Goal: Task Accomplishment & Management: Manage account settings

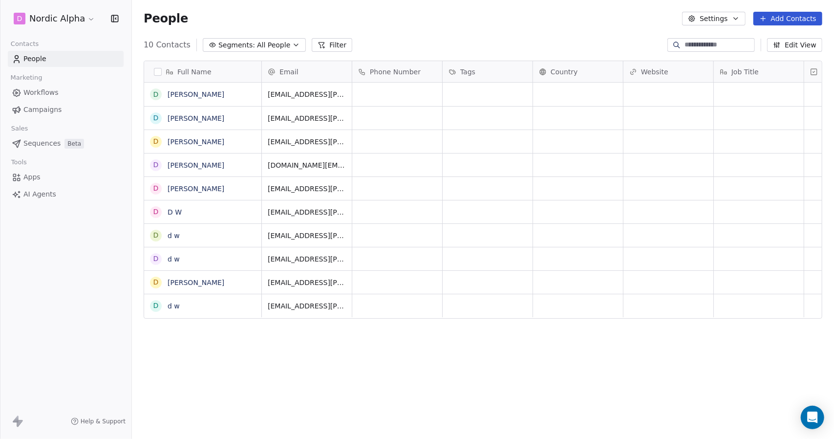
scroll to position [379, 694]
click at [163, 67] on div "Full Name" at bounding box center [202, 72] width 104 height 10
click at [160, 69] on html "D Nordic Alpha Contacts People Marketing Workflows Campaigns Sales Sequences Be…" at bounding box center [417, 219] width 834 height 439
click at [160, 69] on button "button" at bounding box center [158, 72] width 8 height 8
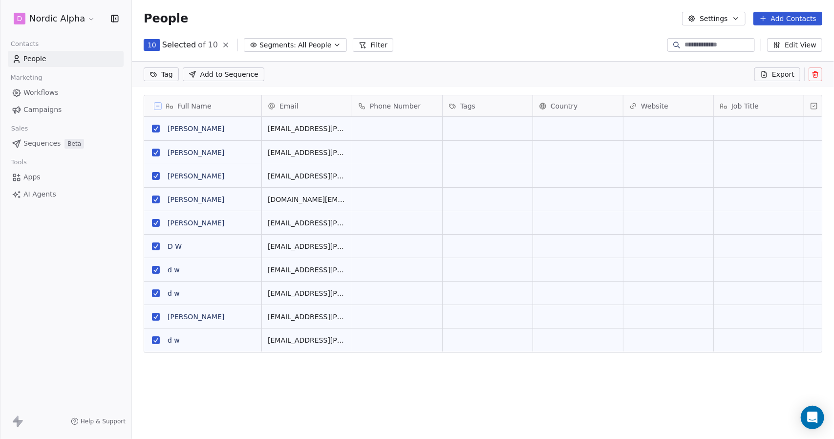
click at [820, 71] on button at bounding box center [815, 74] width 14 height 14
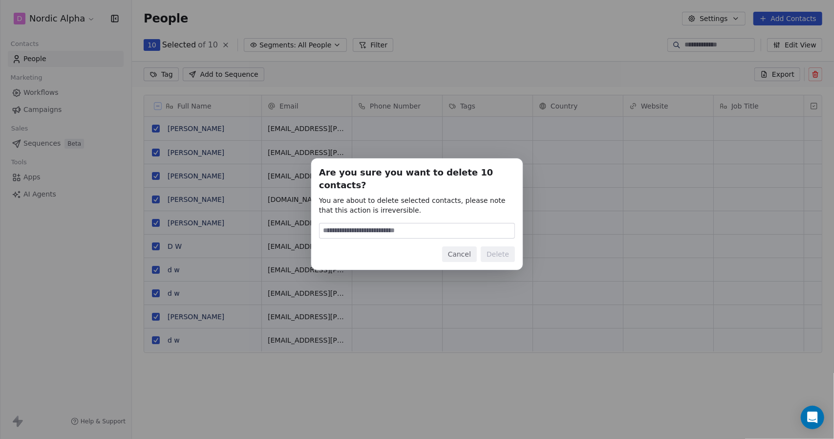
click at [442, 224] on input at bounding box center [416, 230] width 195 height 15
type input "******"
click at [493, 248] on button "Delete" at bounding box center [498, 254] width 34 height 16
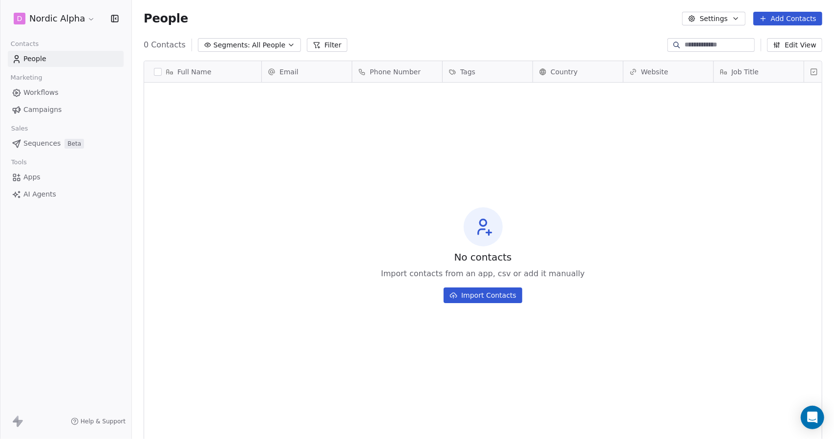
click at [402, 32] on div "People Settings Add Contacts" at bounding box center [483, 18] width 702 height 37
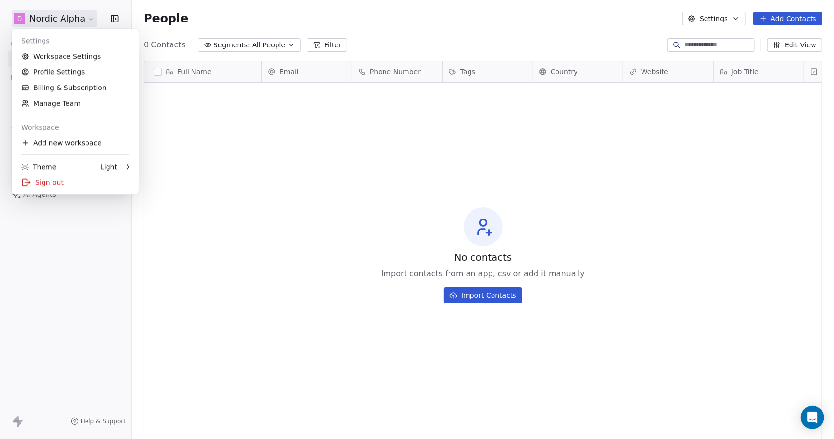
click at [82, 18] on html "D Nordic Alpha Contacts People Marketing Workflows Campaigns Sales Sequences Be…" at bounding box center [417, 219] width 834 height 439
click at [232, 14] on html "D Nordic Alpha Contacts People Marketing Workflows Campaigns Sales Sequences Be…" at bounding box center [417, 219] width 834 height 439
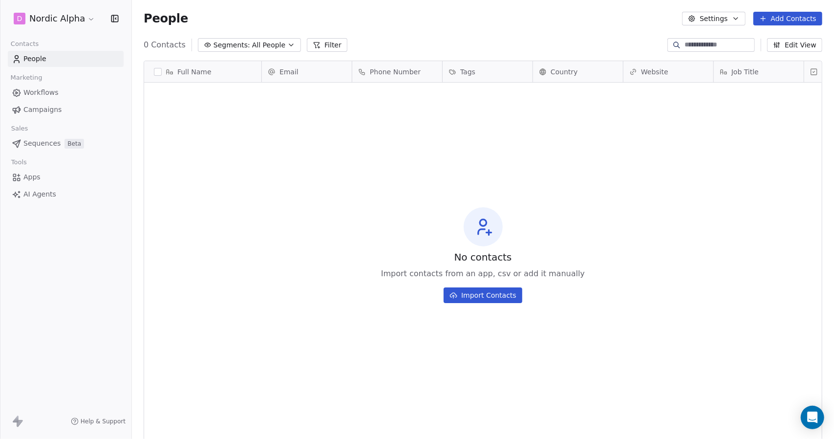
click at [531, 38] on div "0 Contacts Segments: All People Filter Edit View" at bounding box center [483, 45] width 702 height 16
click at [85, 18] on html "D Nordic Alpha Contacts People Marketing Workflows Campaigns Sales Sequences Be…" at bounding box center [417, 219] width 834 height 439
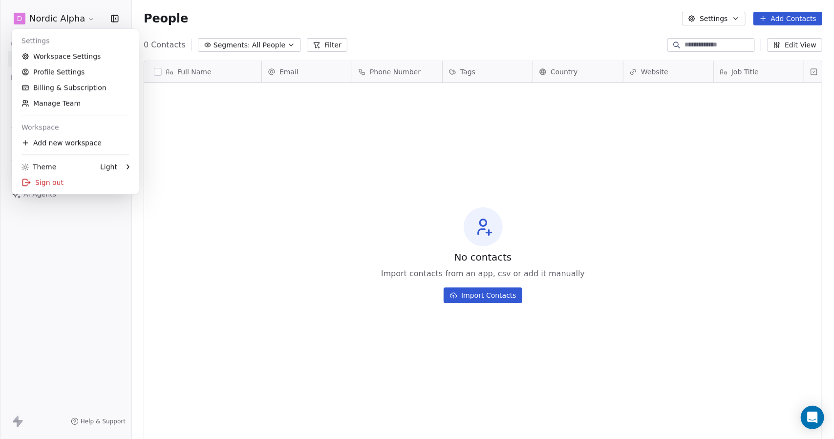
click at [75, 259] on html "D Nordic Alpha Contacts People Marketing Workflows Campaigns Sales Sequences Be…" at bounding box center [417, 219] width 834 height 439
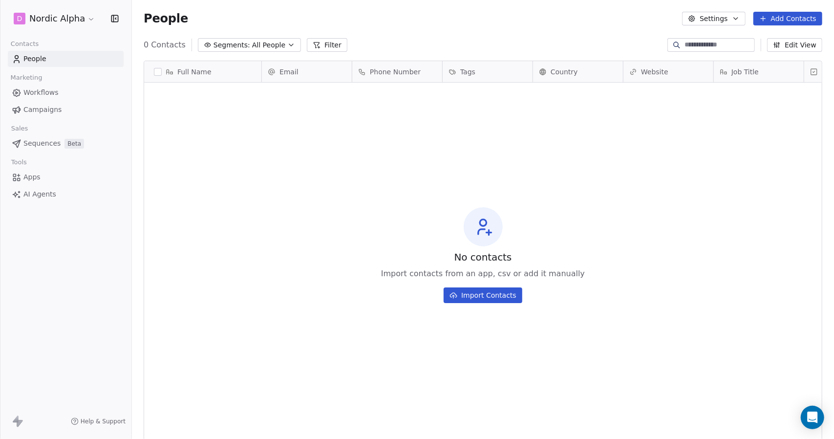
click at [709, 14] on button "Settings" at bounding box center [713, 19] width 63 height 14
click at [724, 38] on span "Contact Properties" at bounding box center [740, 40] width 63 height 10
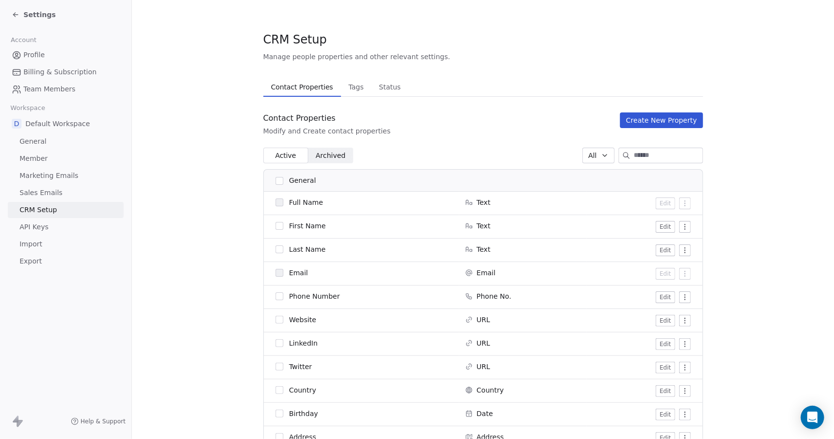
click at [649, 118] on button "Create New Property" at bounding box center [661, 120] width 83 height 16
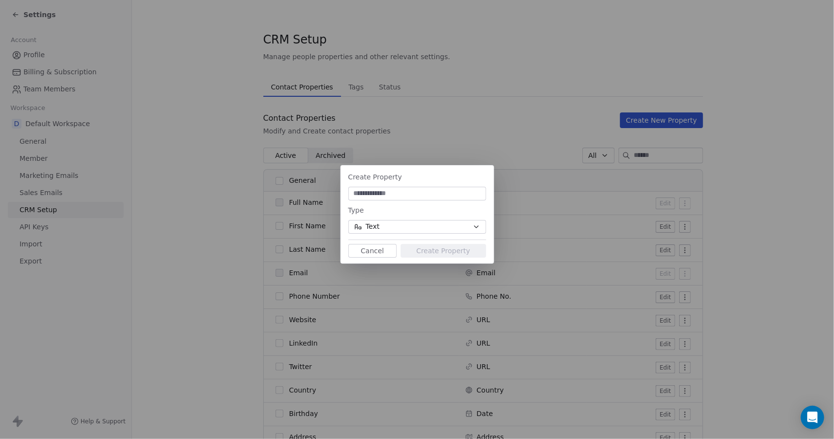
click at [393, 190] on input at bounding box center [417, 194] width 134 height 10
type input "**********"
drag, startPoint x: 434, startPoint y: 247, endPoint x: 420, endPoint y: 250, distance: 14.9
click at [420, 250] on button "Create Property" at bounding box center [442, 251] width 85 height 14
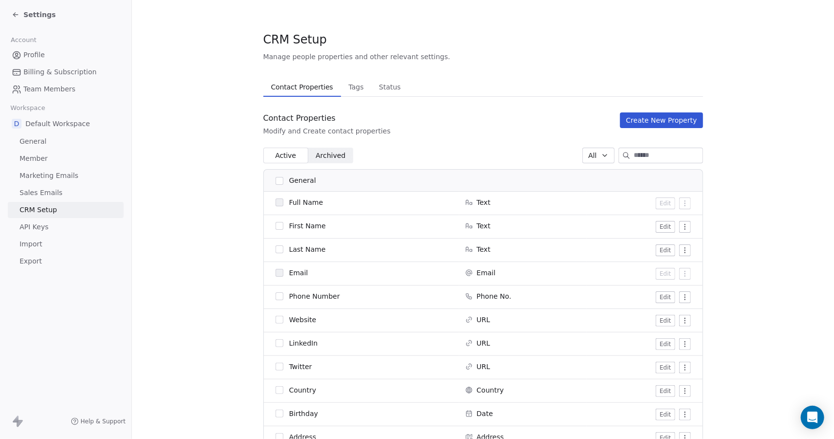
click at [675, 123] on button "Create New Property" at bounding box center [661, 120] width 83 height 16
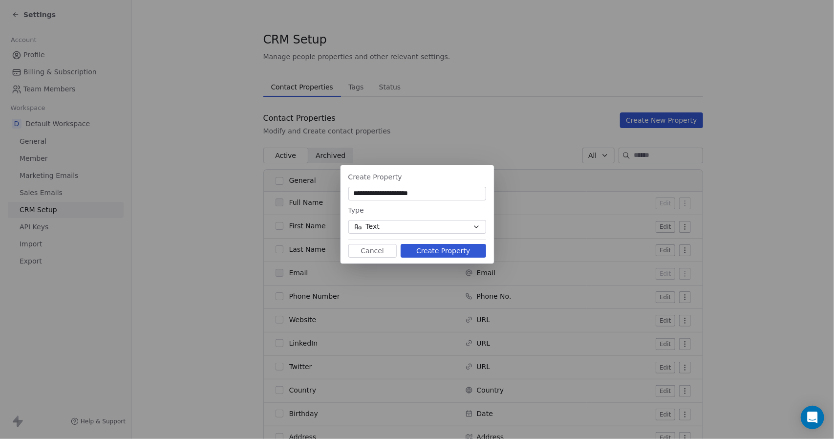
type input "**********"
click at [445, 248] on button "Create Property" at bounding box center [442, 251] width 85 height 14
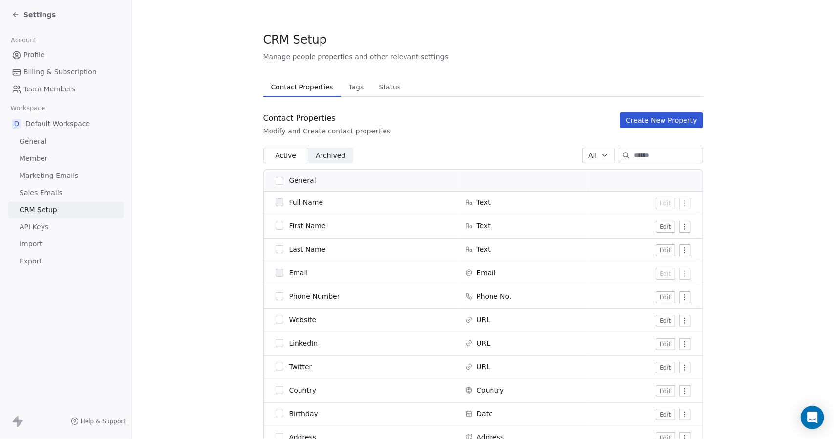
click at [526, 117] on div "Contact Properties Modify and Create contact properties Create New Property" at bounding box center [483, 123] width 440 height 23
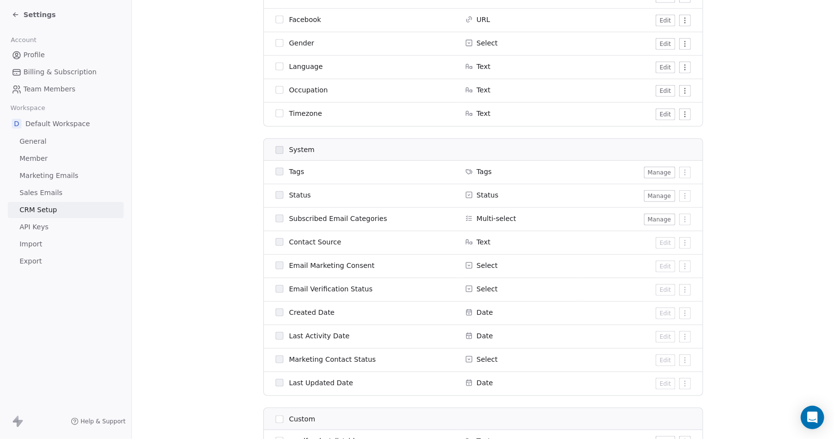
scroll to position [559, 0]
click at [658, 171] on button "Manage" at bounding box center [659, 172] width 31 height 12
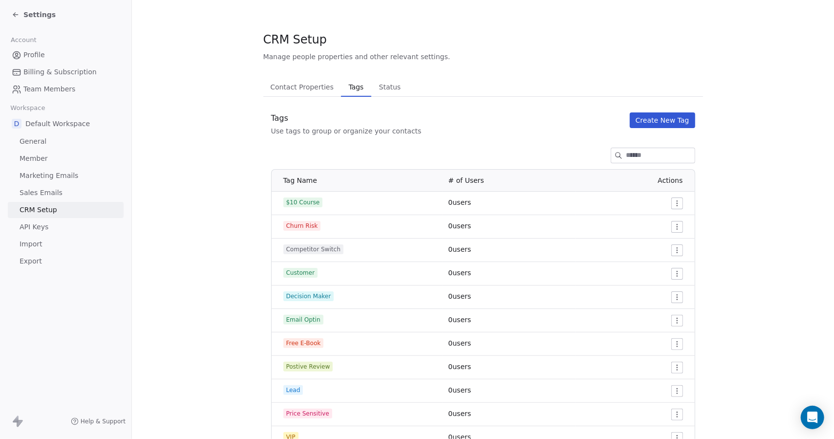
click at [516, 151] on div at bounding box center [483, 155] width 440 height 16
click at [661, 121] on button "Create New Tag" at bounding box center [662, 120] width 65 height 16
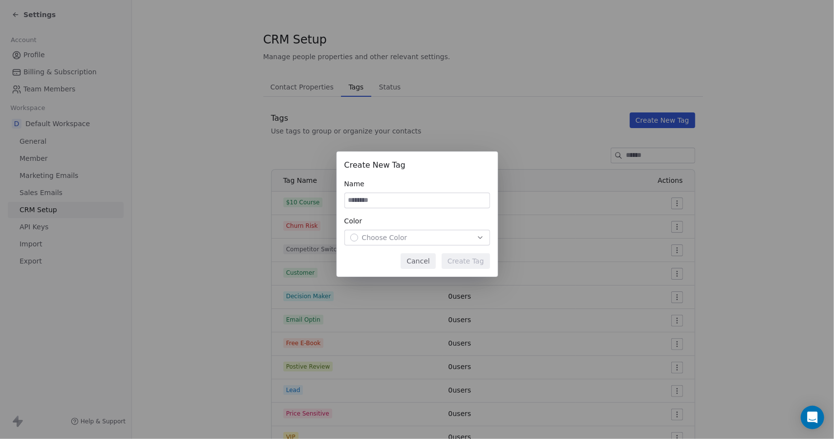
click at [385, 199] on input at bounding box center [417, 200] width 145 height 15
paste input "**********"
type input "**********"
click at [415, 243] on button "Choose Color" at bounding box center [417, 238] width 146 height 16
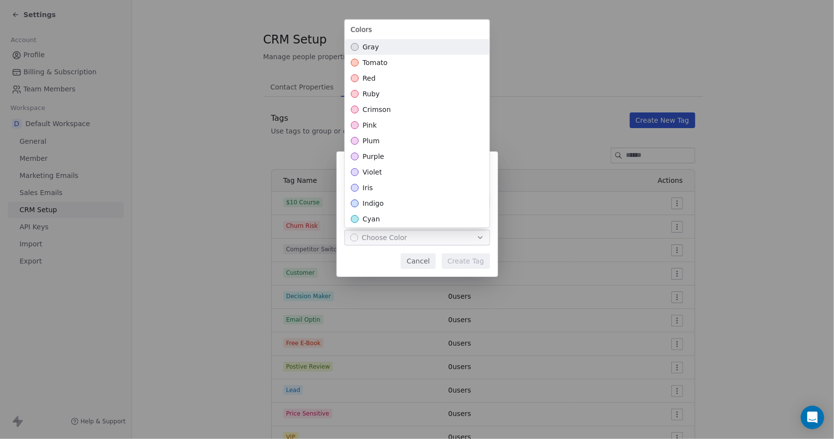
click at [390, 51] on div "gray" at bounding box center [417, 47] width 145 height 16
click at [460, 256] on div "**********" at bounding box center [417, 219] width 834 height 167
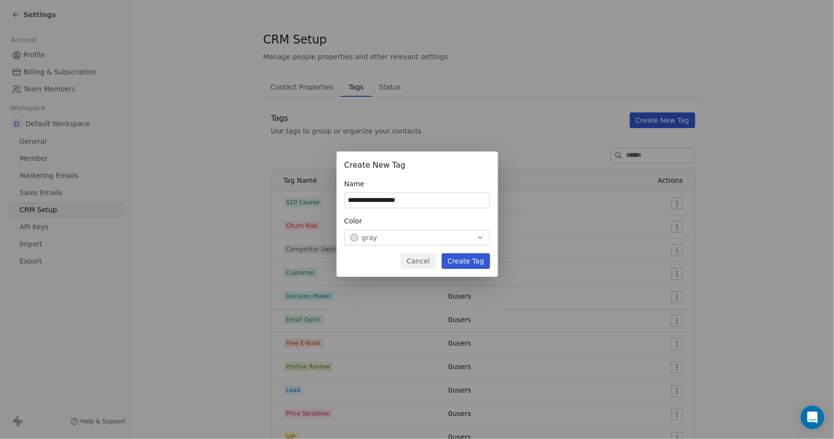
click at [461, 236] on div "gray" at bounding box center [417, 237] width 134 height 10
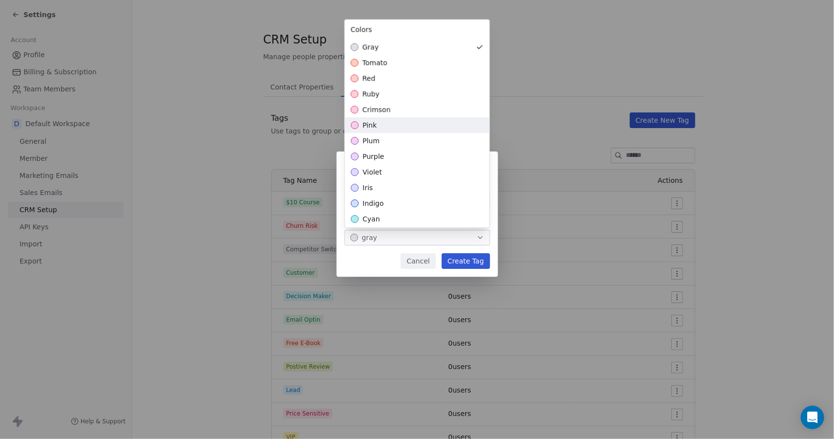
click at [396, 125] on div "pink" at bounding box center [417, 125] width 145 height 16
click at [469, 254] on div "**********" at bounding box center [417, 219] width 834 height 167
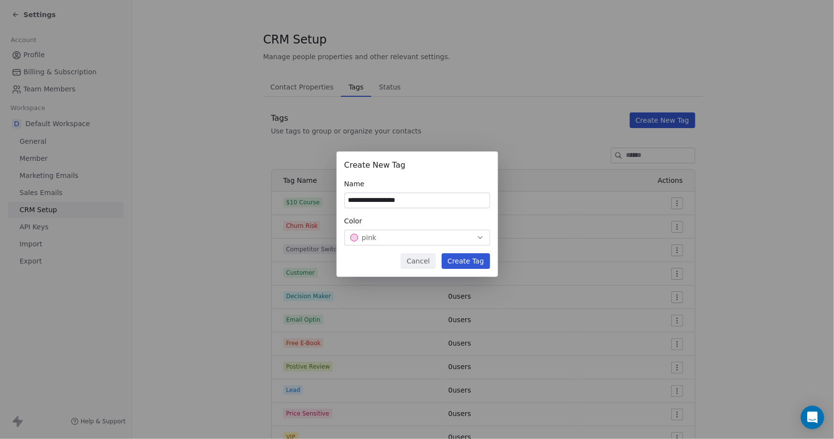
click at [469, 254] on button "Create Tag" at bounding box center [466, 261] width 48 height 16
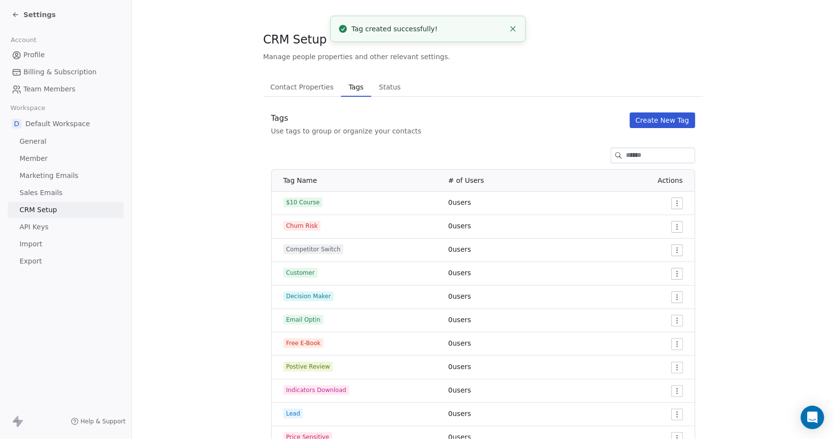
click at [654, 121] on button "Create New Tag" at bounding box center [662, 120] width 65 height 16
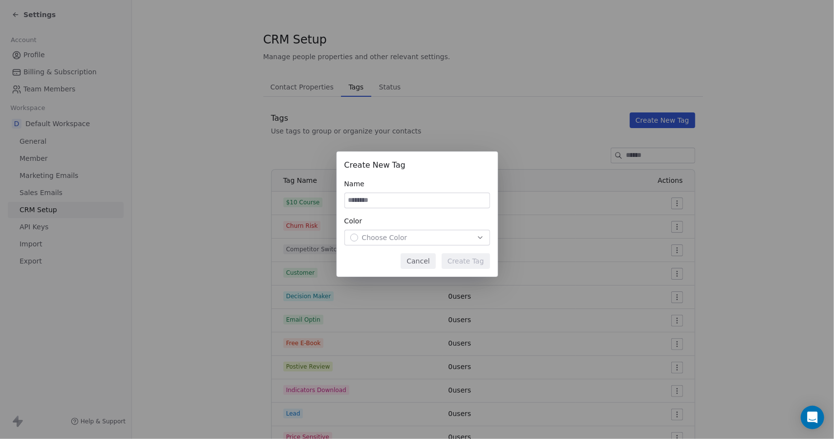
paste input "**********"
type input "**********"
click at [415, 239] on div "Choose Color" at bounding box center [417, 237] width 134 height 10
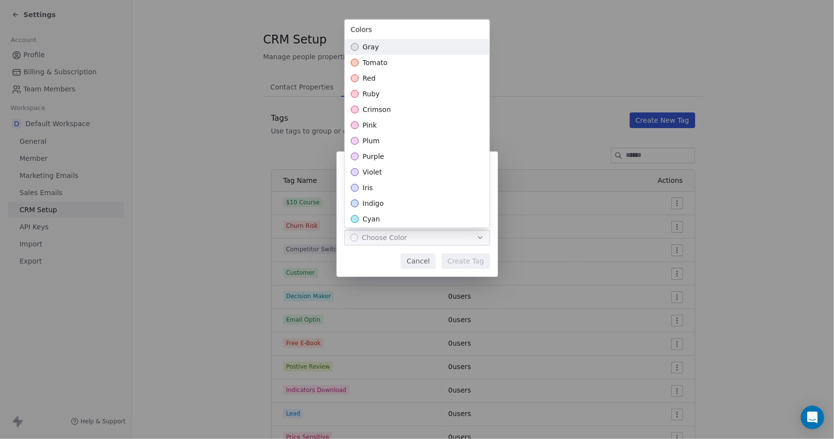
click at [385, 126] on div "pink" at bounding box center [417, 125] width 145 height 16
click at [468, 258] on div "**********" at bounding box center [417, 219] width 834 height 167
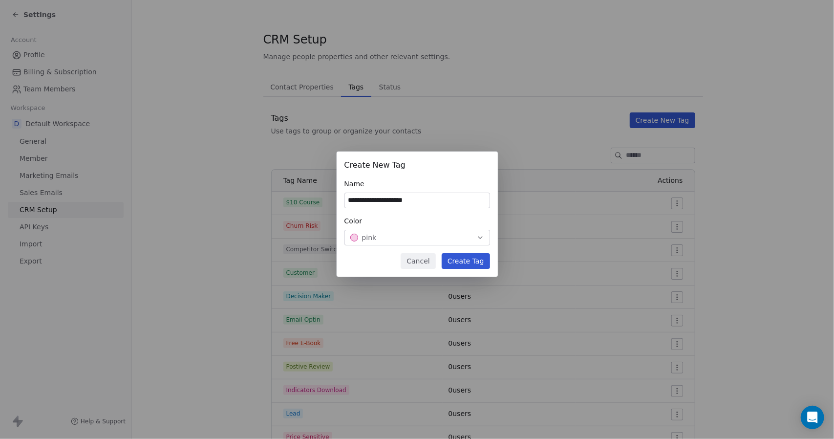
click at [467, 257] on button "Create Tag" at bounding box center [466, 261] width 48 height 16
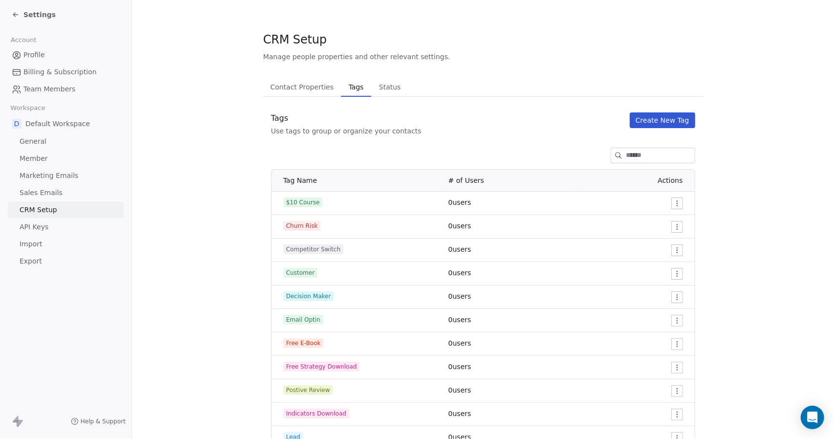
click at [670, 118] on button "Create New Tag" at bounding box center [662, 120] width 65 height 16
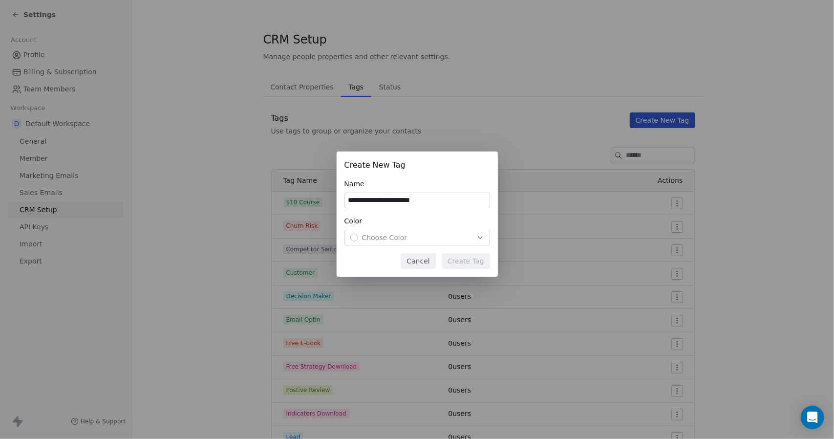
type input "**********"
click at [418, 236] on div "Choose Color" at bounding box center [417, 237] width 134 height 10
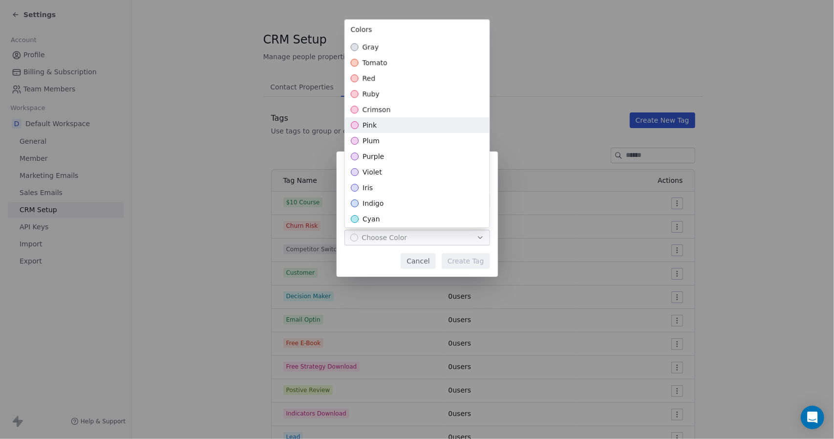
click at [394, 123] on div "pink" at bounding box center [417, 125] width 145 height 16
click at [468, 265] on div "**********" at bounding box center [417, 219] width 834 height 167
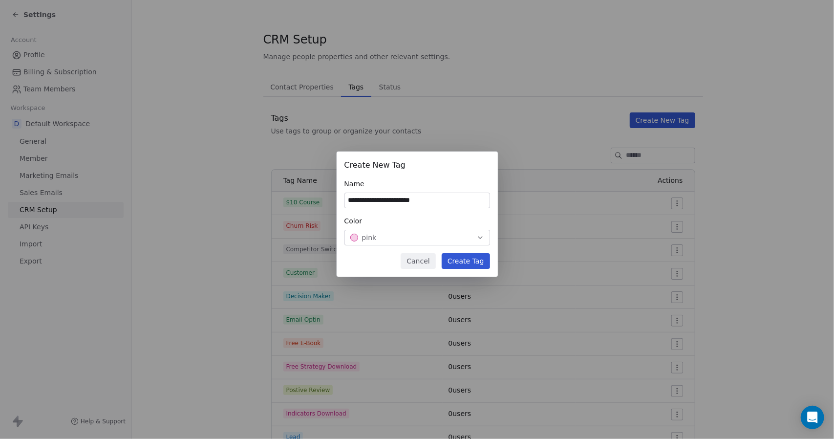
click at [467, 261] on button "Create Tag" at bounding box center [466, 261] width 48 height 16
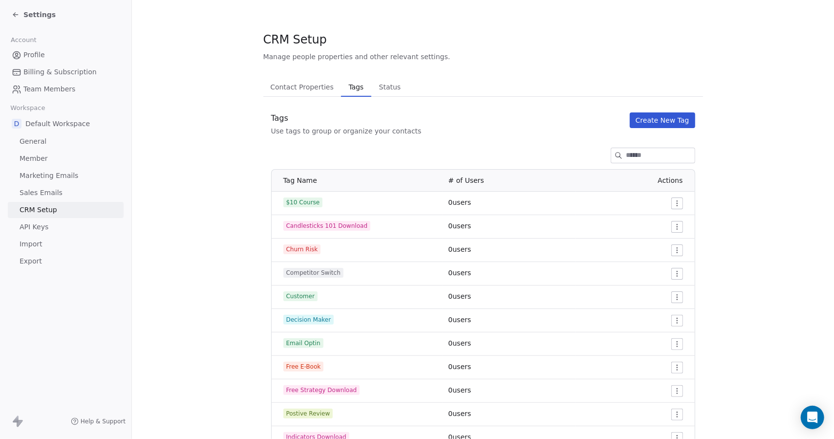
click at [660, 115] on button "Create New Tag" at bounding box center [662, 120] width 65 height 16
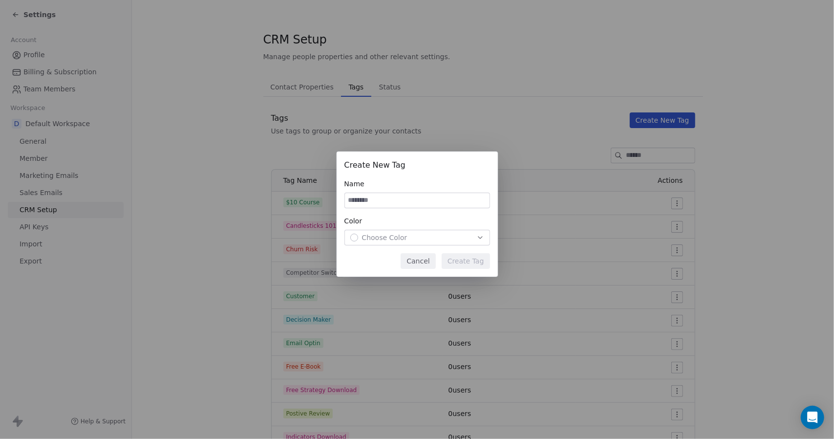
click at [421, 198] on input at bounding box center [417, 200] width 145 height 15
type input "**********"
click at [411, 234] on div "Choose Color" at bounding box center [417, 237] width 134 height 10
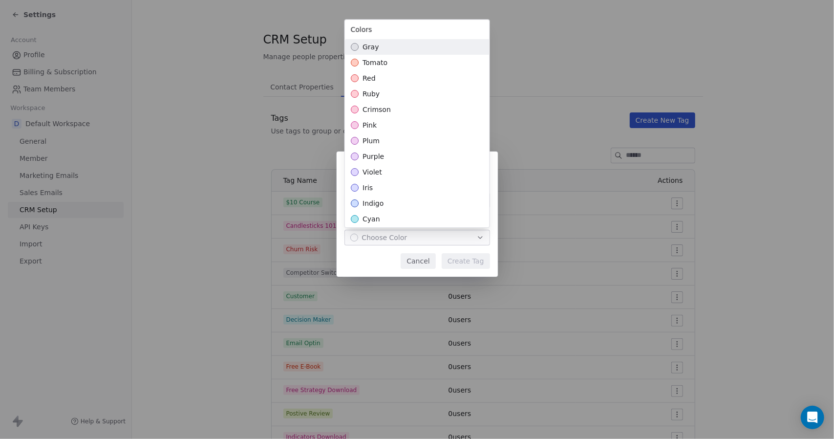
click at [387, 124] on div "pink" at bounding box center [417, 125] width 145 height 16
click at [463, 252] on div "**********" at bounding box center [417, 219] width 834 height 167
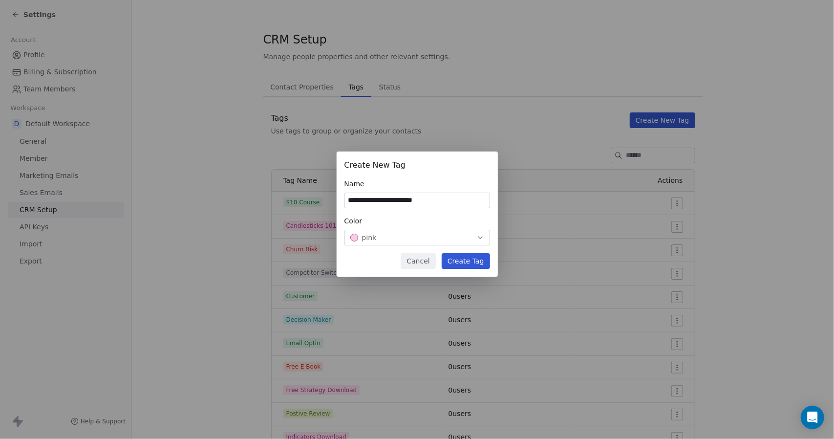
click at [466, 258] on button "Create Tag" at bounding box center [466, 261] width 48 height 16
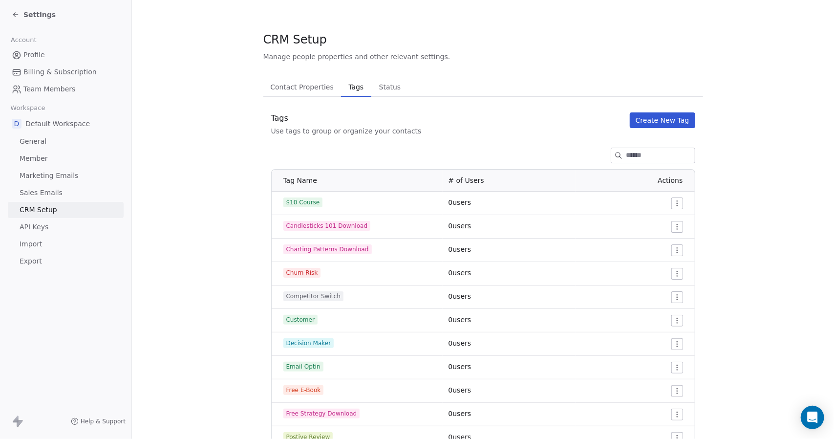
click at [669, 123] on button "Create New Tag" at bounding box center [662, 120] width 65 height 16
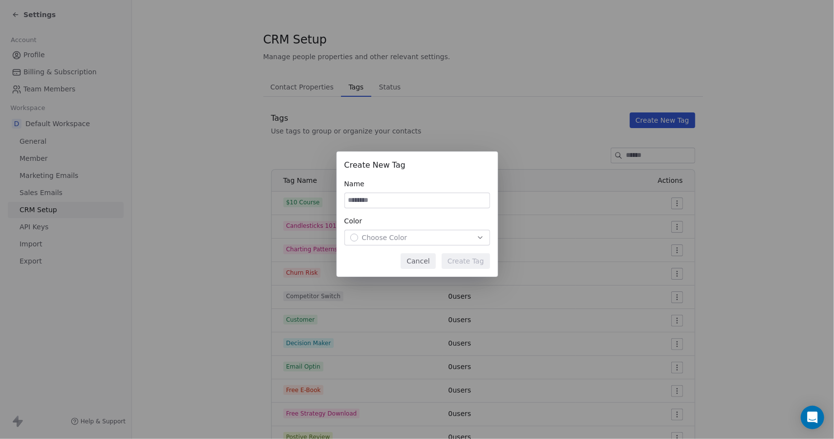
click at [423, 200] on input at bounding box center [417, 200] width 145 height 15
type input "**********"
click at [436, 233] on div "Choose Color" at bounding box center [417, 237] width 134 height 10
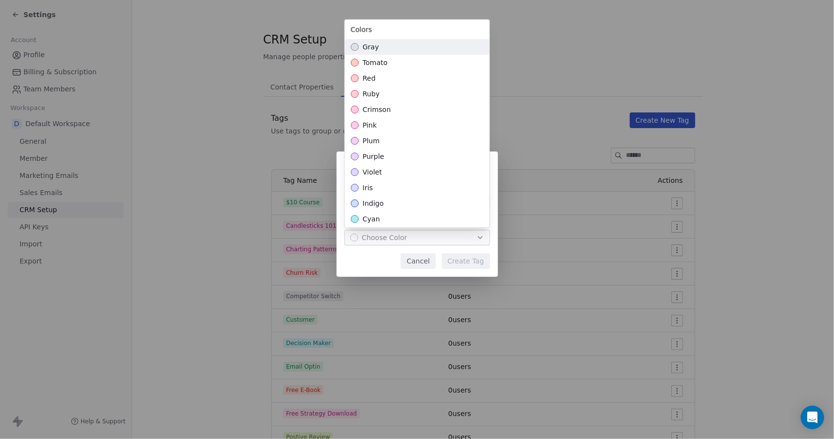
click at [383, 128] on div "pink" at bounding box center [417, 125] width 145 height 16
click at [466, 258] on div "**********" at bounding box center [417, 219] width 834 height 167
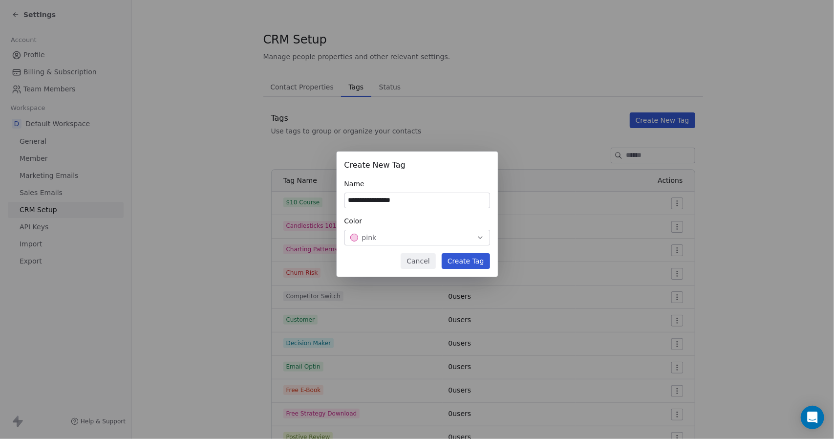
click at [467, 257] on button "Create Tag" at bounding box center [466, 261] width 48 height 16
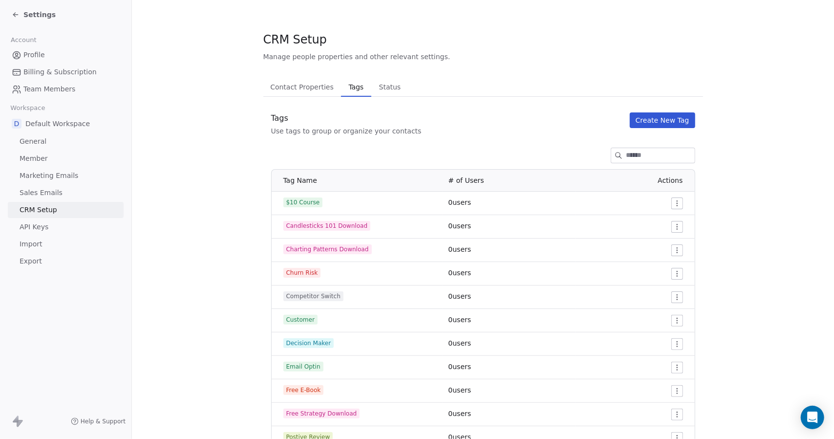
click at [671, 123] on button "Create New Tag" at bounding box center [662, 120] width 65 height 16
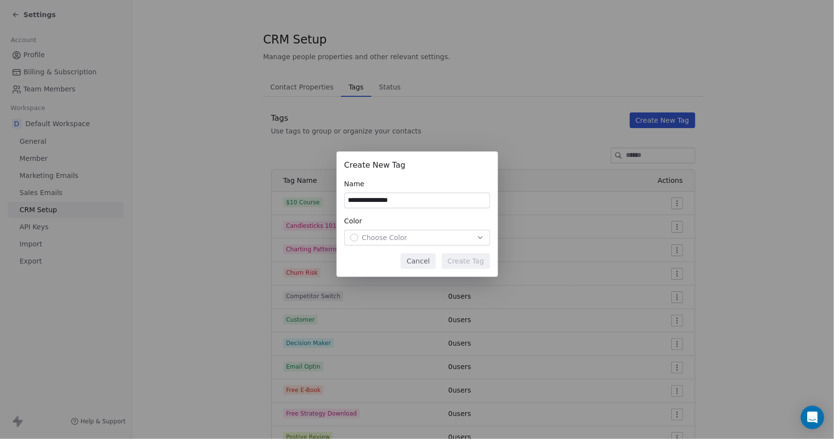
type input "**********"
click at [417, 236] on div "Choose Color" at bounding box center [417, 237] width 134 height 10
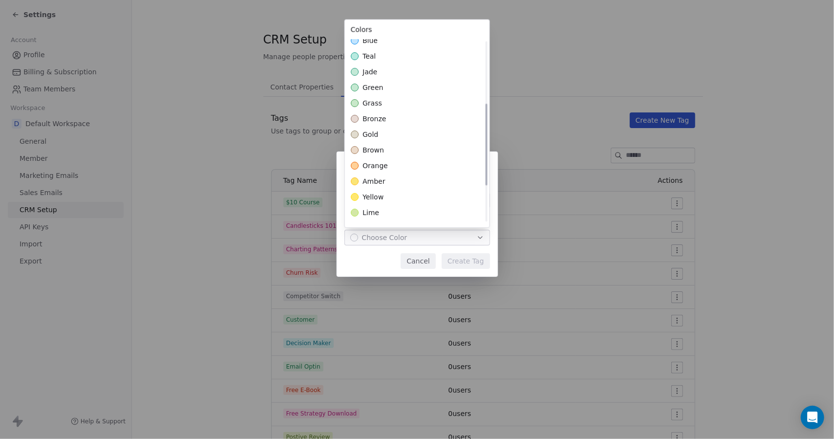
scroll to position [222, 0]
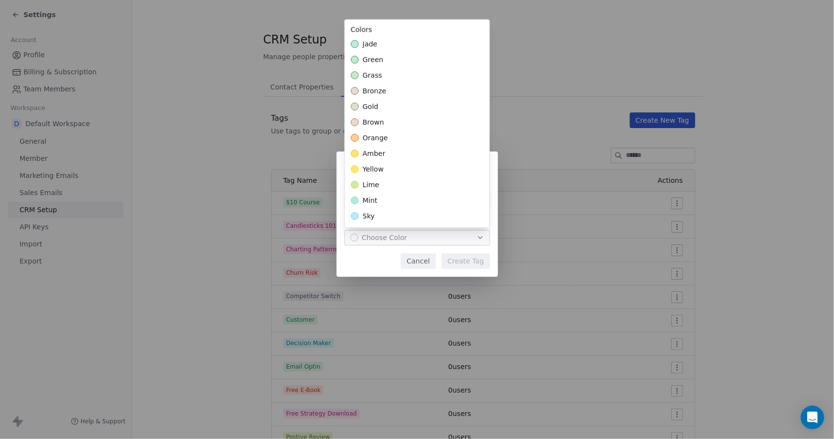
click at [387, 168] on div "yellow" at bounding box center [417, 169] width 145 height 16
click at [477, 256] on div "**********" at bounding box center [417, 219] width 834 height 167
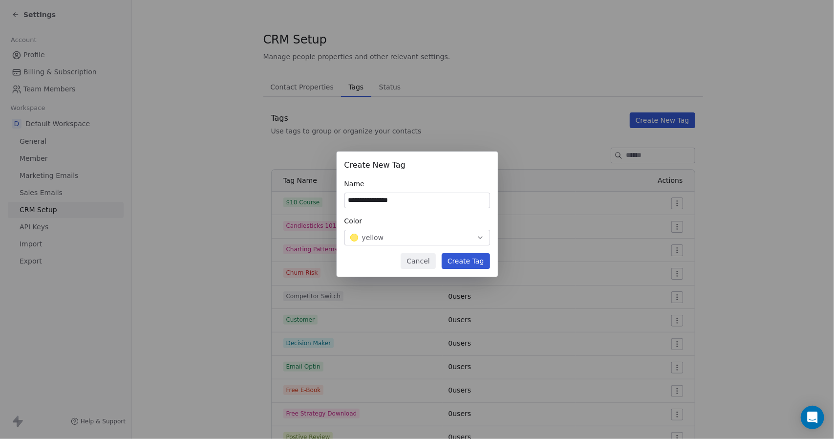
click at [470, 260] on button "Create Tag" at bounding box center [466, 261] width 48 height 16
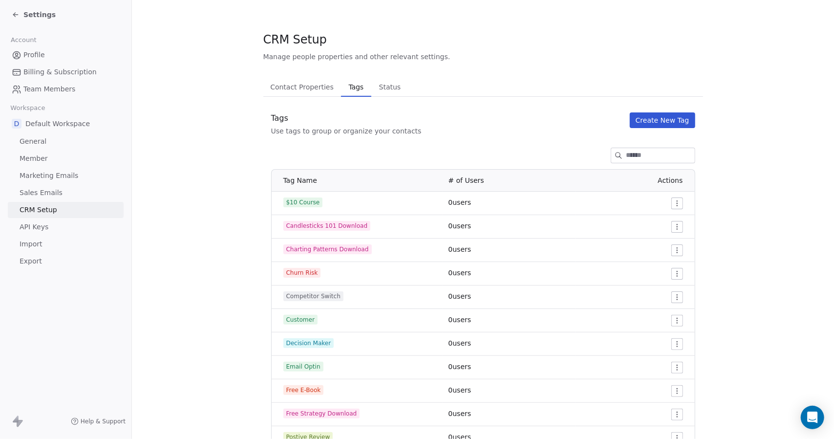
click at [664, 117] on button "Create New Tag" at bounding box center [662, 120] width 65 height 16
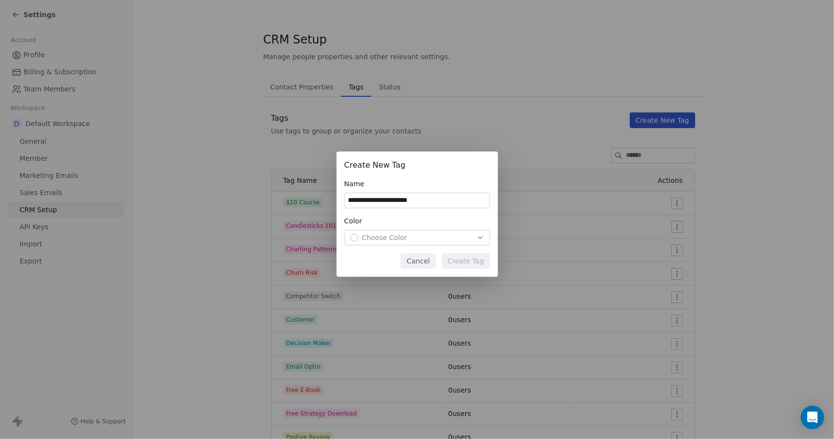
type input "**********"
click at [411, 234] on div "Choose Color" at bounding box center [417, 237] width 134 height 10
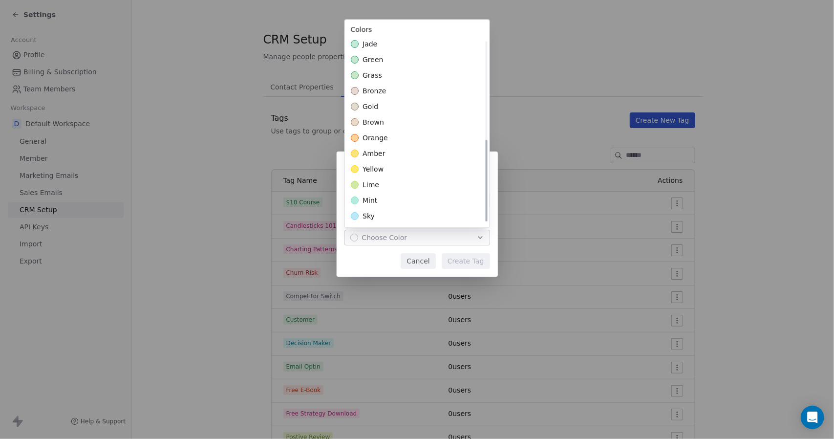
click at [395, 170] on div "yellow" at bounding box center [417, 169] width 145 height 16
click at [466, 264] on div "**********" at bounding box center [417, 219] width 834 height 167
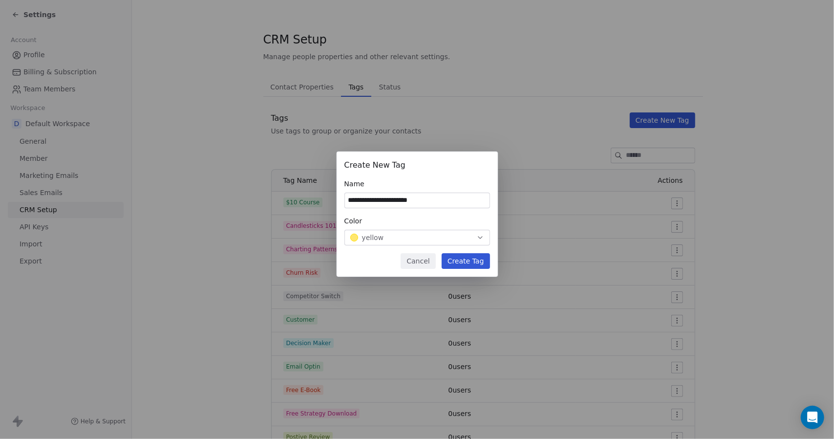
click at [466, 260] on button "Create Tag" at bounding box center [466, 261] width 48 height 16
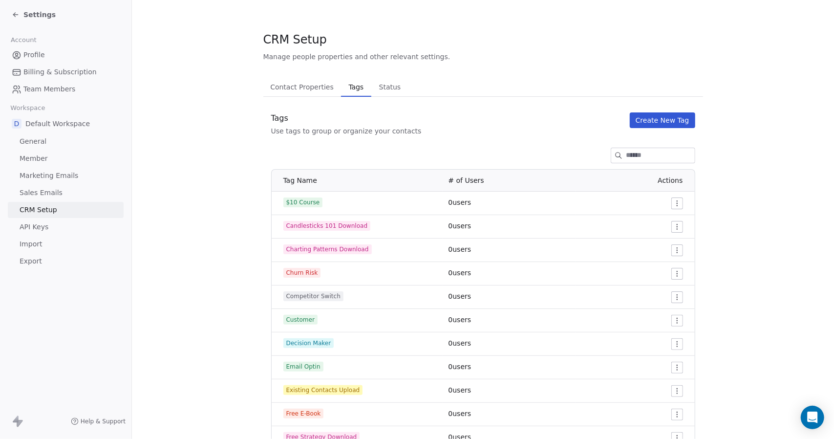
click at [658, 123] on button "Create New Tag" at bounding box center [662, 120] width 65 height 16
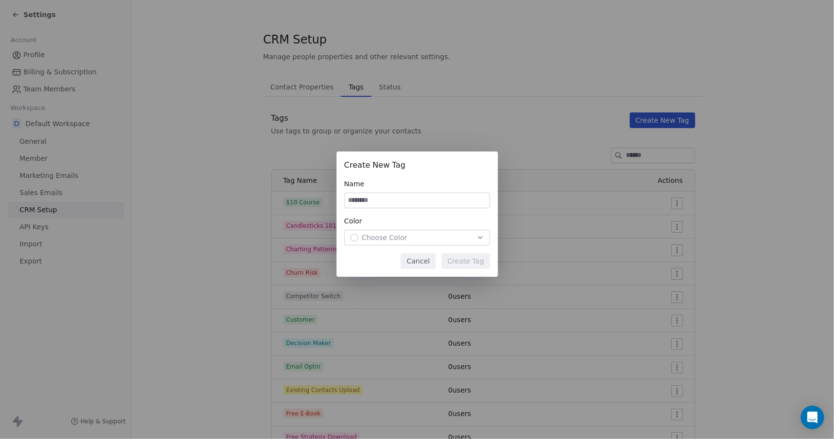
click at [418, 201] on input at bounding box center [417, 200] width 145 height 15
type input "**********"
click at [404, 236] on span "Choose Color" at bounding box center [384, 237] width 45 height 10
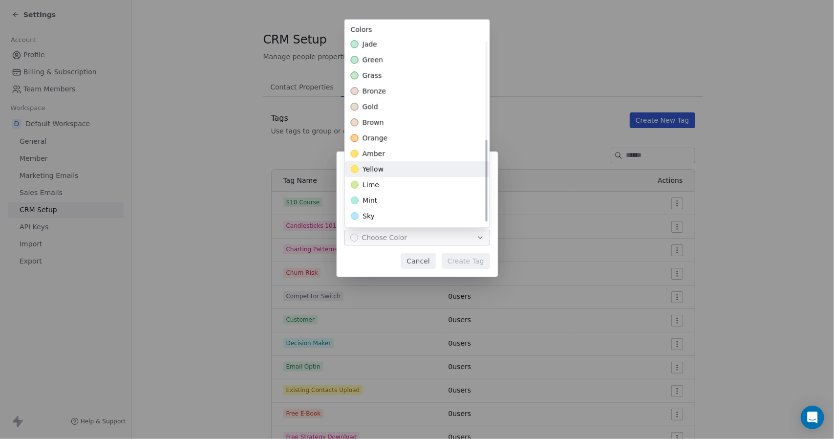
click at [386, 167] on div "yellow" at bounding box center [417, 169] width 145 height 16
click at [463, 263] on div "**********" at bounding box center [417, 219] width 834 height 167
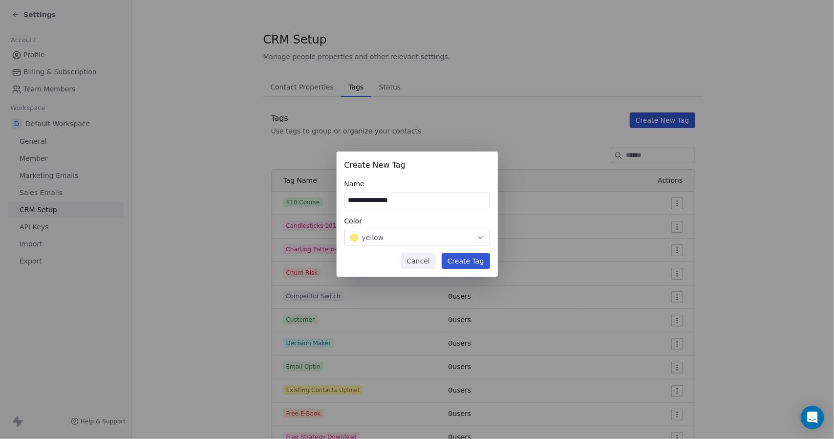
click at [466, 257] on button "Create Tag" at bounding box center [466, 261] width 48 height 16
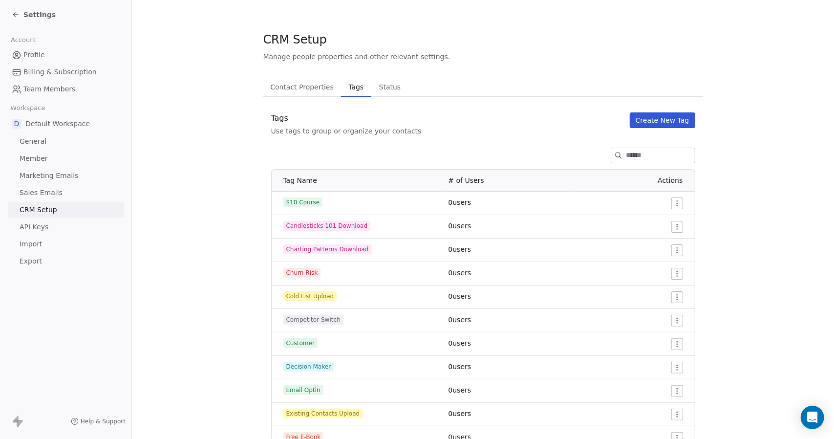
click at [673, 275] on html "Settings Account Profile Billing & Subscription Team Members Workspace D Defaul…" at bounding box center [417, 219] width 834 height 439
click at [662, 314] on div "Delete" at bounding box center [654, 309] width 46 height 16
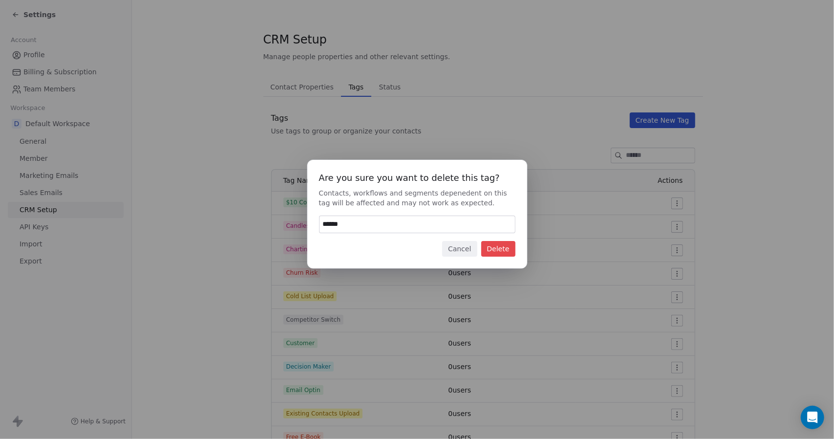
type input "******"
click at [513, 253] on button "Delete" at bounding box center [498, 249] width 34 height 16
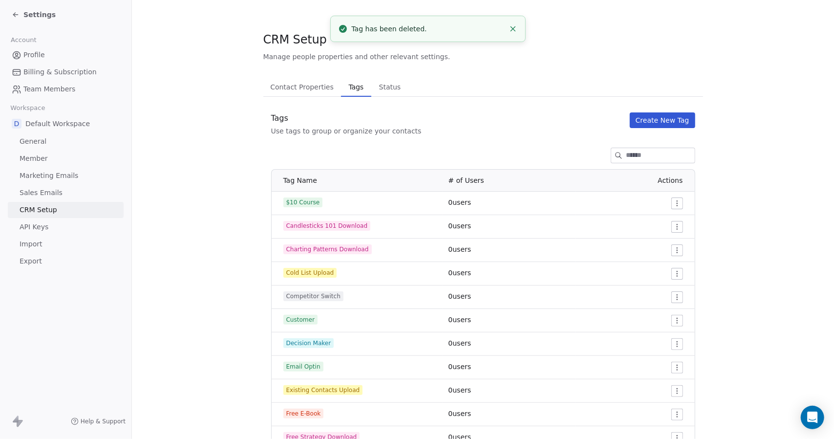
click at [673, 299] on html "Settings Account Profile Billing & Subscription Team Members Workspace D Defaul…" at bounding box center [417, 219] width 834 height 439
click at [665, 335] on span "Delete" at bounding box center [660, 332] width 22 height 10
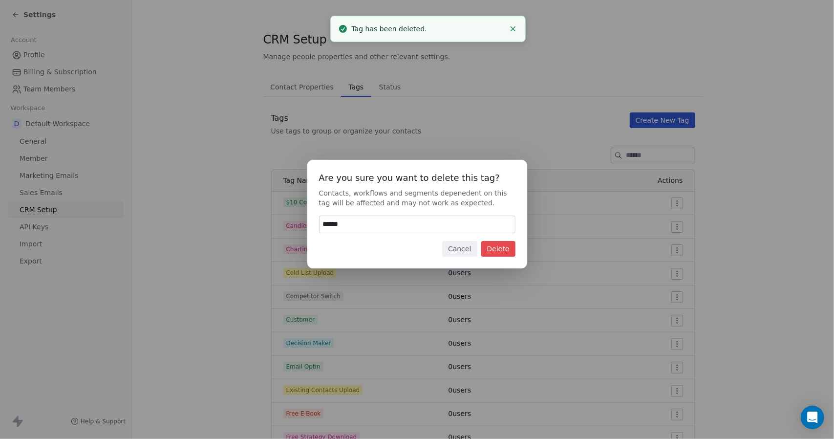
type input "******"
click at [510, 243] on button "Delete" at bounding box center [498, 249] width 34 height 16
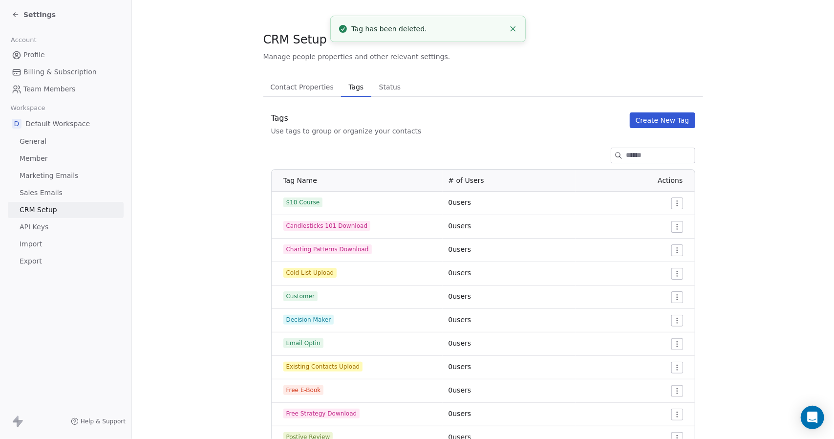
click at [673, 322] on html "Settings Account Profile Billing & Subscription Team Members Workspace D Defaul…" at bounding box center [417, 219] width 834 height 439
click at [659, 362] on div "Delete" at bounding box center [654, 356] width 46 height 16
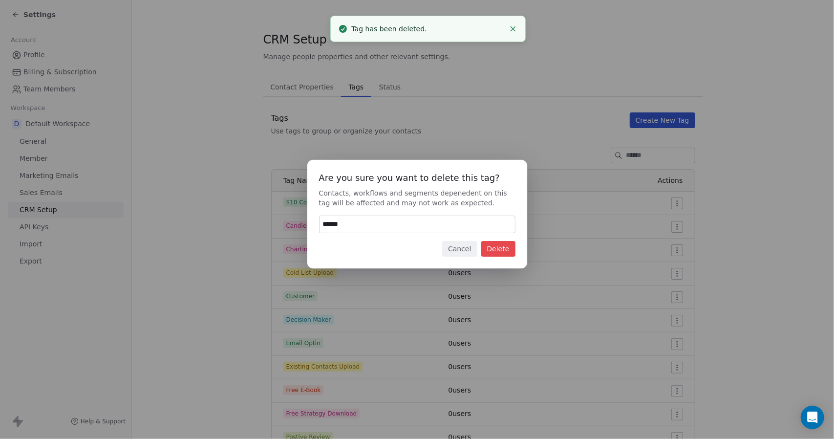
type input "******"
click at [502, 252] on button "Delete" at bounding box center [498, 249] width 34 height 16
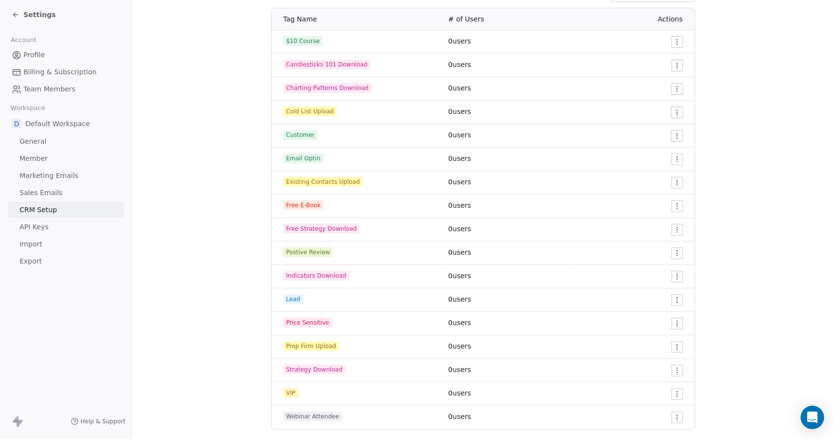
scroll to position [167, 0]
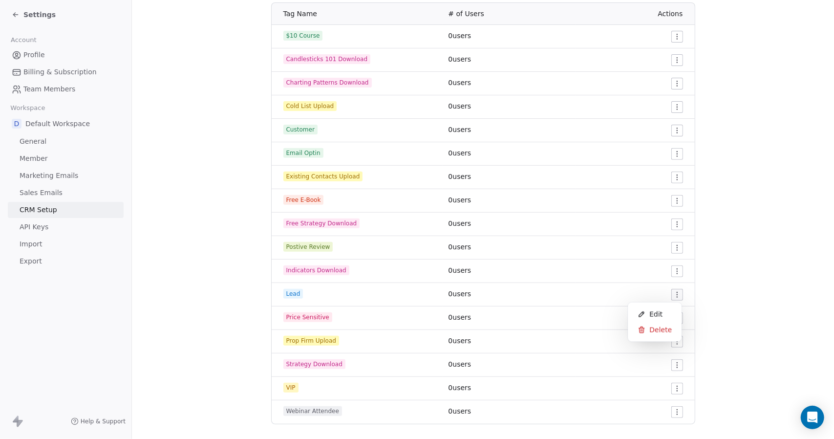
click at [673, 296] on html "Settings Account Profile Billing & Subscription Team Members Workspace D Defaul…" at bounding box center [417, 219] width 834 height 439
click at [653, 331] on span "Delete" at bounding box center [660, 330] width 22 height 10
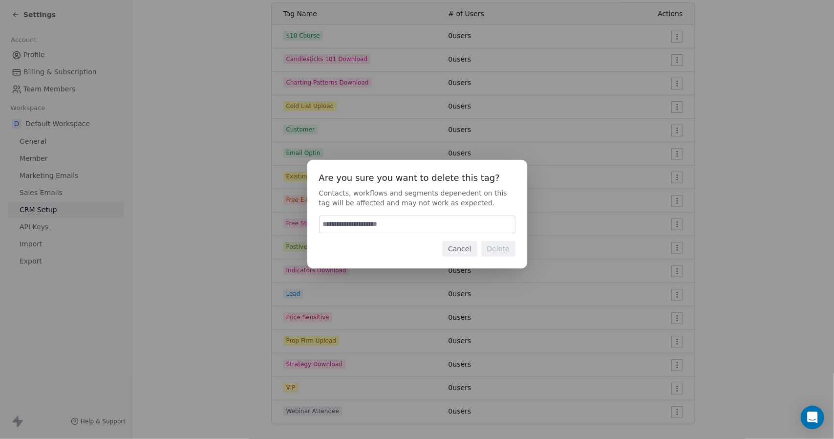
paste input "******"
type input "******"
click at [499, 255] on button "Delete" at bounding box center [498, 249] width 34 height 16
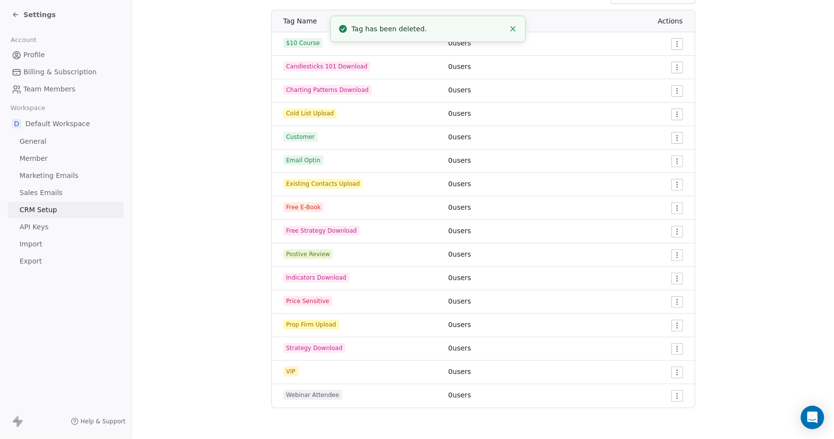
click at [673, 301] on html "Settings Account Profile Billing & Subscription Team Members Workspace D Defaul…" at bounding box center [417, 219] width 834 height 439
click at [657, 338] on span "Delete" at bounding box center [660, 337] width 22 height 10
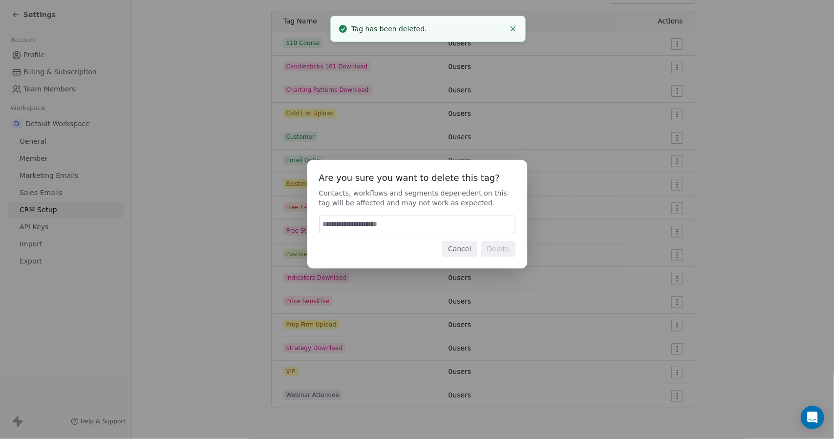
paste input "******"
type input "******"
click at [498, 247] on button "Delete" at bounding box center [498, 249] width 34 height 16
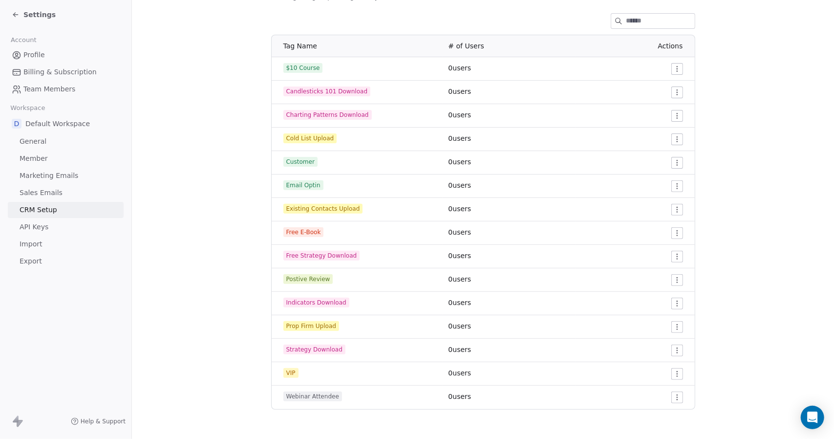
scroll to position [136, 0]
click at [673, 374] on html "Settings Account Profile Billing & Subscription Team Members Workspace D Defaul…" at bounding box center [417, 219] width 834 height 439
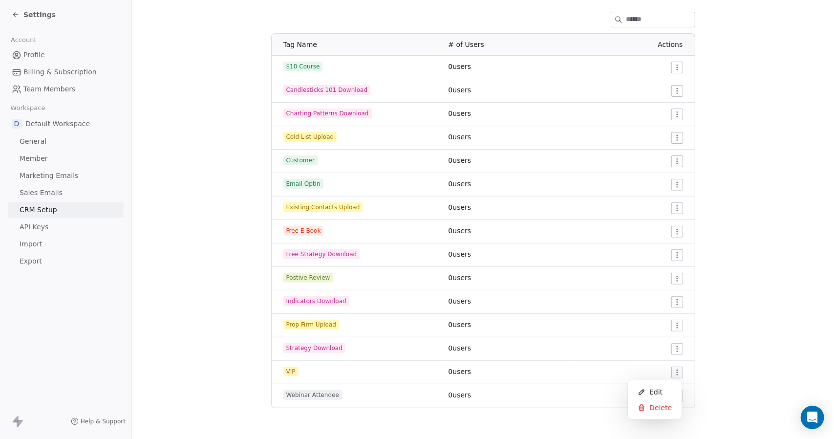
click at [662, 408] on span "Delete" at bounding box center [660, 407] width 22 height 10
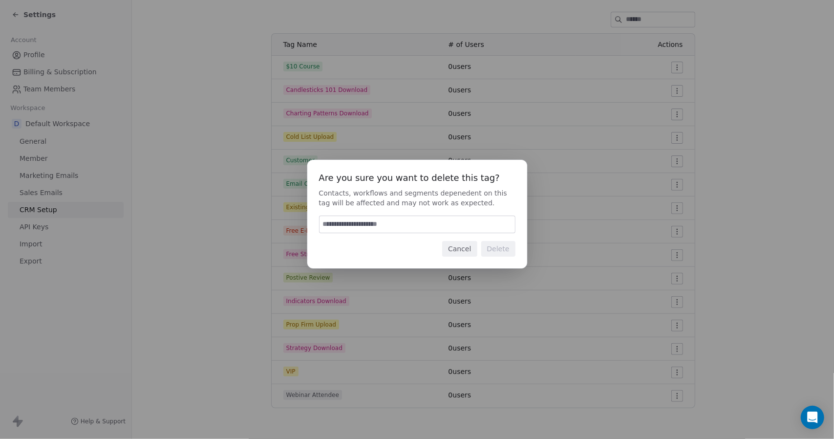
paste input "******"
type input "******"
click at [499, 249] on button "Delete" at bounding box center [498, 249] width 34 height 16
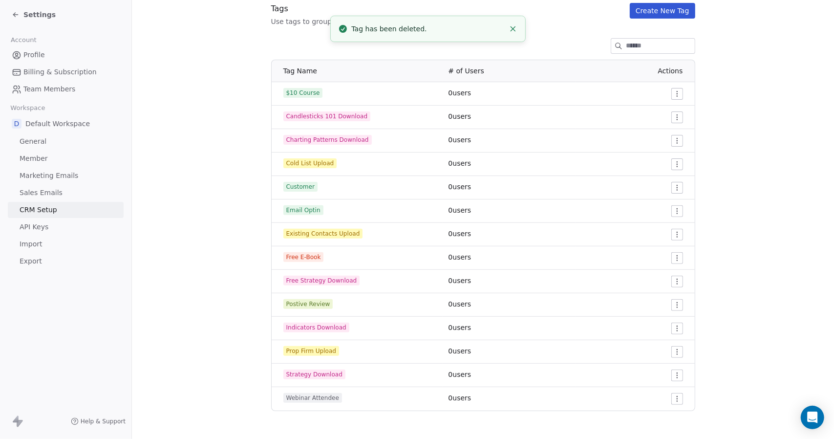
scroll to position [112, 0]
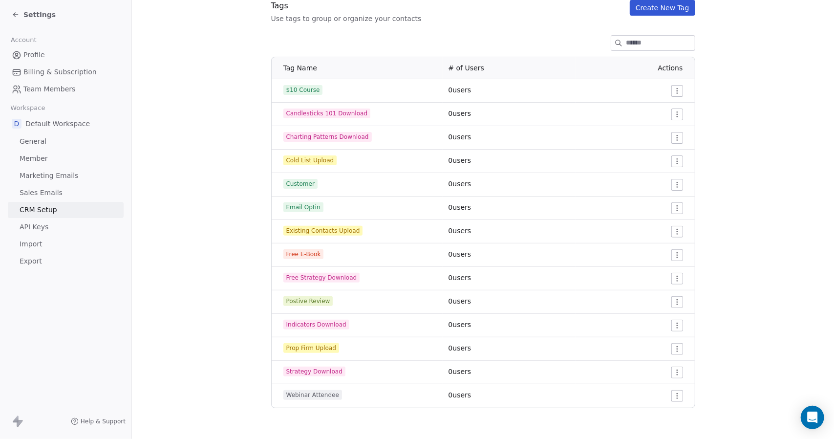
click at [671, 181] on html "Settings Account Profile Billing & Subscription Team Members Workspace D Defaul…" at bounding box center [417, 219] width 834 height 439
click at [652, 199] on span "Edit" at bounding box center [655, 204] width 13 height 10
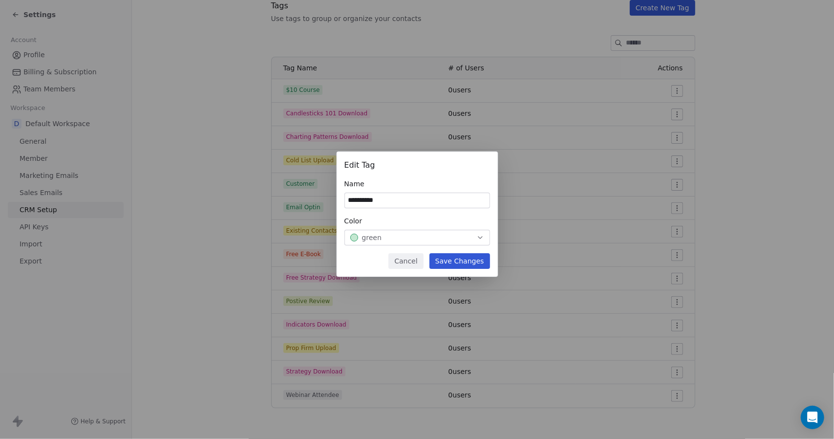
type input "**********"
click at [458, 258] on button "Save Changes" at bounding box center [459, 261] width 61 height 16
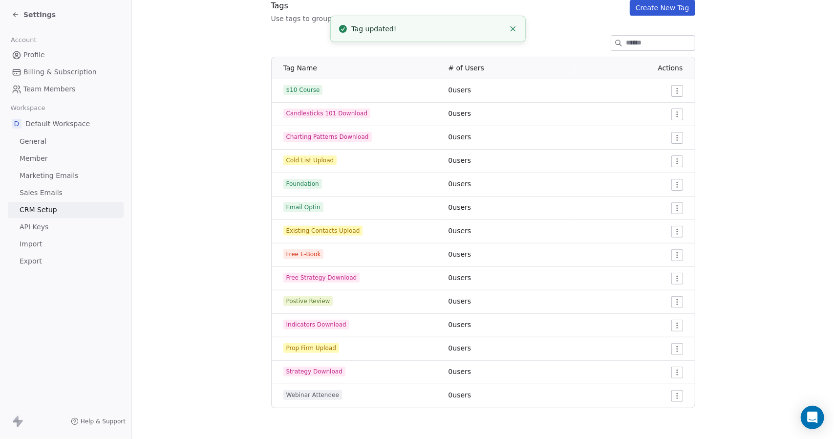
click at [674, 182] on html "Settings Account Profile Billing & Subscription Team Members Workspace D Defaul…" at bounding box center [417, 219] width 834 height 439
click at [656, 202] on span "Edit" at bounding box center [655, 204] width 13 height 10
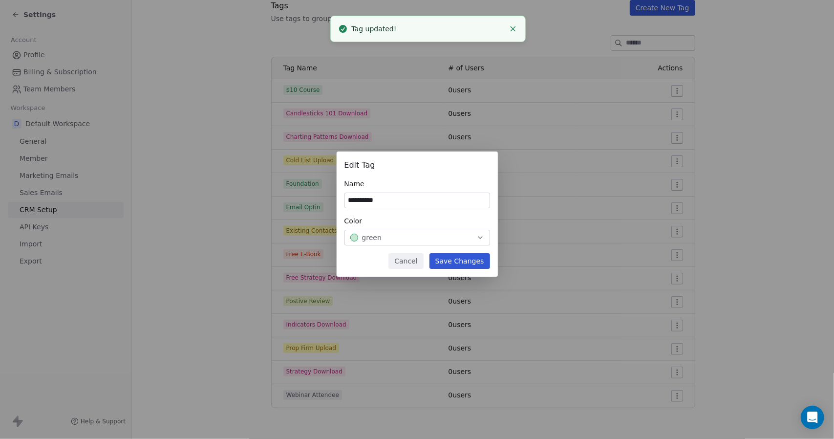
click at [422, 197] on input "**********" at bounding box center [417, 200] width 145 height 15
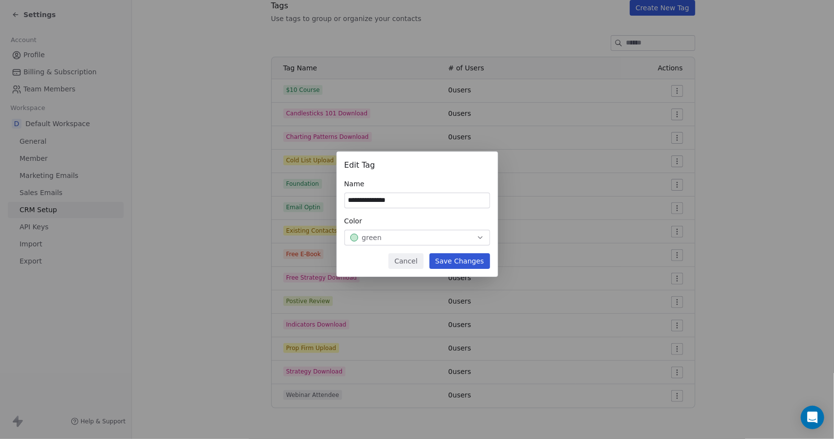
type input "**********"
click at [462, 264] on button "Save Changes" at bounding box center [459, 261] width 61 height 16
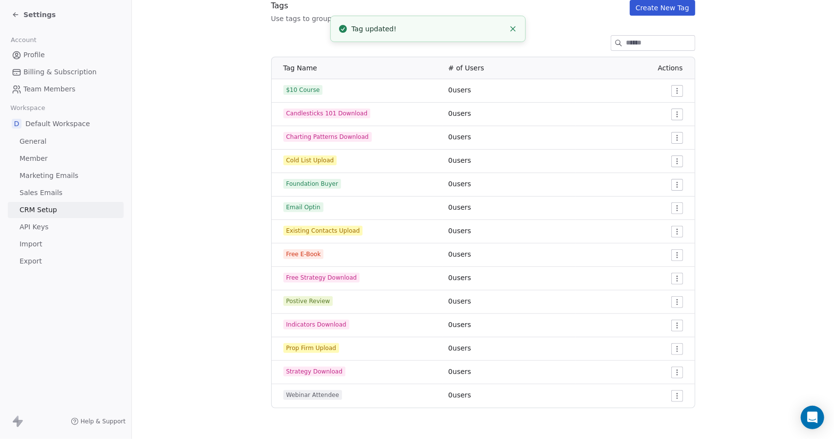
click at [673, 89] on html "Settings Account Profile Billing & Subscription Team Members Workspace D Defaul…" at bounding box center [417, 219] width 834 height 439
click at [653, 107] on span "Edit" at bounding box center [655, 110] width 13 height 10
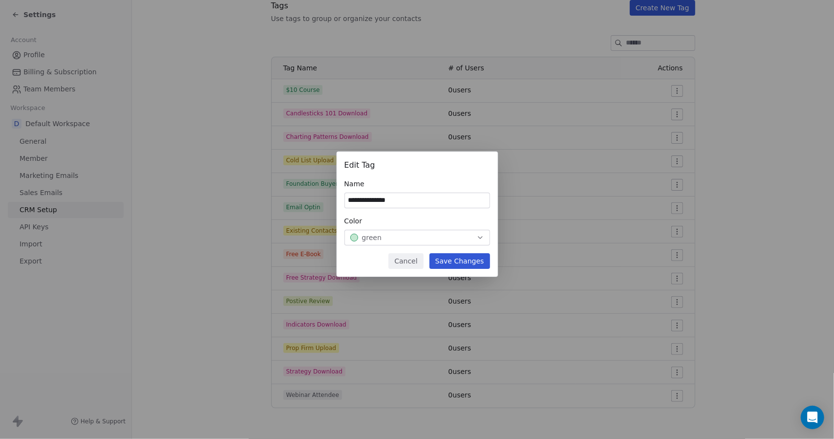
type input "**********"
click at [468, 261] on button "Save Changes" at bounding box center [459, 261] width 61 height 16
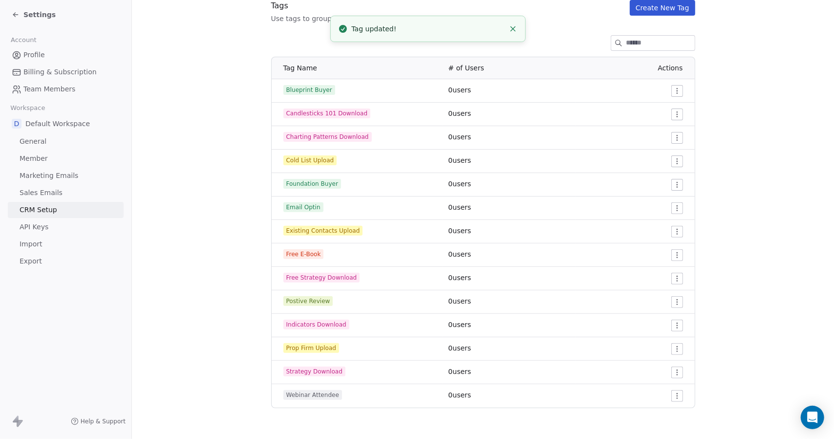
click at [665, 15] on div "Tags Use tags to group or organize your contacts Create New Tag" at bounding box center [483, 11] width 440 height 23
click at [662, 12] on button "Create New Tag" at bounding box center [662, 8] width 65 height 16
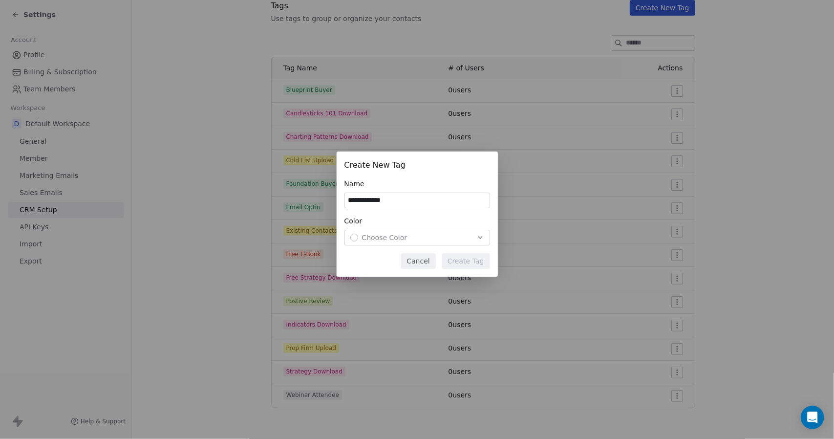
type input "**********"
click at [412, 242] on div "Choose Color" at bounding box center [417, 237] width 134 height 10
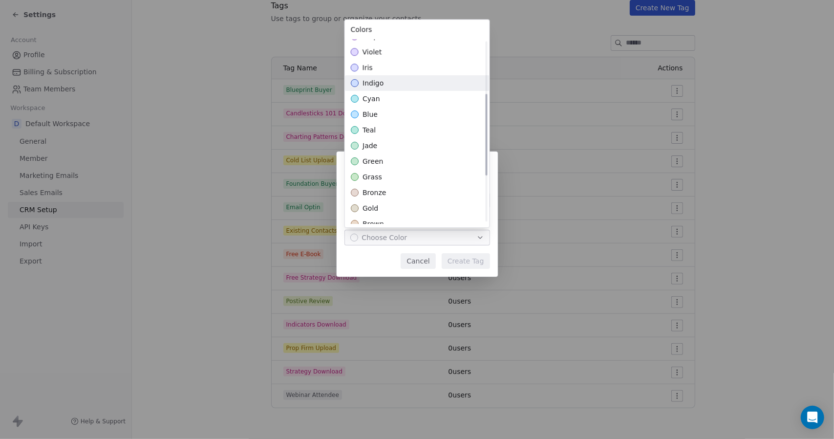
scroll to position [121, 0]
click at [384, 158] on div "green" at bounding box center [417, 161] width 145 height 16
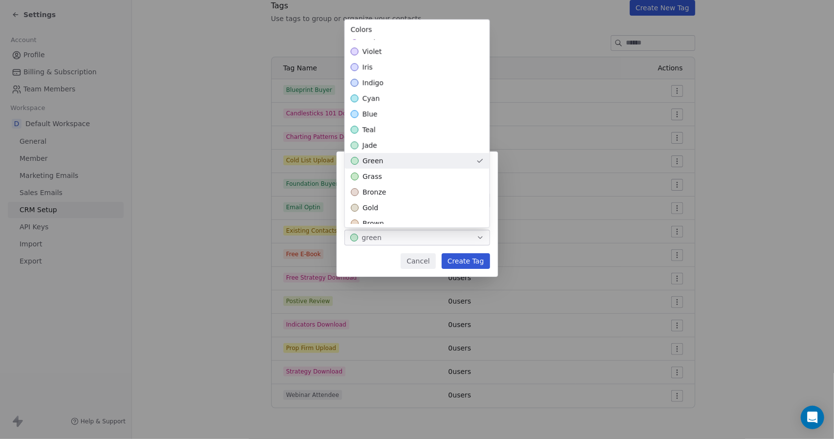
click at [465, 259] on div "**********" at bounding box center [417, 219] width 834 height 167
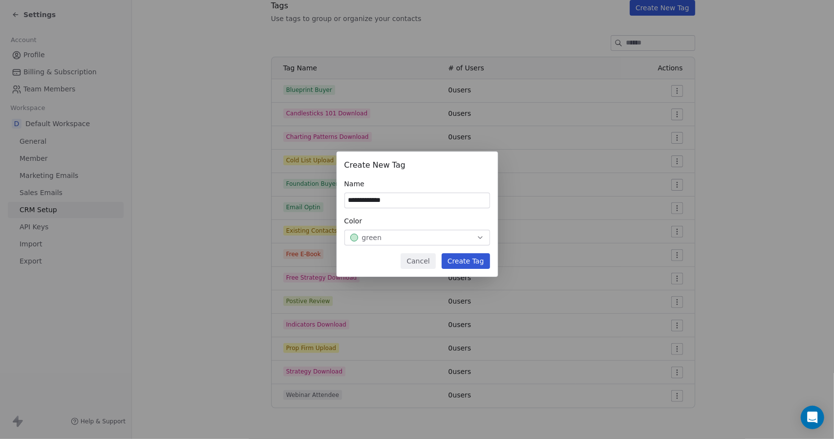
click at [464, 258] on button "Create Tag" at bounding box center [466, 261] width 48 height 16
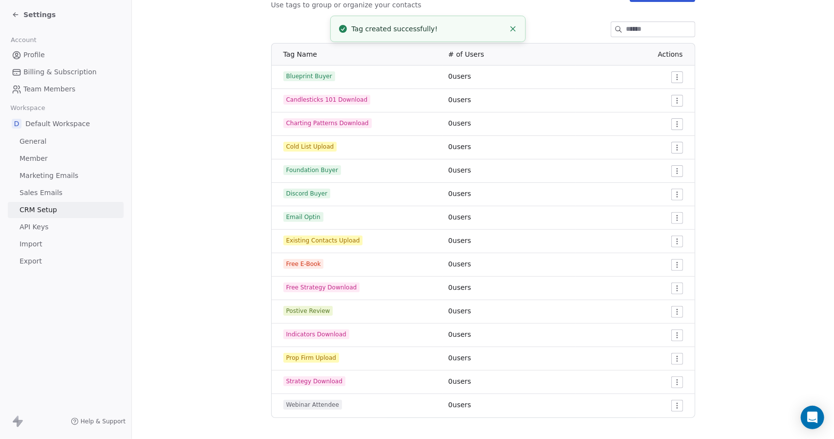
scroll to position [125, 0]
click at [674, 220] on html "Settings Account Profile Billing & Subscription Team Members Workspace D Defaul…" at bounding box center [417, 219] width 834 height 439
click at [660, 257] on span "Delete" at bounding box center [660, 254] width 22 height 10
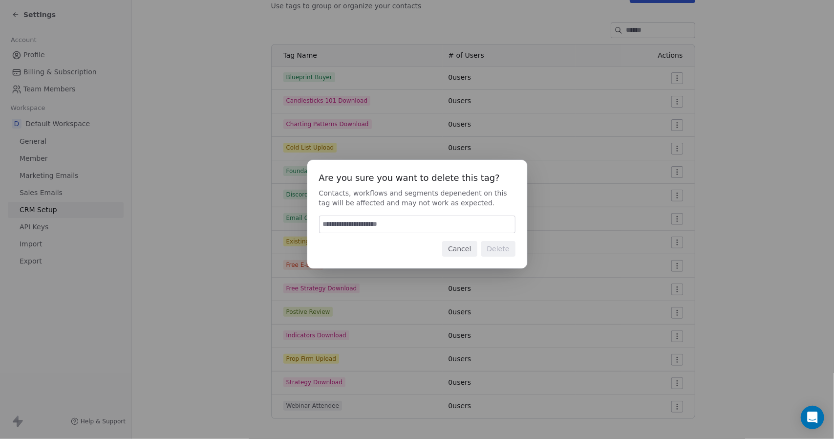
paste input "******"
type input "******"
click at [501, 251] on button "Delete" at bounding box center [498, 249] width 34 height 16
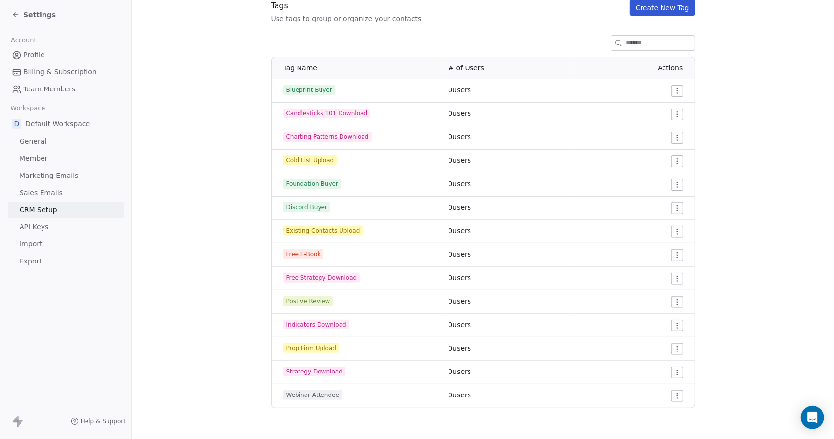
scroll to position [0, 0]
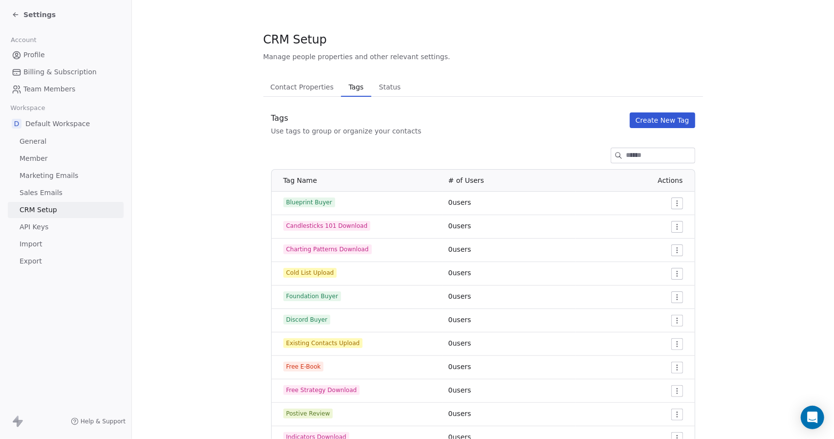
click at [29, 60] on span "Profile" at bounding box center [33, 55] width 21 height 10
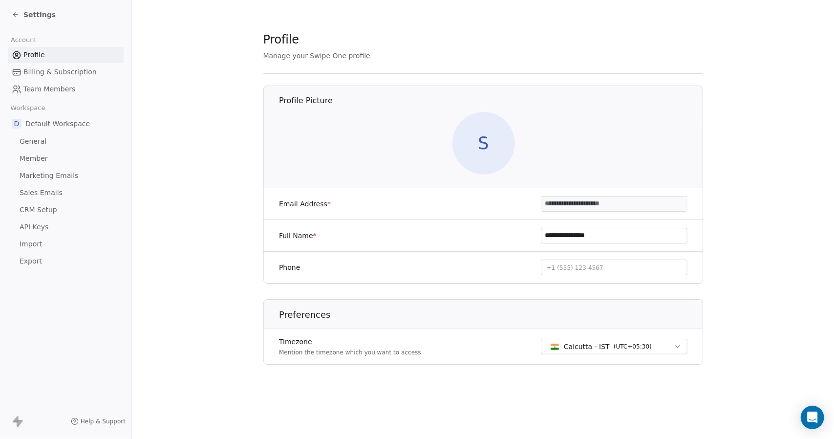
click at [34, 15] on span "Settings" at bounding box center [39, 15] width 32 height 10
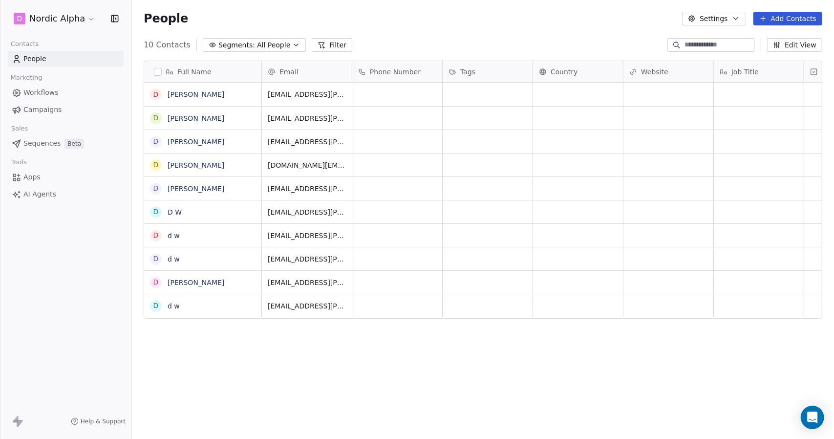
scroll to position [379, 694]
click at [190, 90] on link "Drew Wolfer" at bounding box center [196, 94] width 57 height 8
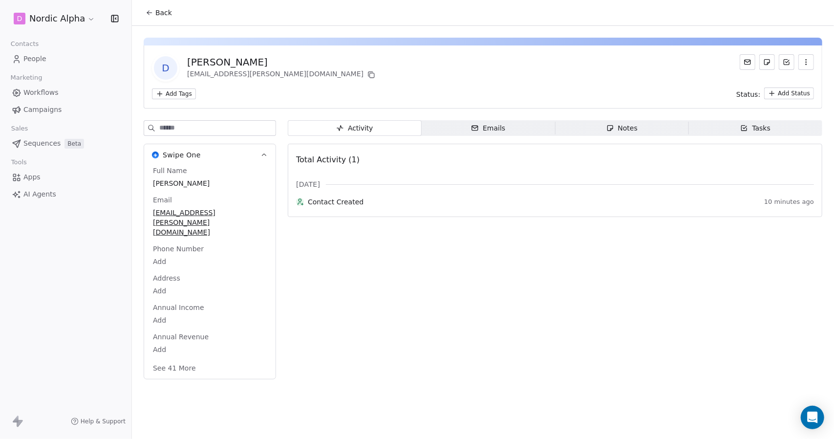
click at [173, 359] on button "See 41 More" at bounding box center [174, 368] width 55 height 18
click at [51, 60] on link "People" at bounding box center [66, 59] width 116 height 16
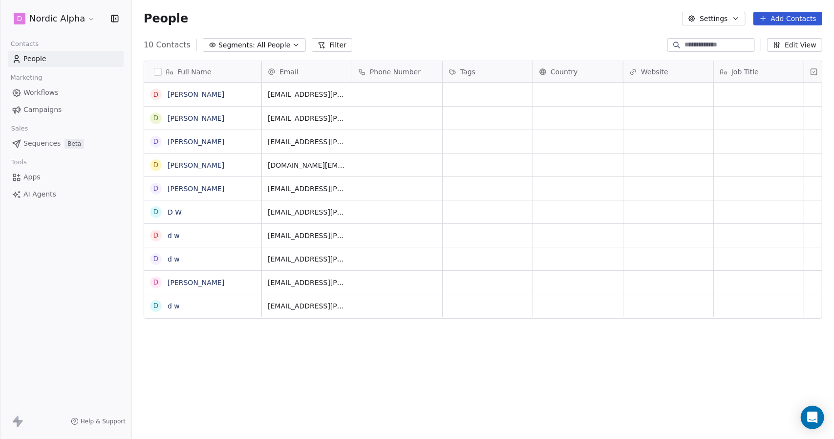
scroll to position [379, 694]
click at [161, 68] on button "button" at bounding box center [158, 72] width 8 height 8
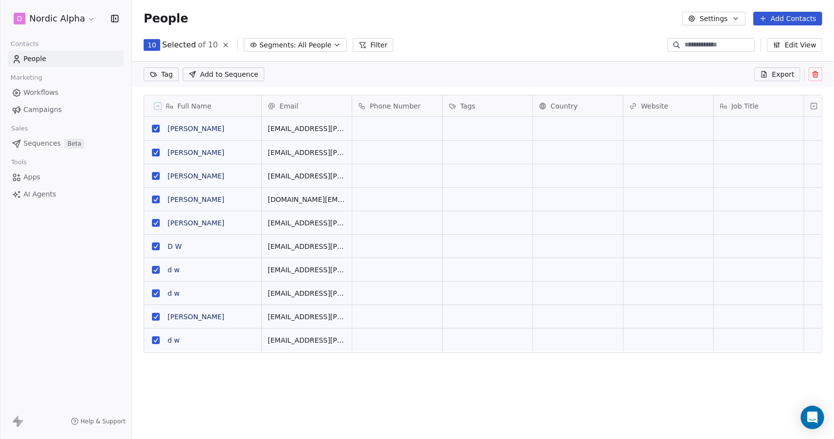
scroll to position [344, 694]
click at [818, 76] on icon at bounding box center [815, 74] width 8 height 8
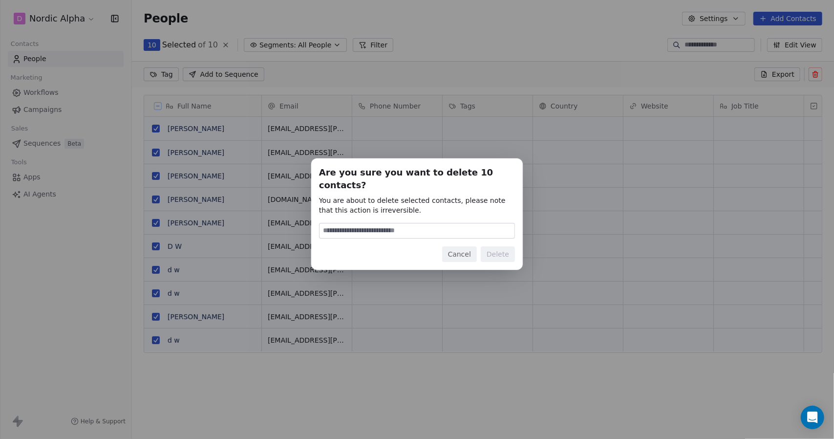
click at [438, 225] on input at bounding box center [416, 230] width 195 height 15
type input "******"
click at [498, 246] on button "Delete" at bounding box center [498, 254] width 34 height 16
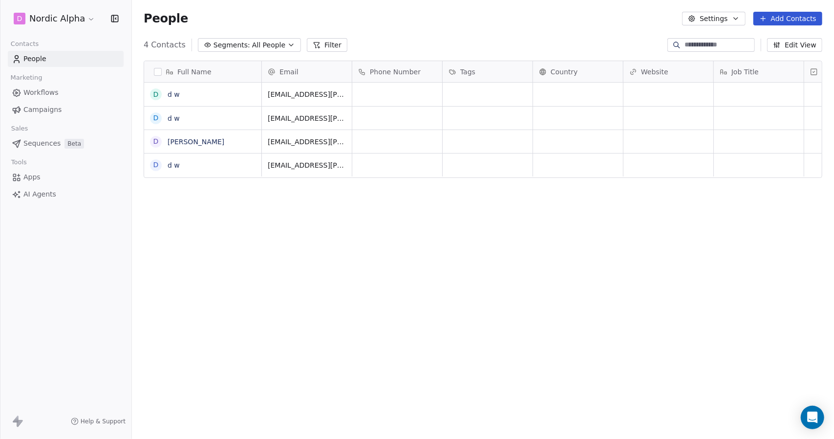
click at [174, 92] on link "d w" at bounding box center [174, 94] width 12 height 8
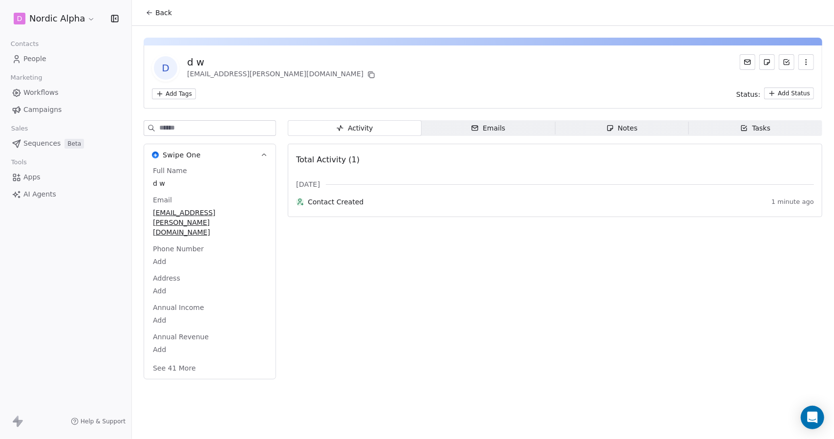
click at [176, 359] on button "See 41 More" at bounding box center [174, 368] width 55 height 18
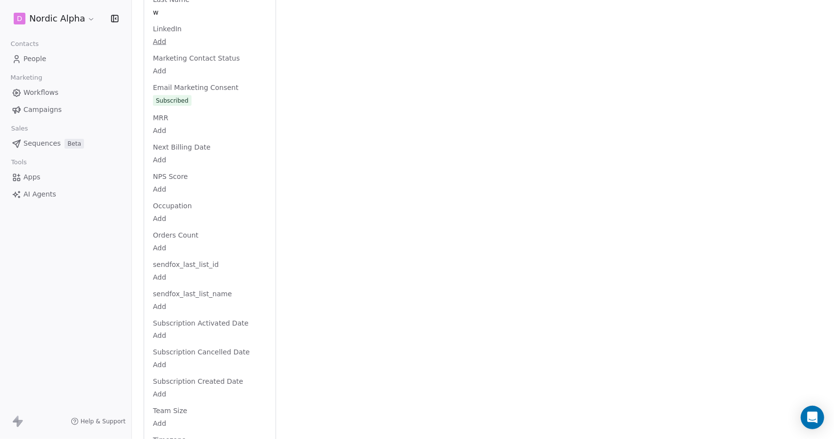
scroll to position [926, 0]
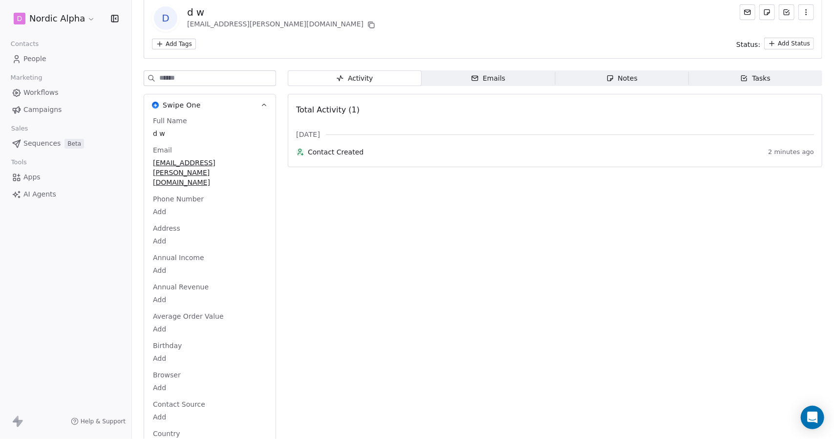
scroll to position [0, 0]
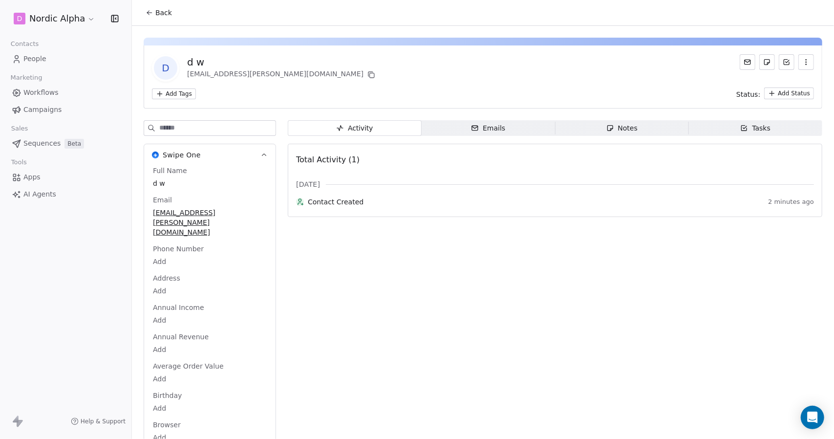
click at [156, 15] on span "Back" at bounding box center [163, 13] width 17 height 10
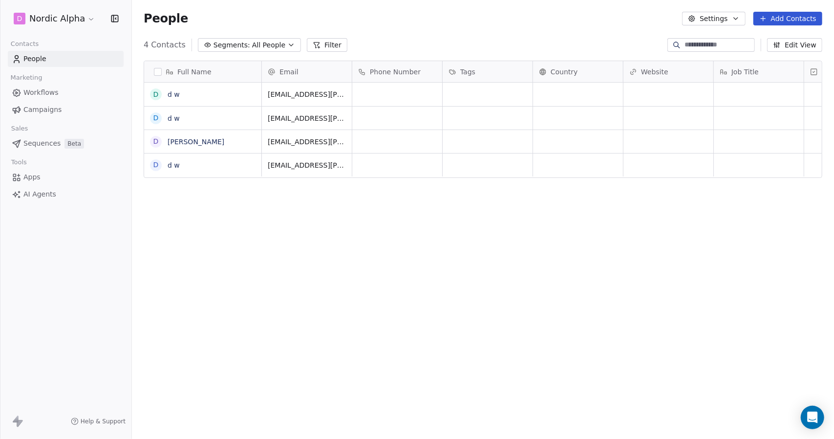
scroll to position [379, 694]
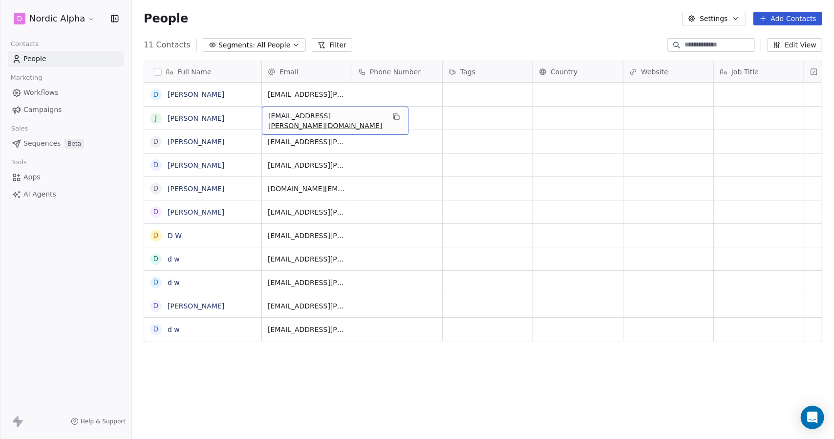
click at [169, 118] on link "J D" at bounding box center [196, 118] width 57 height 8
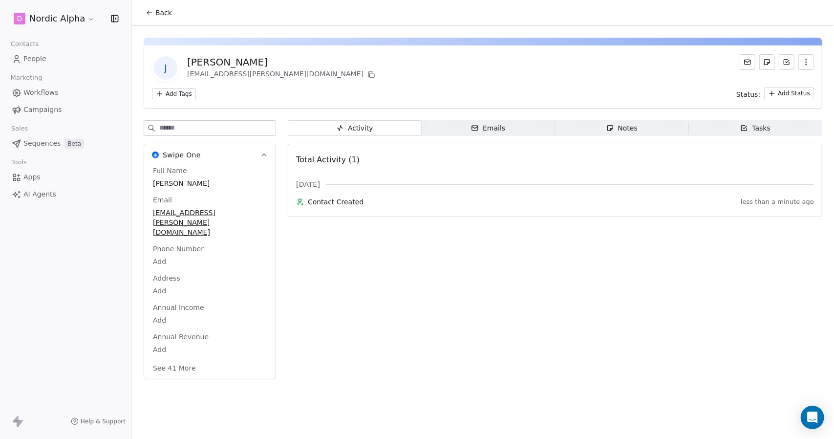
click at [180, 359] on button "See 41 More" at bounding box center [174, 368] width 55 height 18
click at [55, 58] on link "People" at bounding box center [66, 59] width 116 height 16
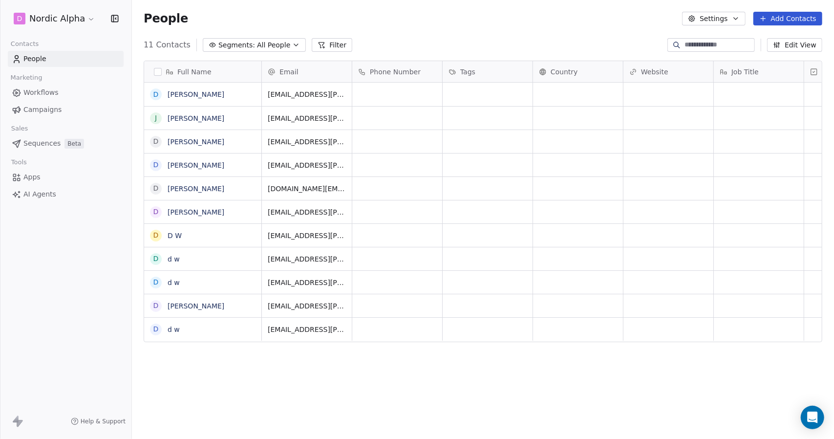
scroll to position [379, 694]
click at [159, 71] on button "button" at bounding box center [158, 72] width 8 height 8
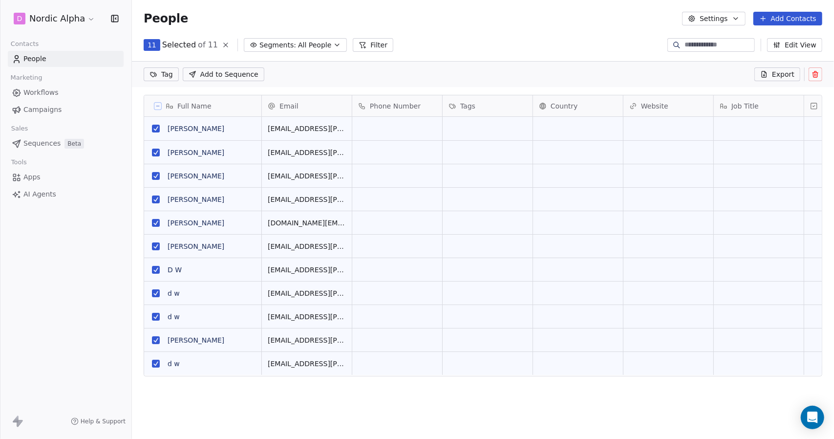
scroll to position [344, 694]
click at [813, 73] on icon at bounding box center [815, 73] width 5 height 0
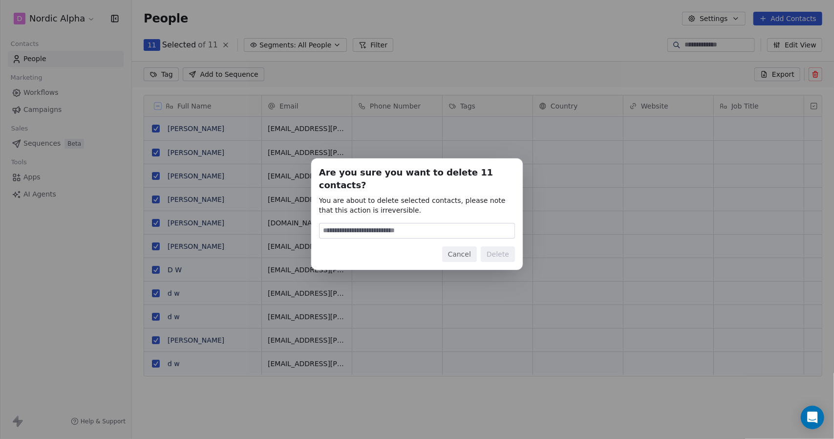
click at [443, 225] on input at bounding box center [416, 230] width 195 height 15
type input "******"
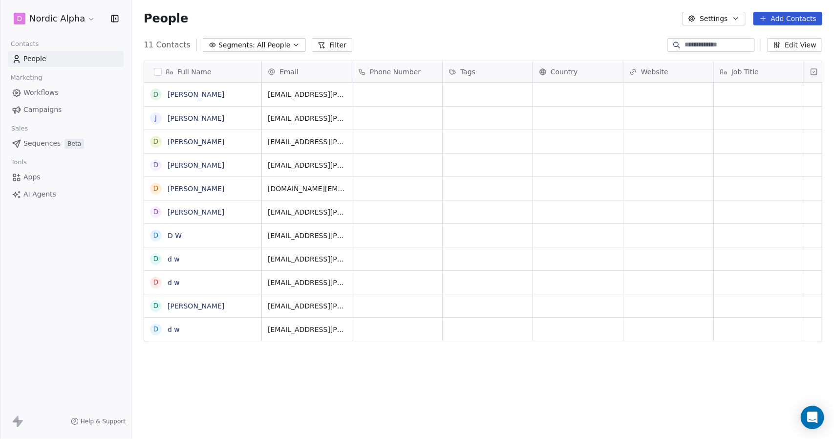
click at [174, 116] on link "J D" at bounding box center [196, 118] width 57 height 8
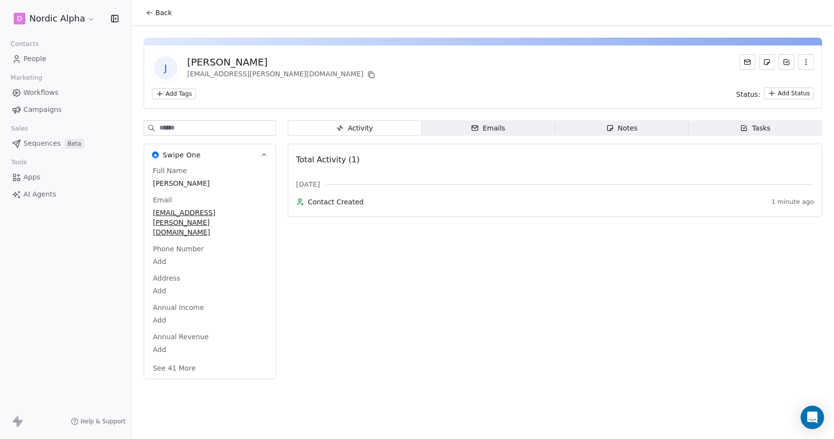
click at [185, 359] on button "See 41 More" at bounding box center [174, 368] width 55 height 18
click at [802, 63] on icon "button" at bounding box center [806, 62] width 8 height 8
click at [616, 74] on div "J J D drew.a.wolfer+100@gmail.com" at bounding box center [483, 67] width 662 height 27
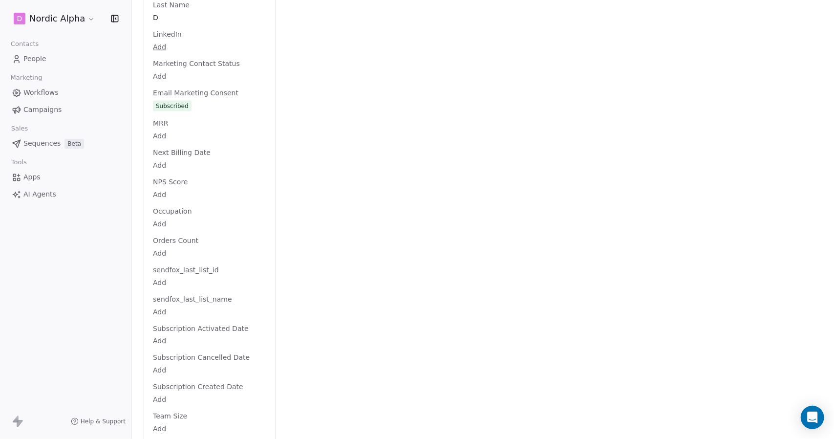
scroll to position [920, 0]
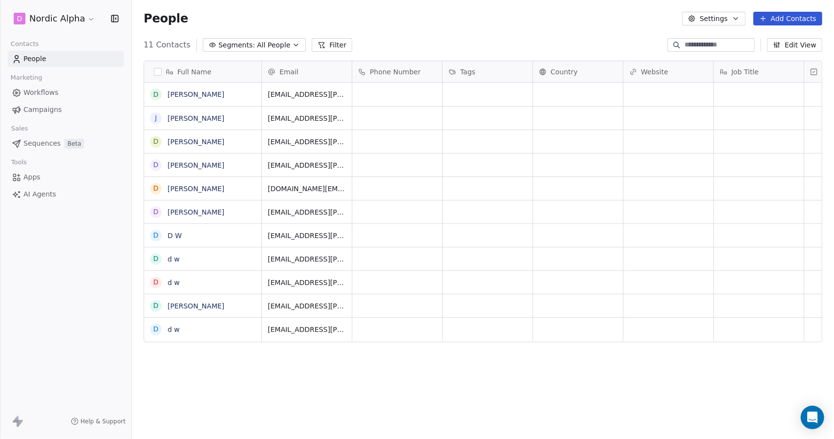
scroll to position [379, 694]
click at [187, 304] on link "Drew Wolfer" at bounding box center [196, 306] width 57 height 8
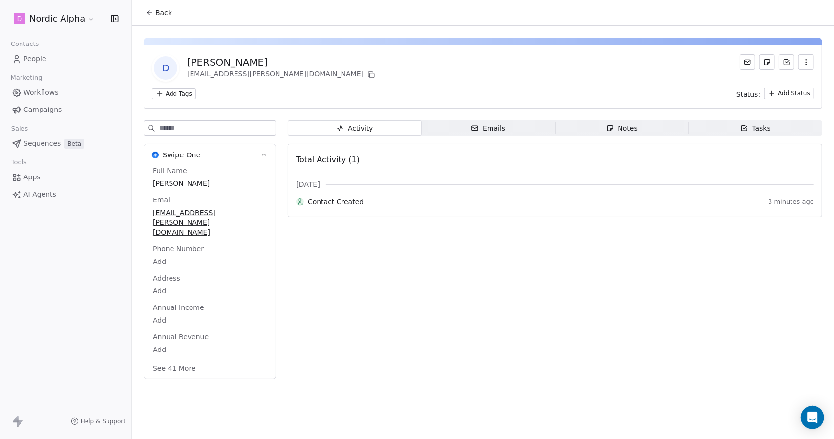
click at [173, 359] on button "See 41 More" at bounding box center [174, 368] width 55 height 18
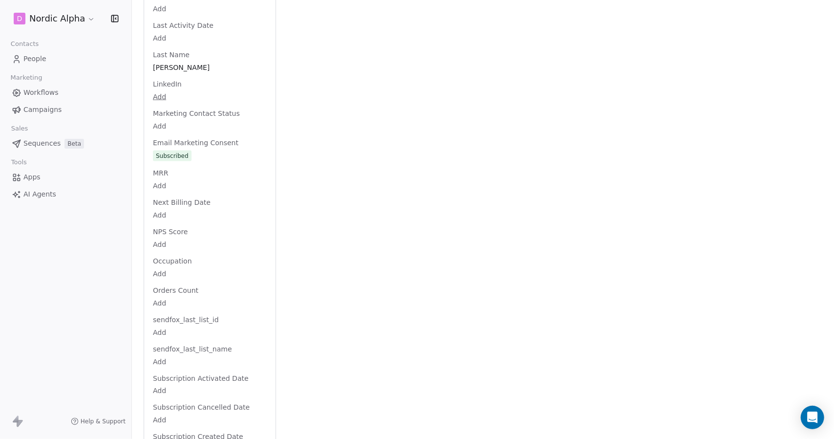
scroll to position [869, 0]
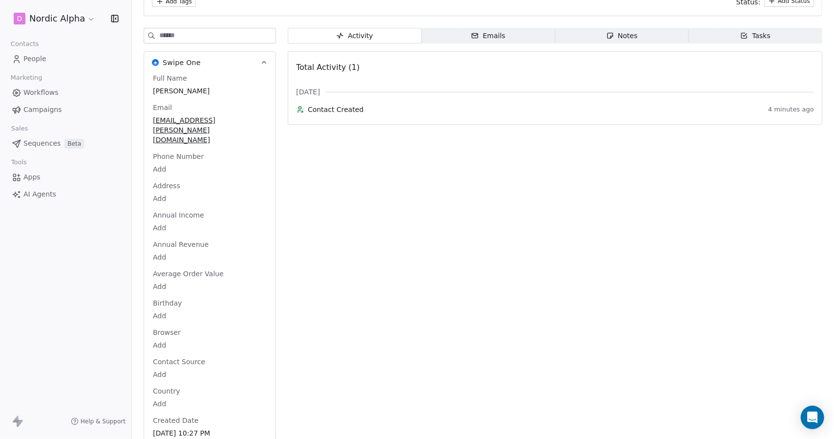
scroll to position [0, 0]
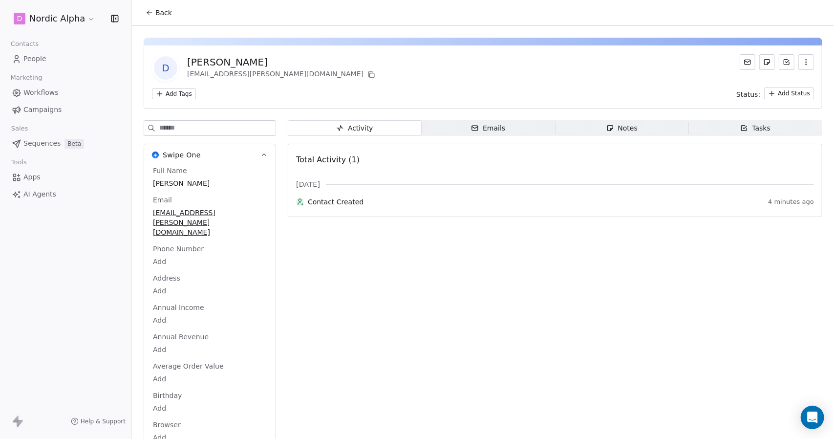
click at [35, 61] on span "People" at bounding box center [34, 59] width 23 height 10
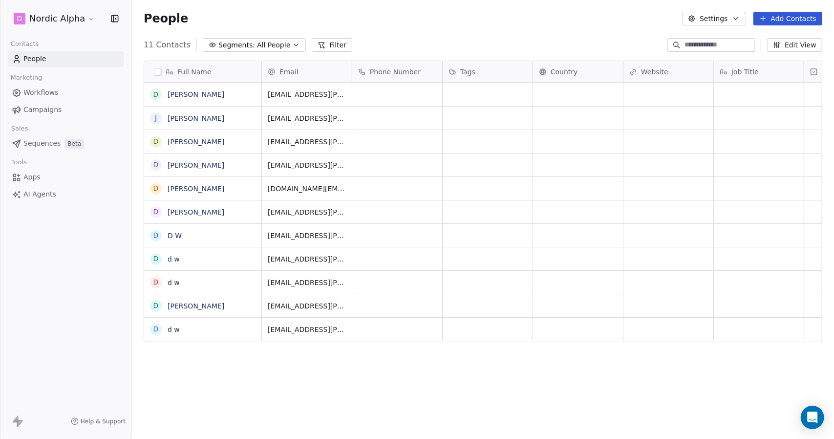
scroll to position [379, 694]
click at [731, 18] on button "Settings" at bounding box center [713, 19] width 63 height 14
click at [736, 41] on span "Contact Properties" at bounding box center [740, 40] width 63 height 10
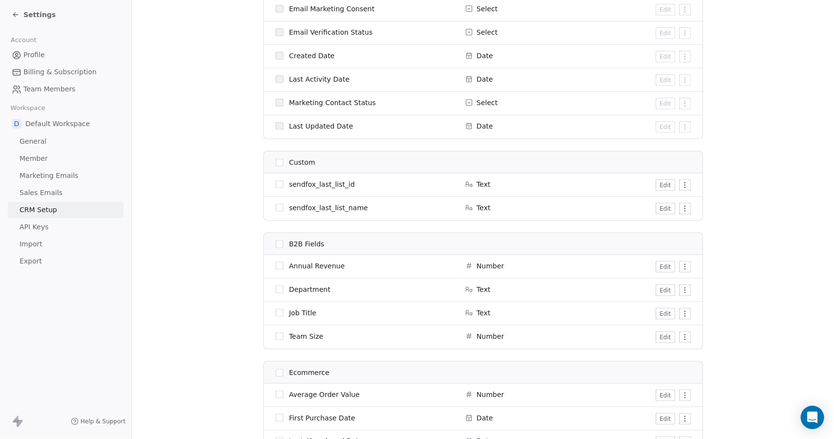
scroll to position [831, 0]
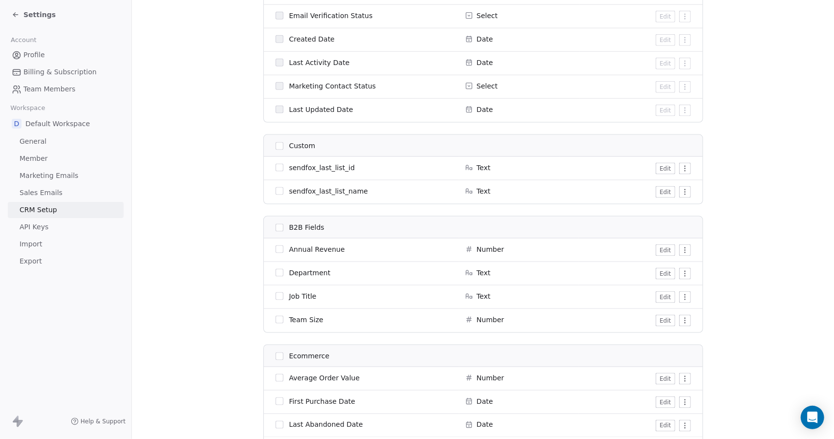
click at [679, 166] on html "Settings Account Profile Billing & Subscription Team Members Workspace D Defaul…" at bounding box center [417, 219] width 834 height 439
click at [661, 166] on html "Settings Account Profile Billing & Subscription Team Members Workspace D Defaul…" at bounding box center [417, 219] width 834 height 439
click at [661, 166] on button "Edit" at bounding box center [664, 169] width 19 height 12
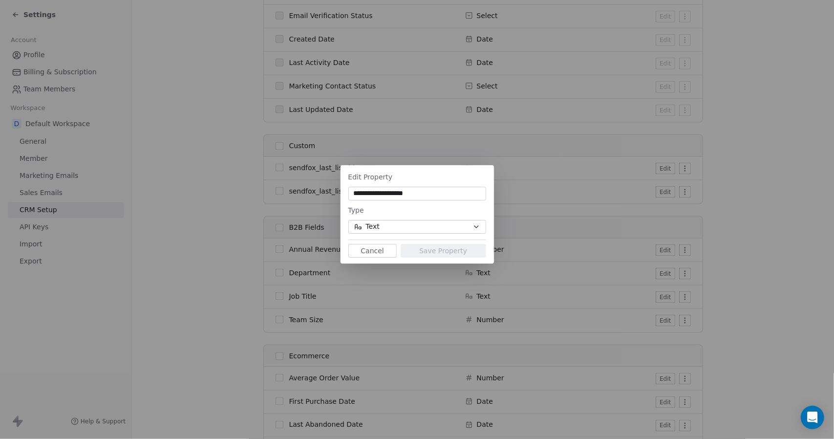
click at [727, 193] on div "**********" at bounding box center [417, 219] width 834 height 140
click at [399, 227] on button "Text" at bounding box center [417, 227] width 138 height 14
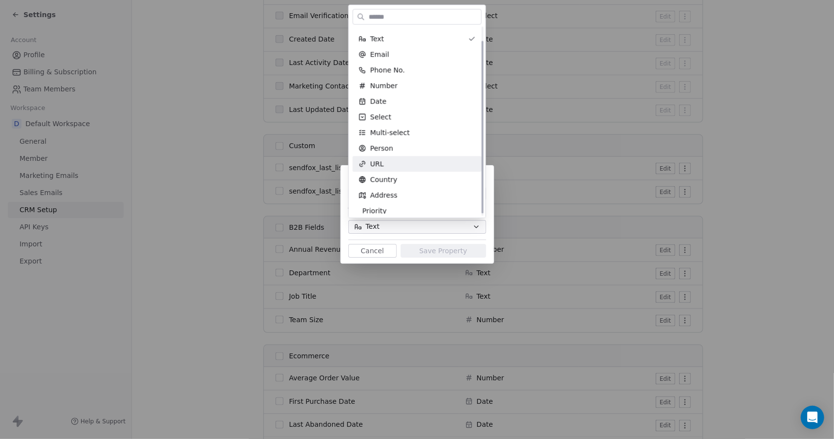
scroll to position [0, 0]
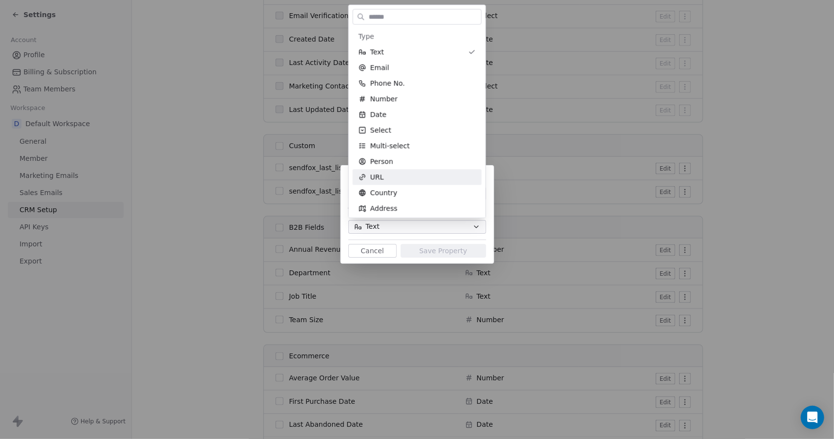
click at [545, 109] on div "**********" at bounding box center [417, 219] width 834 height 439
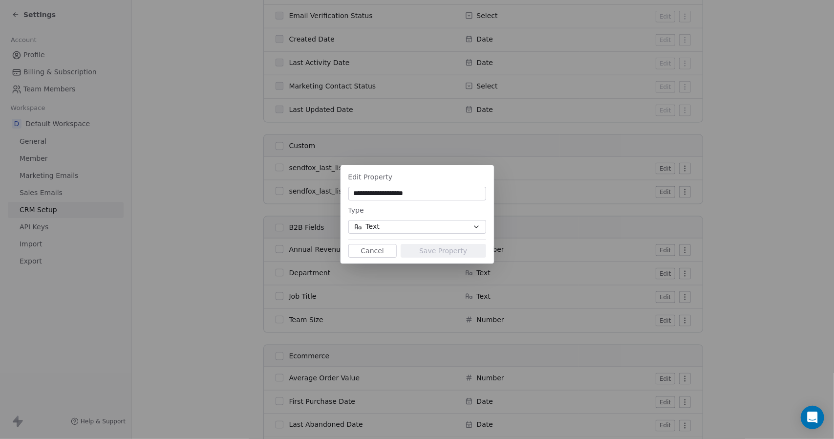
click at [770, 157] on div "**********" at bounding box center [417, 219] width 834 height 140
click at [382, 250] on button "Cancel" at bounding box center [372, 251] width 48 height 14
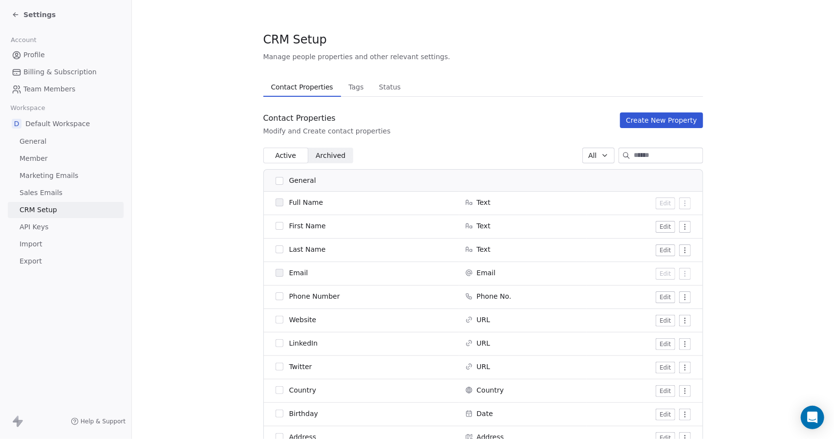
click at [45, 59] on link "Profile" at bounding box center [66, 55] width 116 height 16
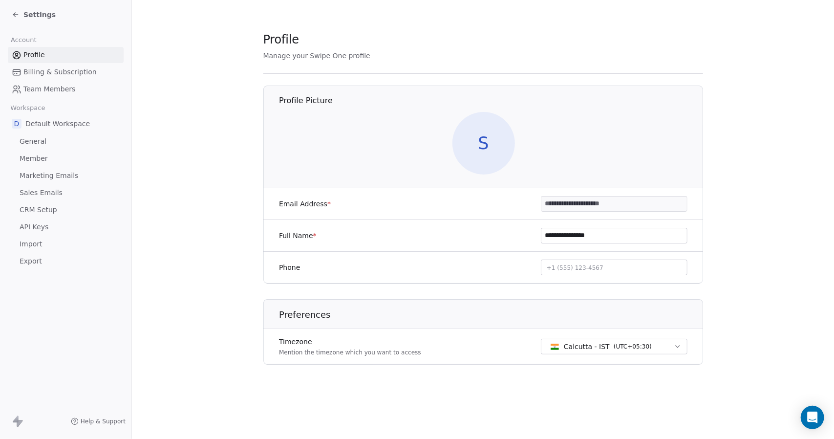
click at [48, 17] on span "Settings" at bounding box center [39, 15] width 32 height 10
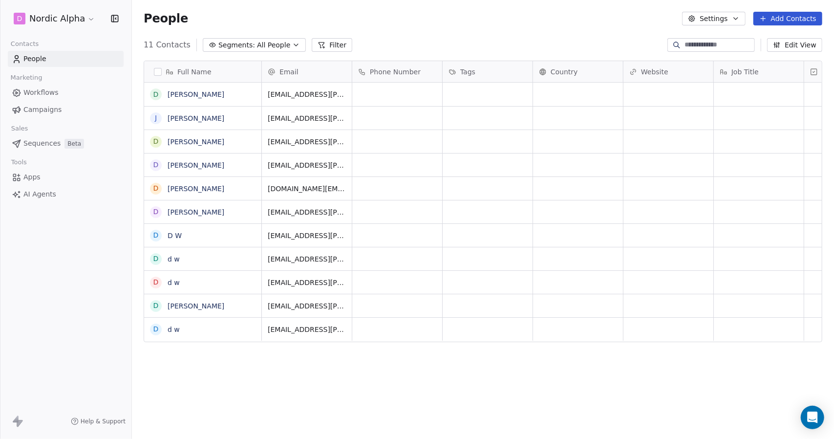
scroll to position [379, 694]
click at [187, 96] on link "Drew Wolfer" at bounding box center [196, 94] width 57 height 8
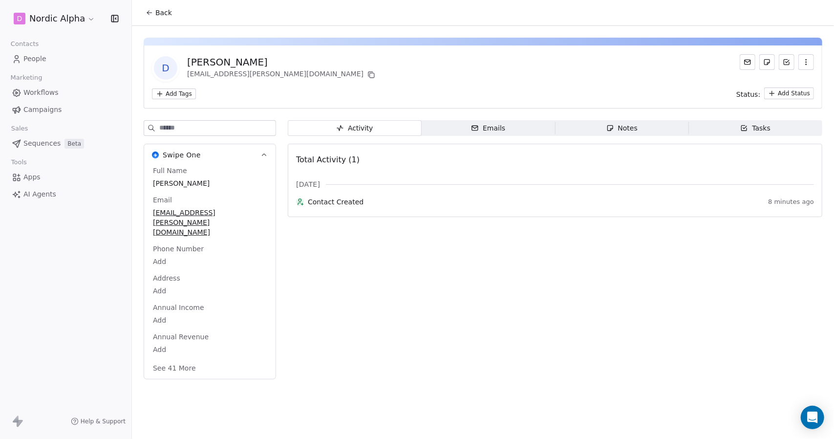
click at [194, 359] on button "See 41 More" at bounding box center [174, 368] width 55 height 18
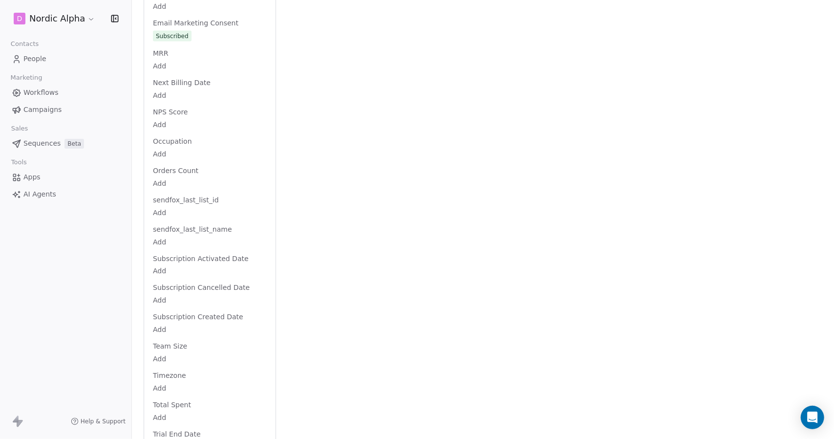
scroll to position [989, 0]
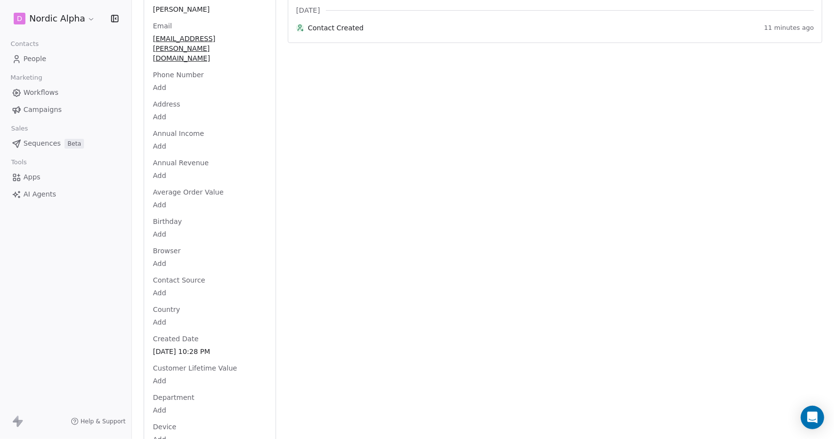
scroll to position [0, 0]
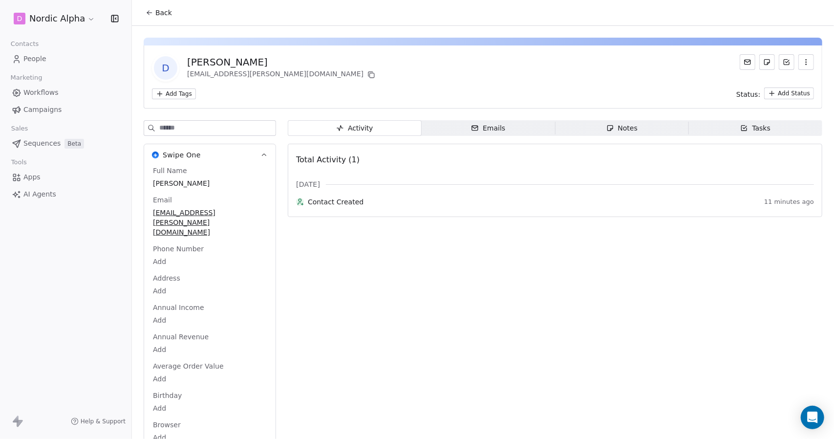
click at [53, 54] on link "People" at bounding box center [66, 59] width 116 height 16
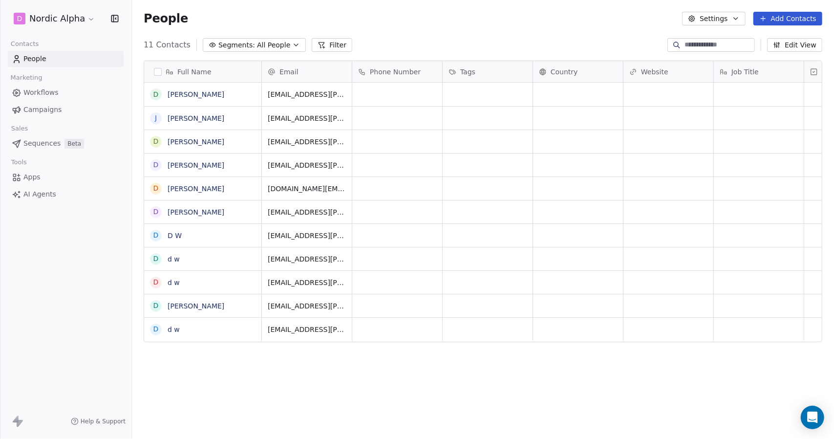
scroll to position [8, 8]
click at [160, 74] on button "button" at bounding box center [158, 72] width 8 height 8
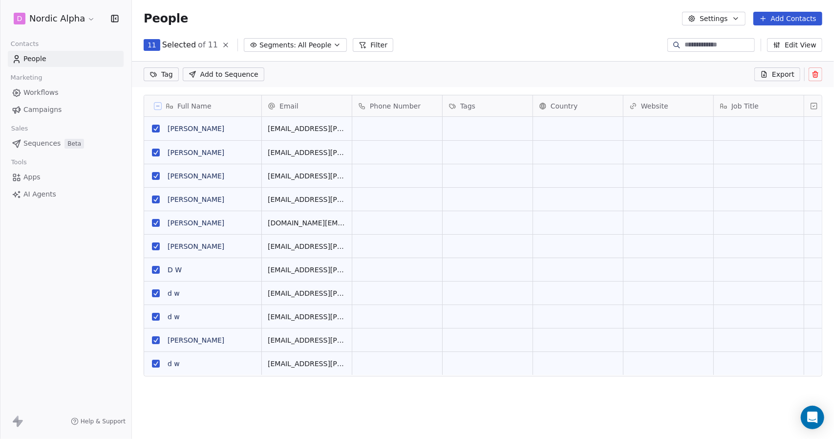
scroll to position [344, 694]
click at [816, 74] on icon at bounding box center [816, 75] width 0 height 2
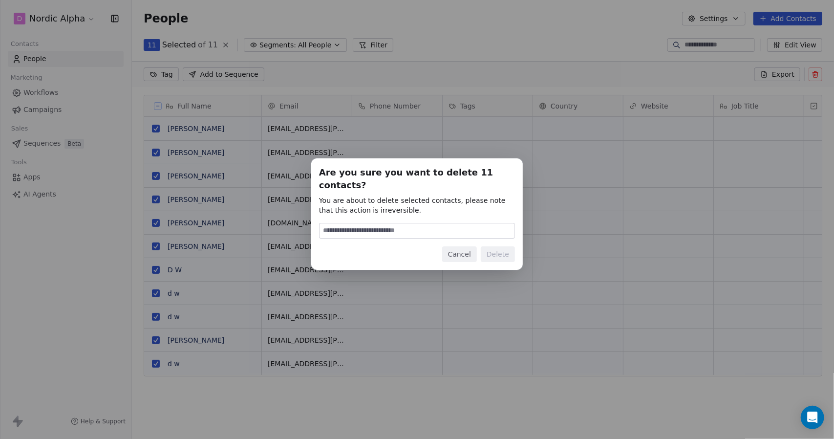
click at [451, 227] on input at bounding box center [416, 230] width 195 height 15
type input "******"
click at [497, 251] on button "Delete" at bounding box center [498, 254] width 34 height 16
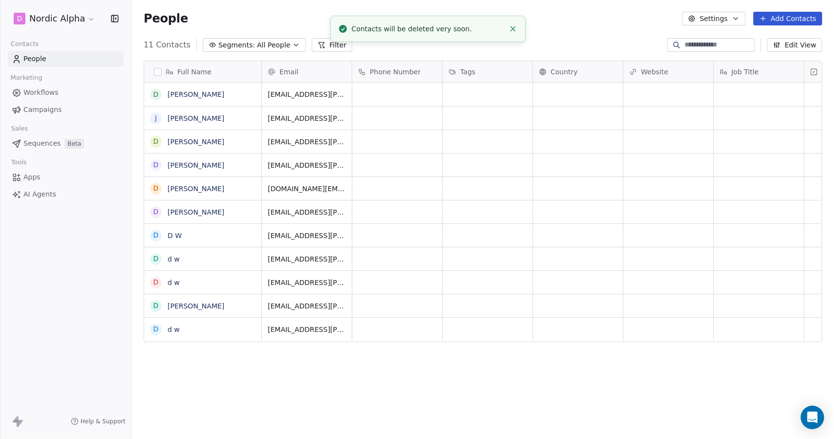
scroll to position [379, 694]
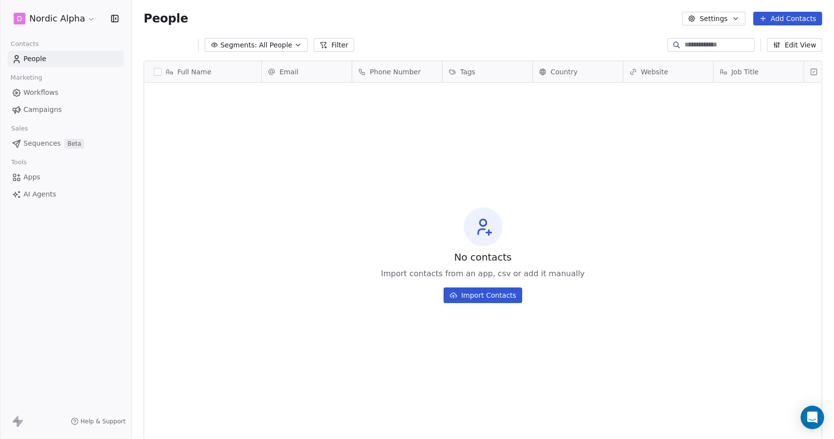
click at [67, 59] on link "People" at bounding box center [66, 59] width 116 height 16
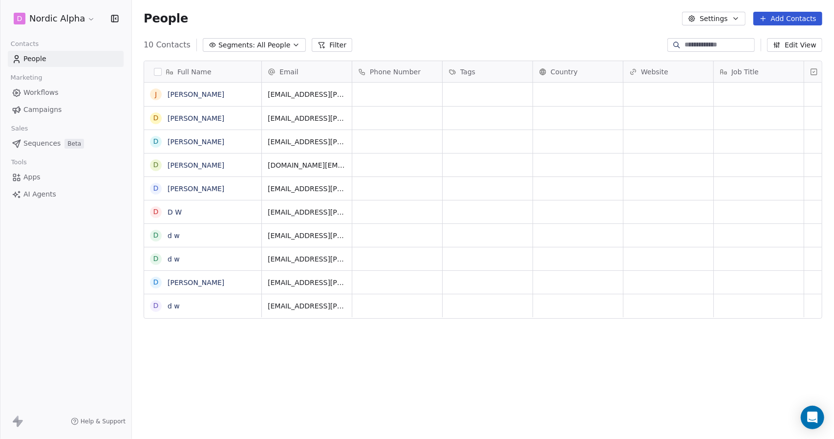
click at [174, 97] on link "J D" at bounding box center [196, 94] width 57 height 8
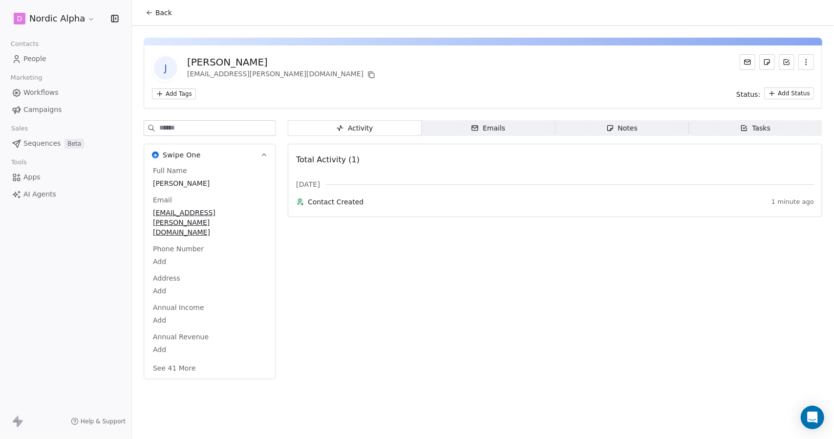
click at [183, 359] on button "See 41 More" at bounding box center [174, 368] width 55 height 18
click at [54, 58] on link "People" at bounding box center [66, 59] width 116 height 16
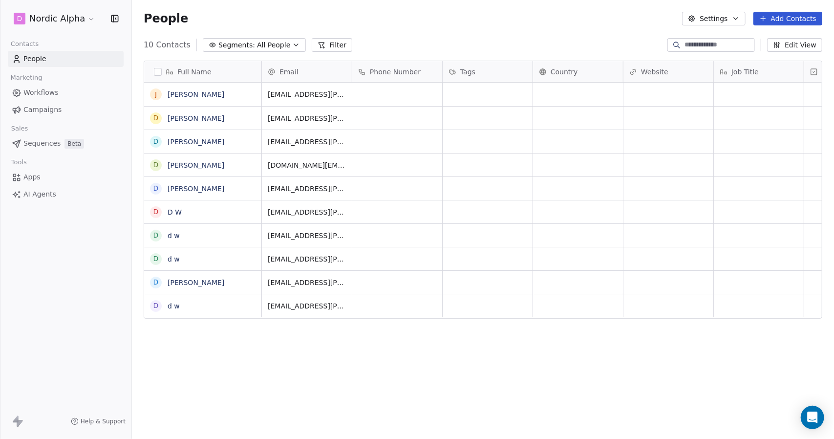
scroll to position [8, 8]
click at [160, 74] on button "button" at bounding box center [158, 72] width 8 height 8
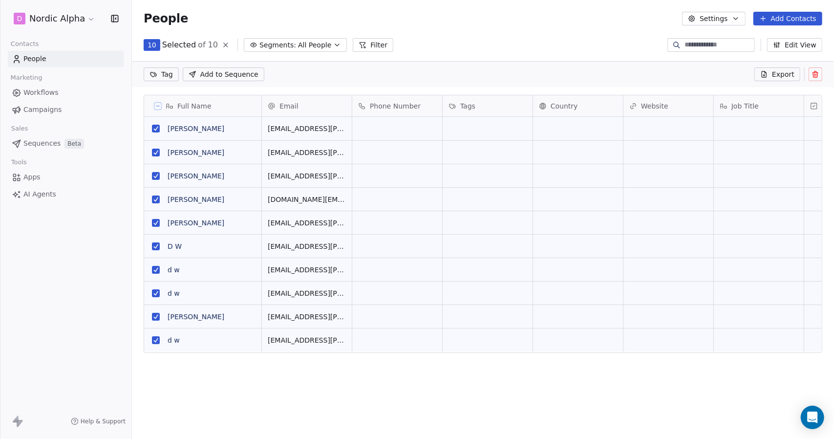
scroll to position [344, 694]
click at [816, 74] on icon at bounding box center [816, 75] width 0 height 2
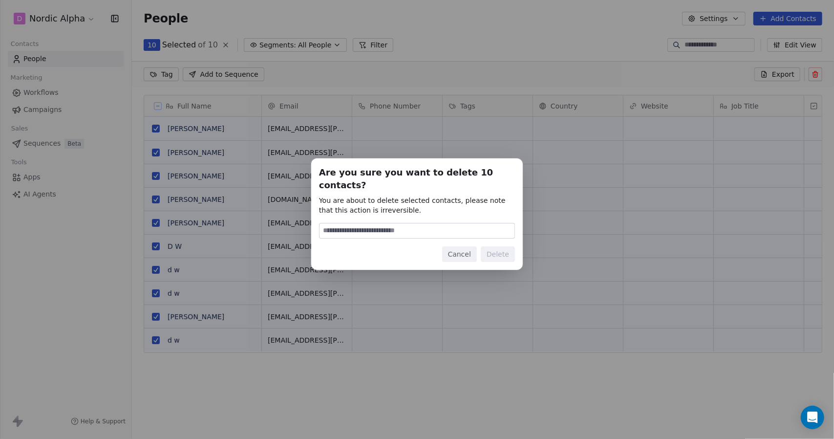
click at [428, 224] on input at bounding box center [416, 230] width 195 height 15
click at [436, 224] on input at bounding box center [416, 230] width 195 height 15
click at [342, 246] on div "Cancel Delete" at bounding box center [417, 254] width 196 height 16
click at [395, 223] on input at bounding box center [416, 230] width 195 height 15
type input "******"
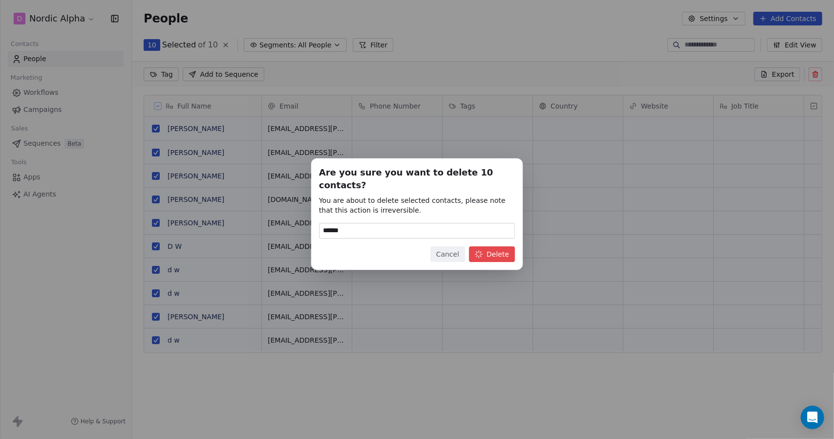
scroll to position [379, 694]
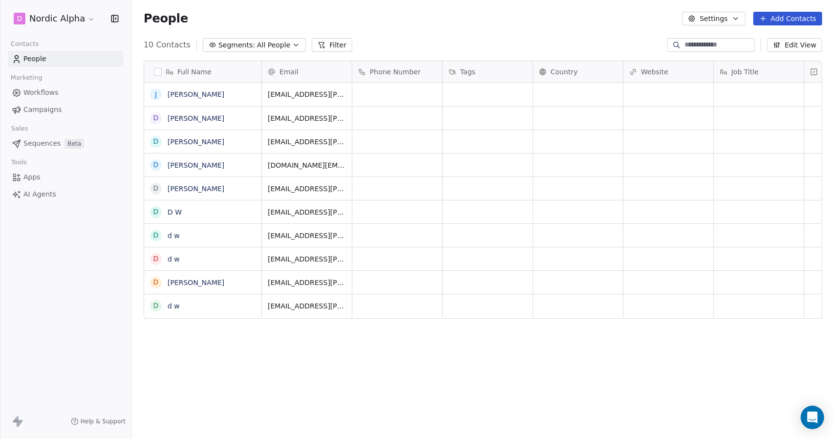
click at [190, 118] on link "drew wolfer" at bounding box center [196, 118] width 57 height 8
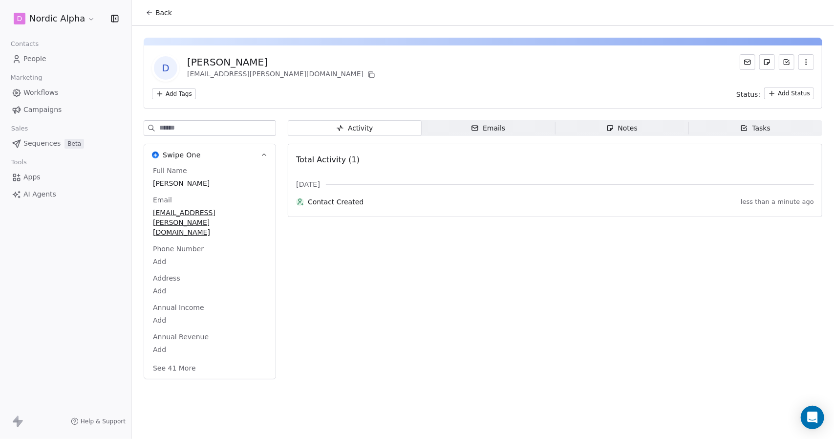
click at [170, 359] on button "See 41 More" at bounding box center [174, 368] width 55 height 18
click at [40, 59] on span "People" at bounding box center [34, 59] width 23 height 10
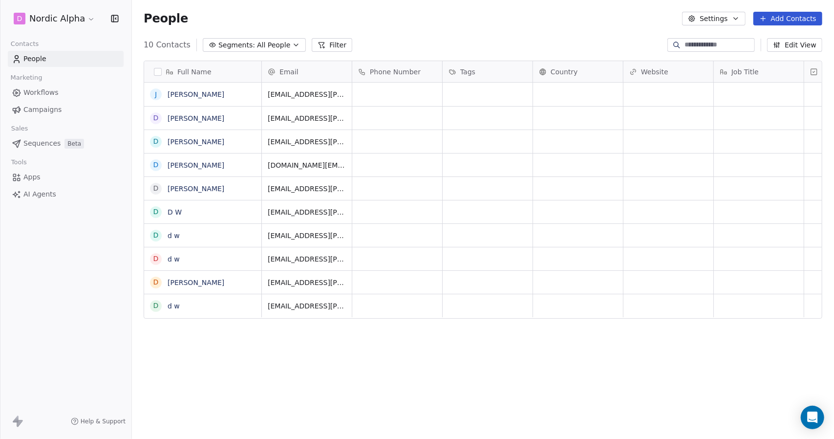
scroll to position [379, 694]
click at [175, 280] on link "Drew Wolfer" at bounding box center [196, 282] width 57 height 8
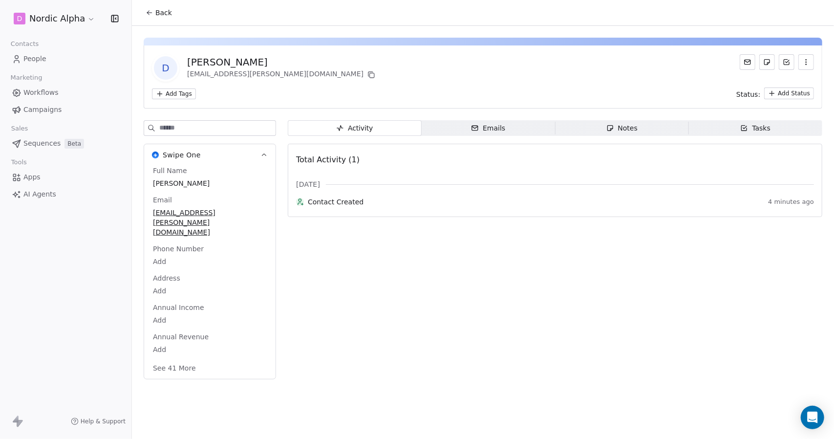
click at [185, 359] on button "See 41 More" at bounding box center [174, 368] width 55 height 18
click at [66, 57] on link "People" at bounding box center [66, 59] width 116 height 16
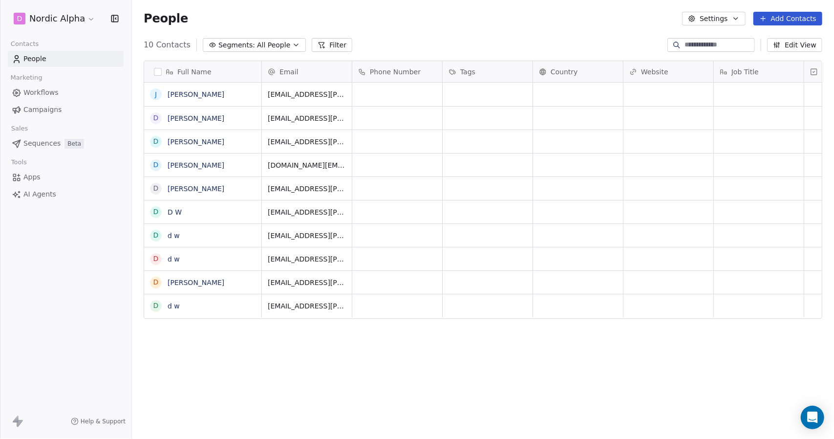
scroll to position [379, 694]
click at [157, 73] on button "button" at bounding box center [158, 72] width 8 height 8
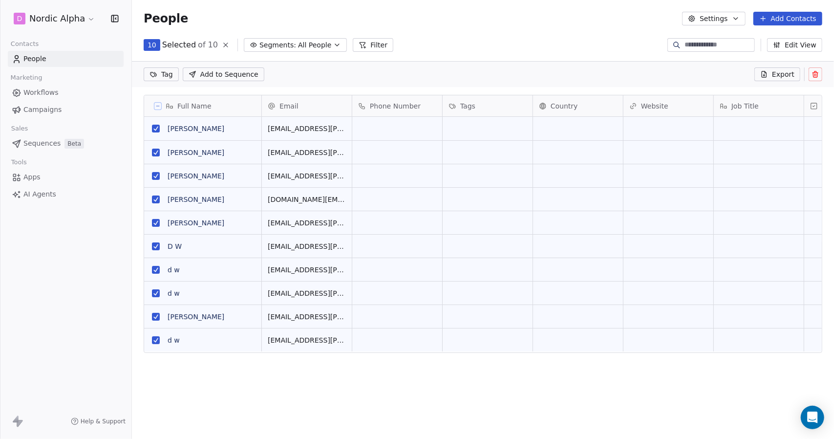
click at [816, 74] on icon at bounding box center [816, 75] width 0 height 2
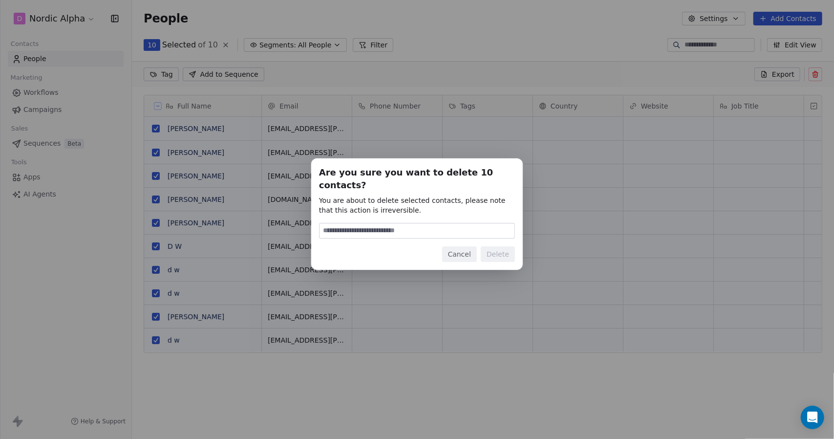
click at [425, 224] on input at bounding box center [416, 230] width 195 height 15
type input "******"
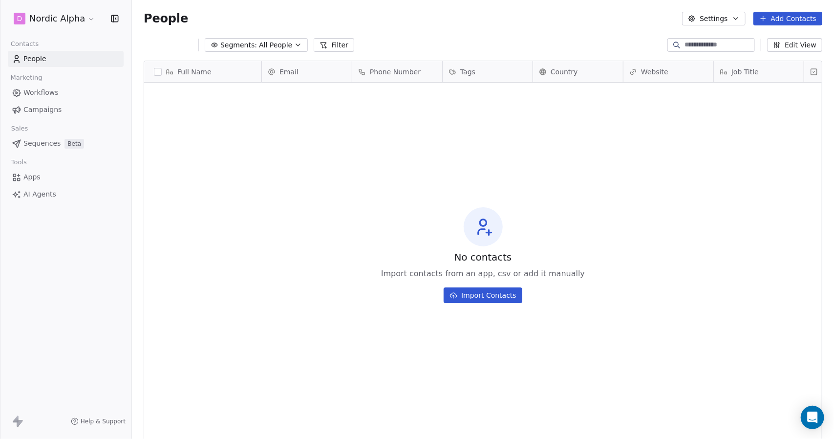
click at [724, 17] on button "Settings" at bounding box center [713, 19] width 63 height 14
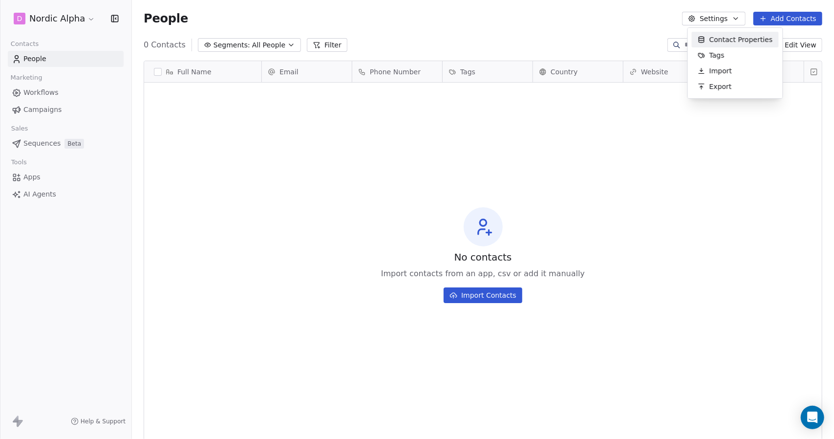
click at [34, 176] on html "D Nordic Alpha Contacts People Marketing Workflows Campaigns Sales Sequences Be…" at bounding box center [417, 219] width 834 height 439
click at [722, 21] on button "Settings" at bounding box center [713, 19] width 63 height 14
click at [721, 40] on span "Contact Properties" at bounding box center [740, 40] width 63 height 10
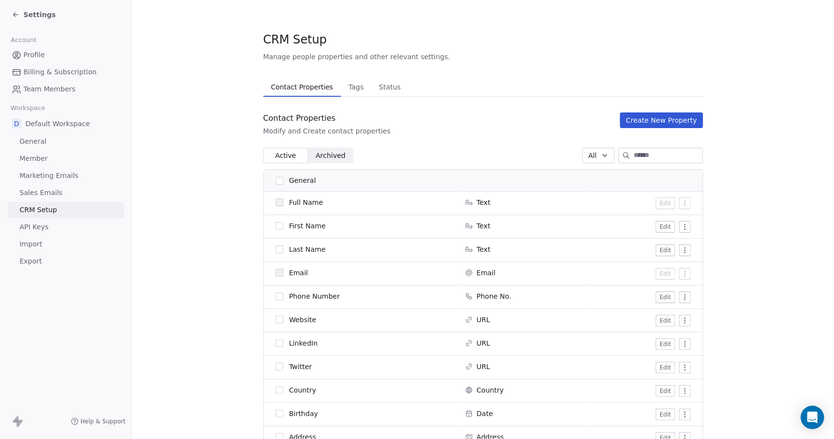
click at [345, 91] on span "Tags" at bounding box center [355, 87] width 23 height 14
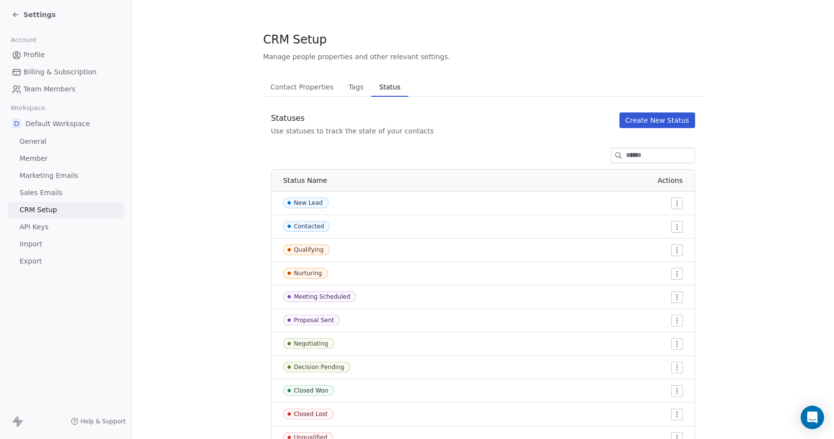
click at [382, 84] on span "Status" at bounding box center [389, 87] width 29 height 14
click at [43, 226] on span "API Keys" at bounding box center [34, 227] width 29 height 10
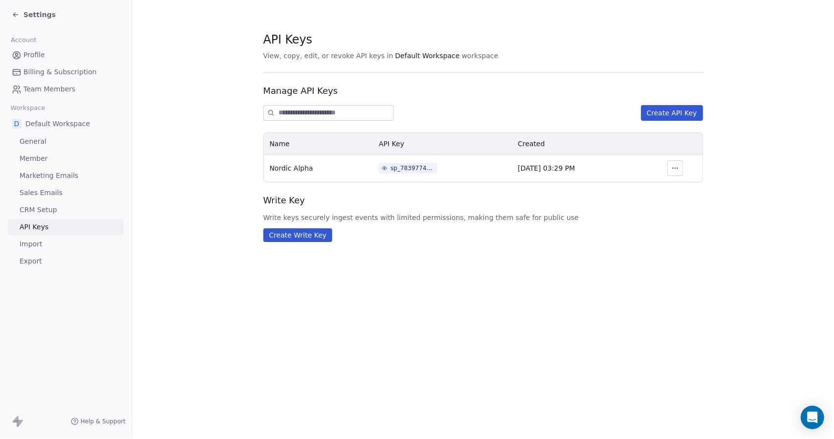
click at [28, 18] on span "Settings" at bounding box center [39, 15] width 32 height 10
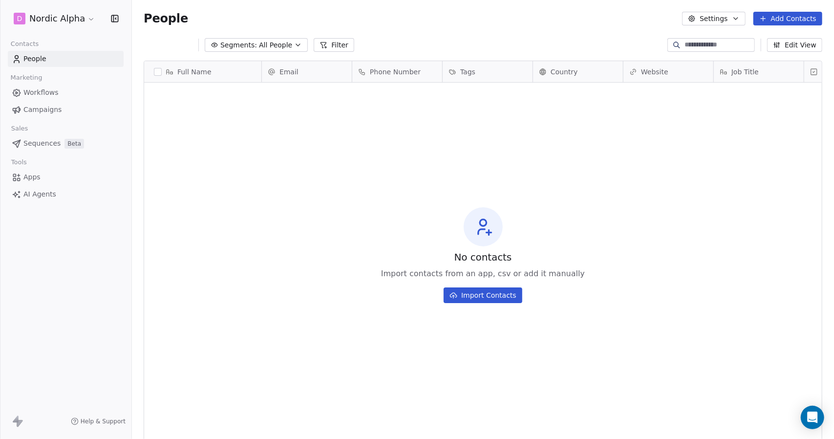
scroll to position [379, 694]
click at [58, 61] on link "People" at bounding box center [66, 59] width 116 height 16
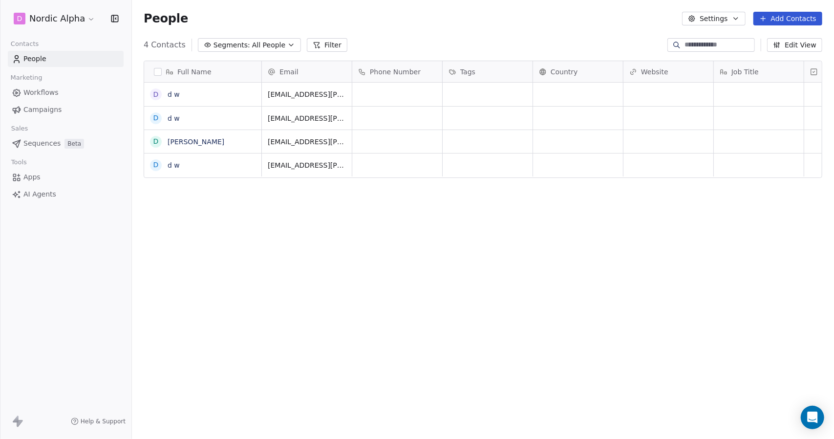
click at [175, 91] on link "d w" at bounding box center [174, 94] width 12 height 8
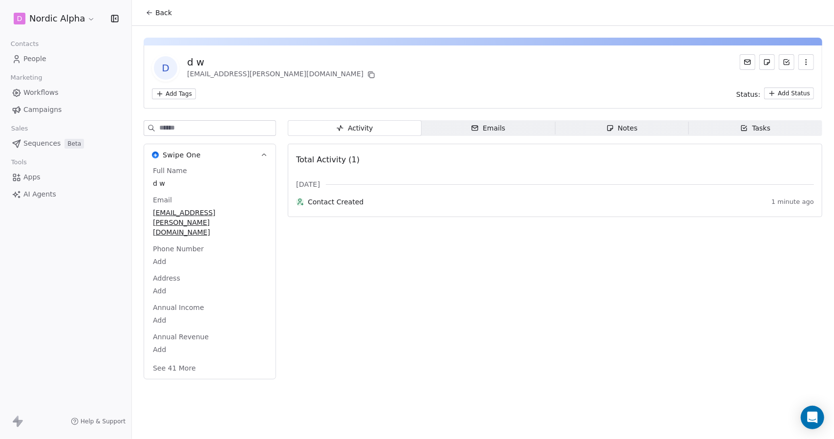
click at [194, 359] on button "See 41 More" at bounding box center [174, 368] width 55 height 18
click at [55, 59] on link "People" at bounding box center [66, 59] width 116 height 16
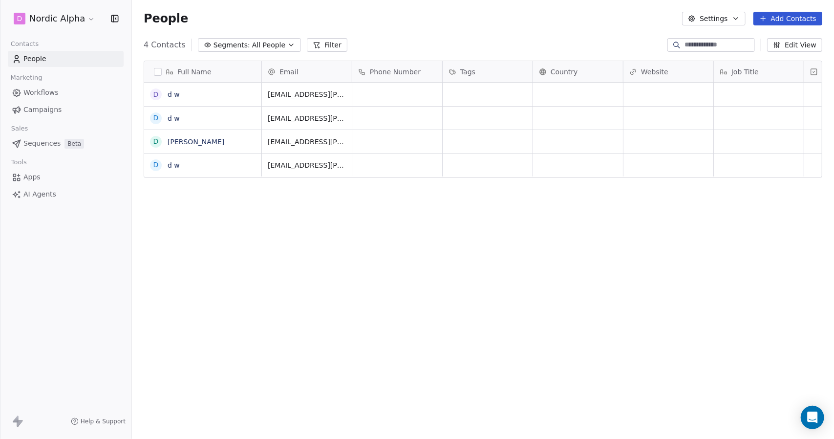
scroll to position [379, 694]
click at [159, 74] on button "button" at bounding box center [158, 72] width 8 height 8
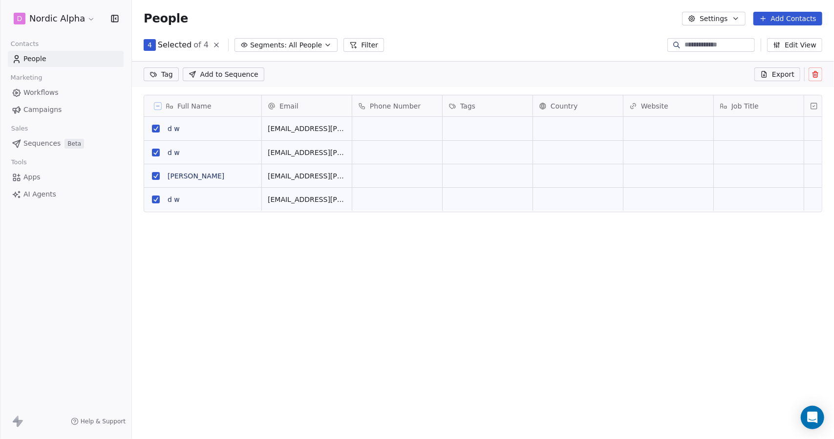
click at [175, 132] on link "d w" at bounding box center [174, 129] width 12 height 8
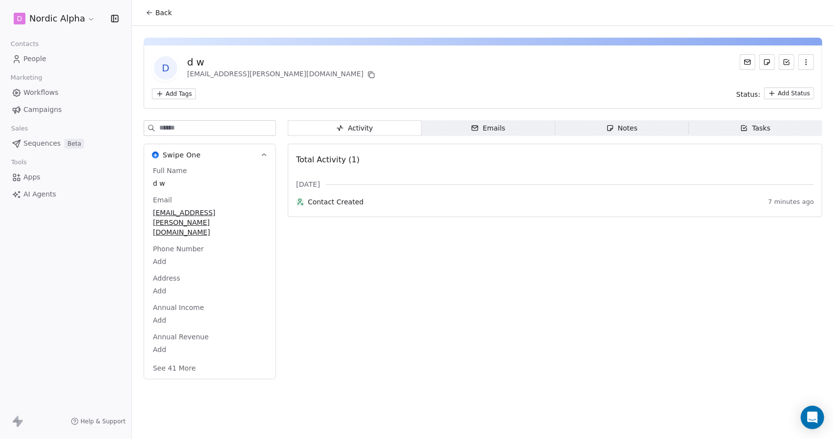
click at [193, 359] on button "See 41 More" at bounding box center [174, 368] width 55 height 18
click at [156, 19] on button "Back" at bounding box center [159, 13] width 38 height 18
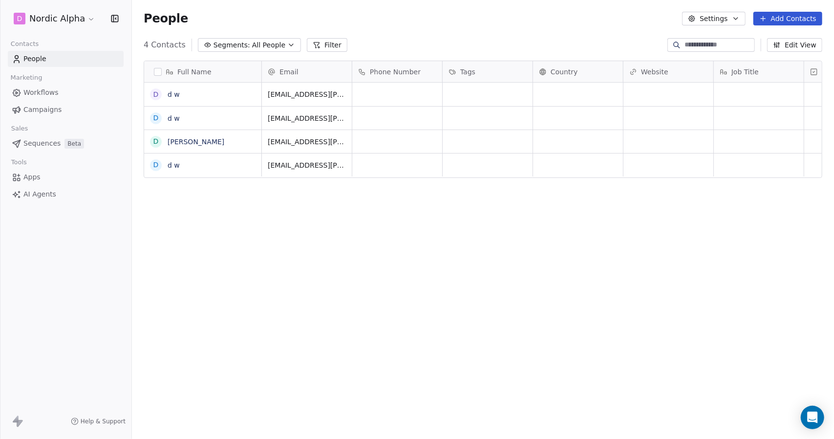
scroll to position [8, 8]
click at [159, 73] on button "button" at bounding box center [158, 72] width 8 height 8
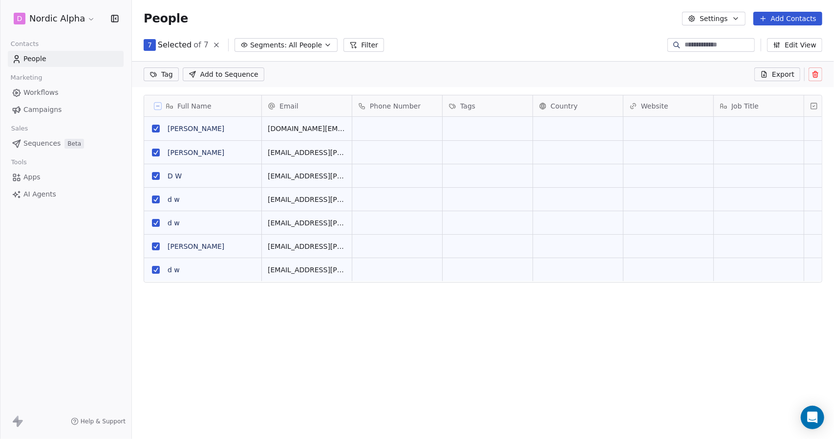
click at [816, 74] on icon at bounding box center [816, 75] width 0 height 2
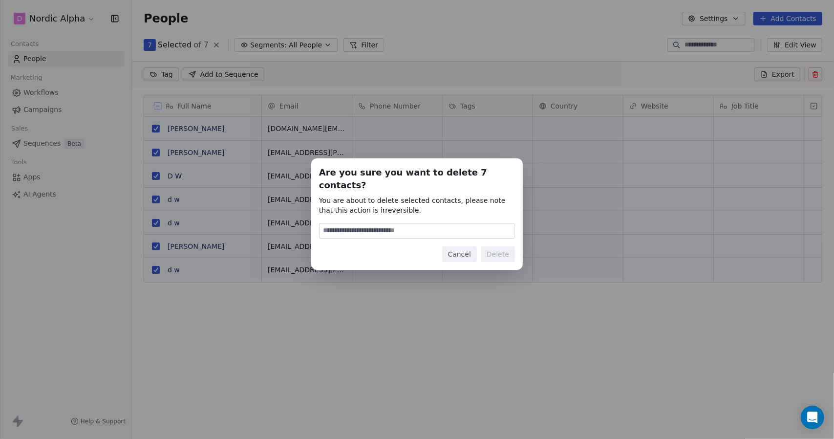
click at [453, 229] on input at bounding box center [416, 230] width 195 height 15
type input "******"
click at [499, 250] on button "Delete" at bounding box center [498, 254] width 34 height 16
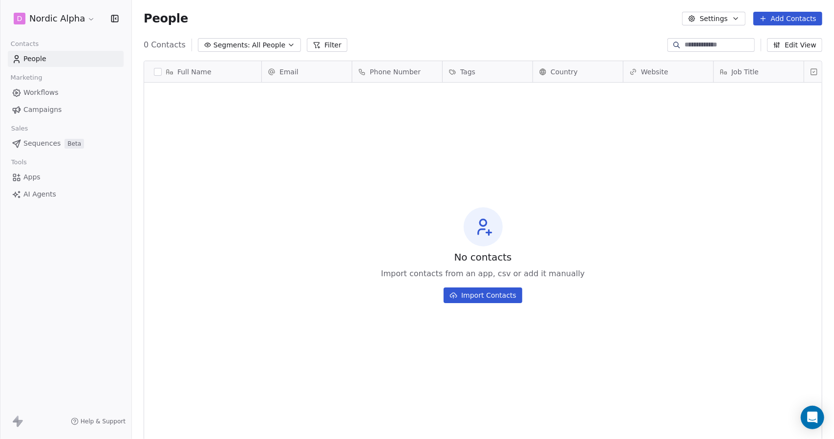
scroll to position [379, 694]
click at [318, 174] on div "No contacts Import contacts from an app, csv or add it manually Import Contacts" at bounding box center [482, 254] width 677 height 341
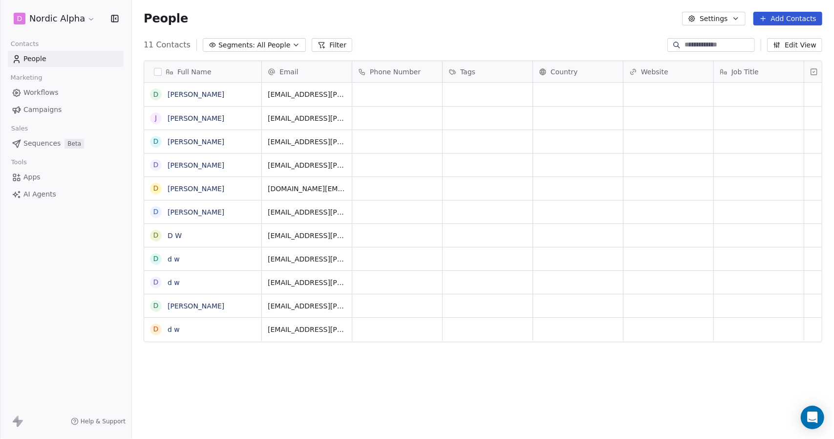
click at [187, 93] on link "[PERSON_NAME]" at bounding box center [196, 94] width 57 height 8
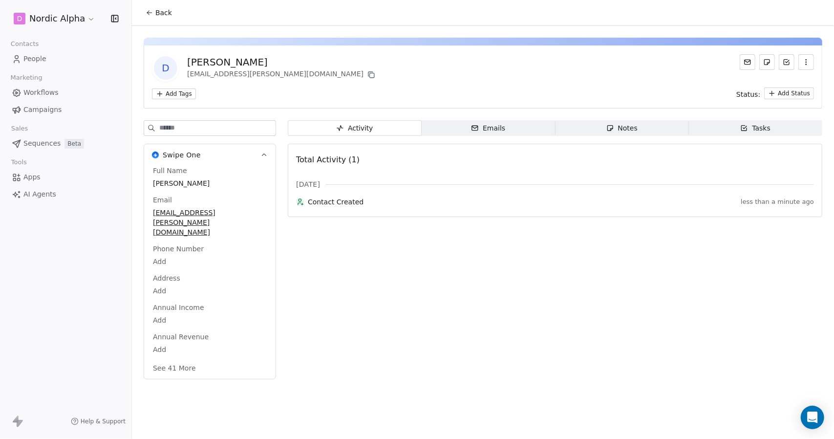
click at [182, 359] on button "See 41 More" at bounding box center [174, 368] width 55 height 18
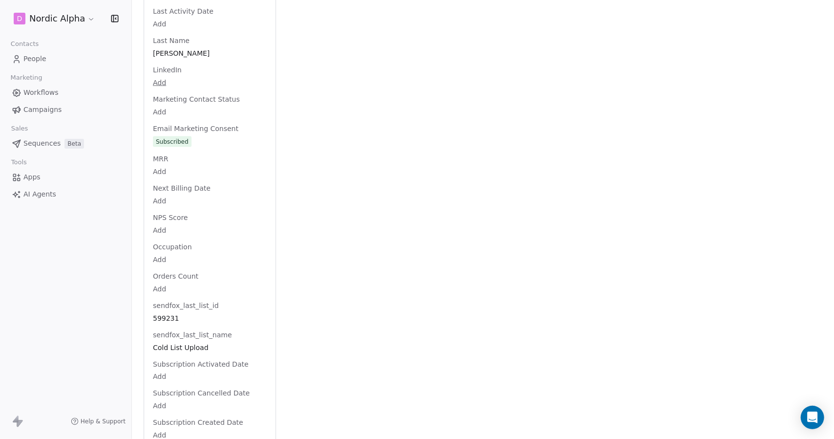
scroll to position [886, 0]
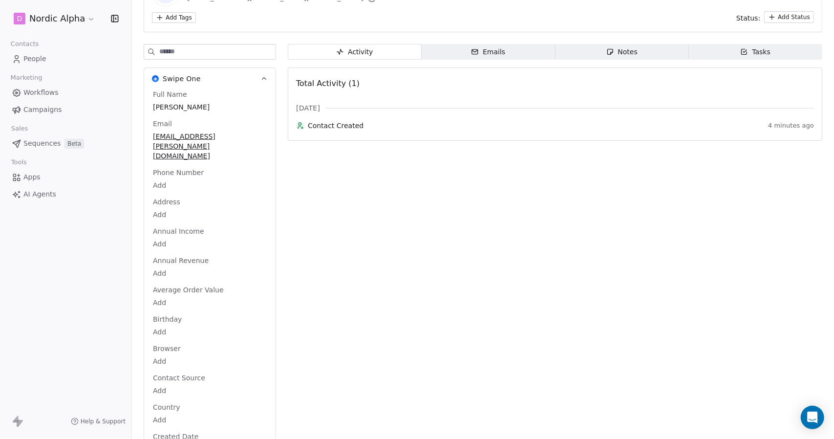
scroll to position [0, 0]
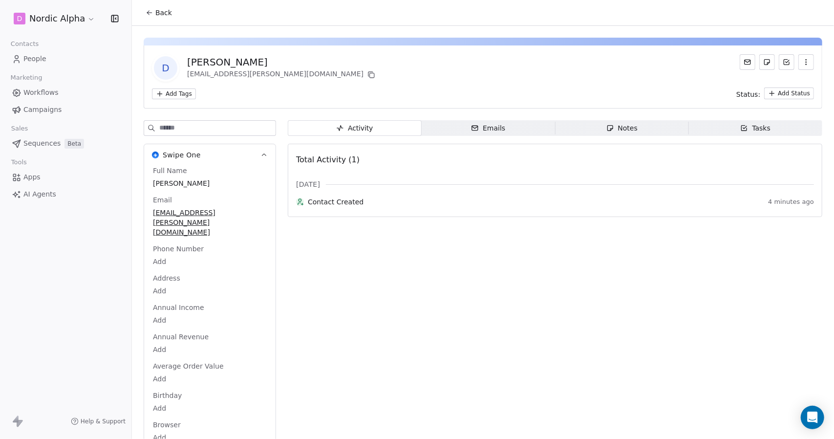
click at [56, 60] on link "People" at bounding box center [66, 59] width 116 height 16
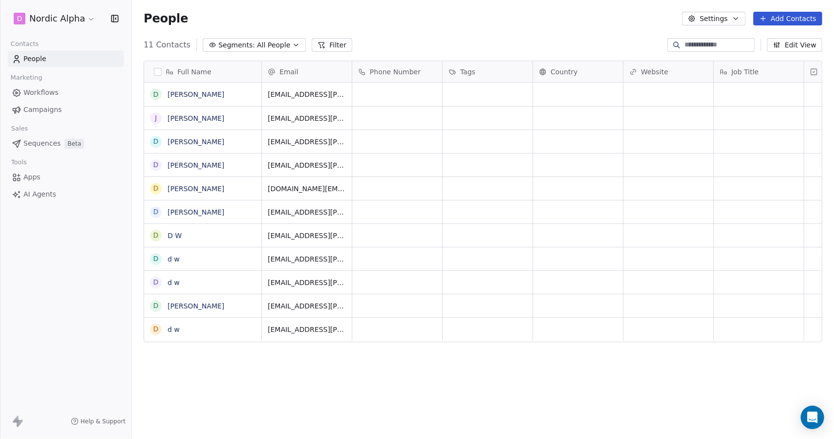
scroll to position [379, 694]
click at [171, 120] on link "[PERSON_NAME]" at bounding box center [196, 118] width 57 height 8
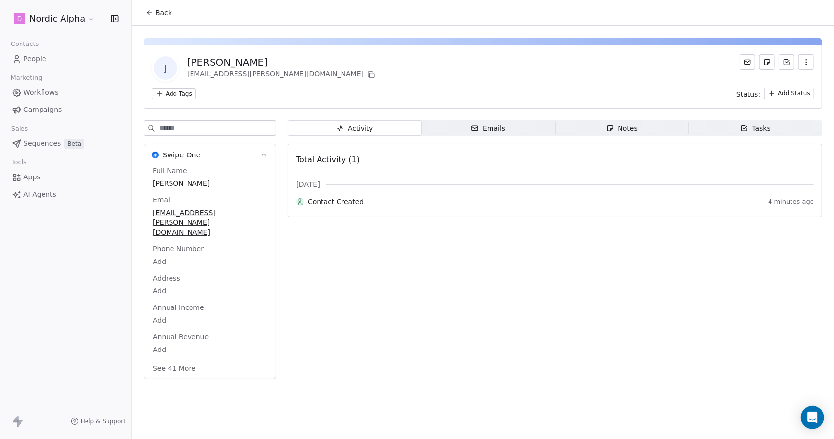
click at [186, 333] on body "D Nordic Alpha Contacts People Marketing Workflows Campaigns Sales Sequences Be…" at bounding box center [417, 219] width 834 height 439
click at [186, 344] on div "$" at bounding box center [205, 334] width 110 height 23
click at [177, 370] on html "D Nordic Alpha Contacts People Marketing Workflows Campaigns Sales Sequences Be…" at bounding box center [417, 219] width 834 height 439
click at [182, 360] on button "See 41 More" at bounding box center [174, 369] width 55 height 18
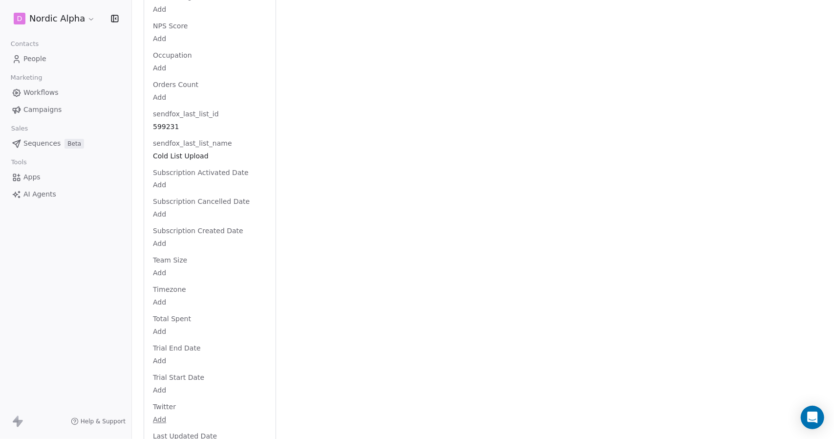
scroll to position [1074, 0]
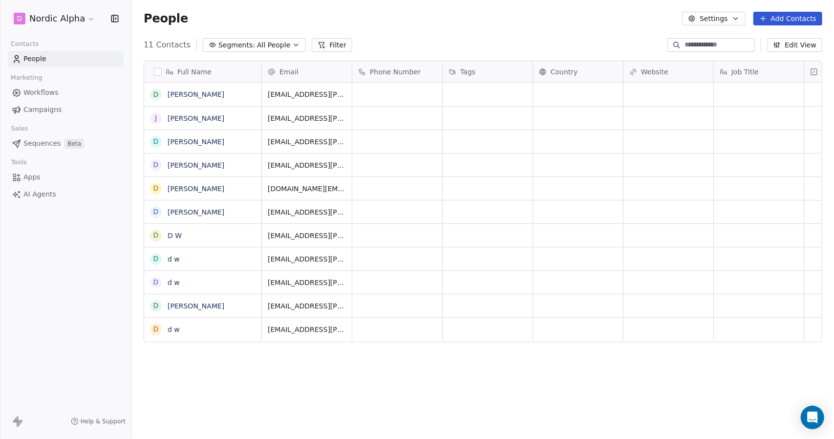
scroll to position [379, 694]
click at [198, 308] on link "[PERSON_NAME]" at bounding box center [196, 306] width 57 height 8
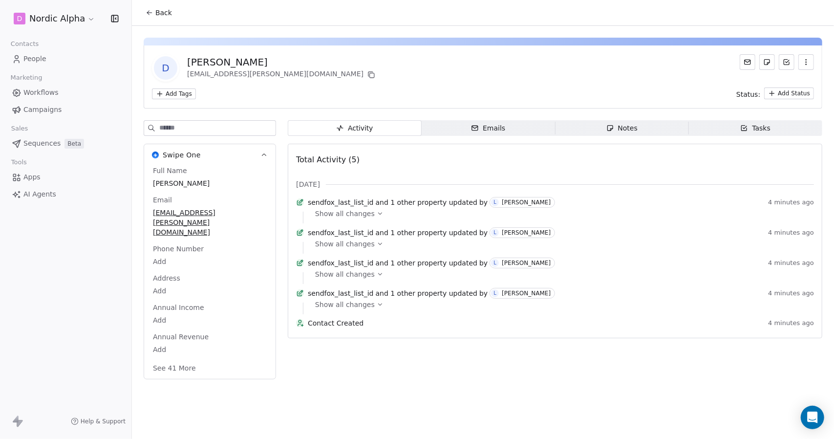
click at [186, 359] on button "See 41 More" at bounding box center [174, 368] width 55 height 18
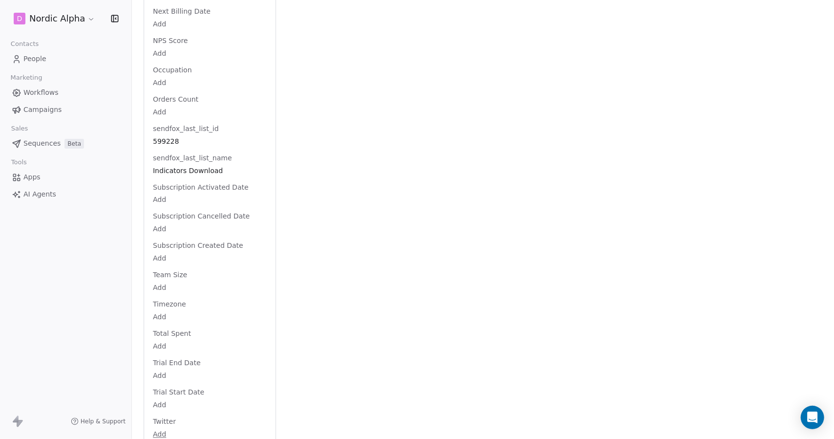
scroll to position [1060, 0]
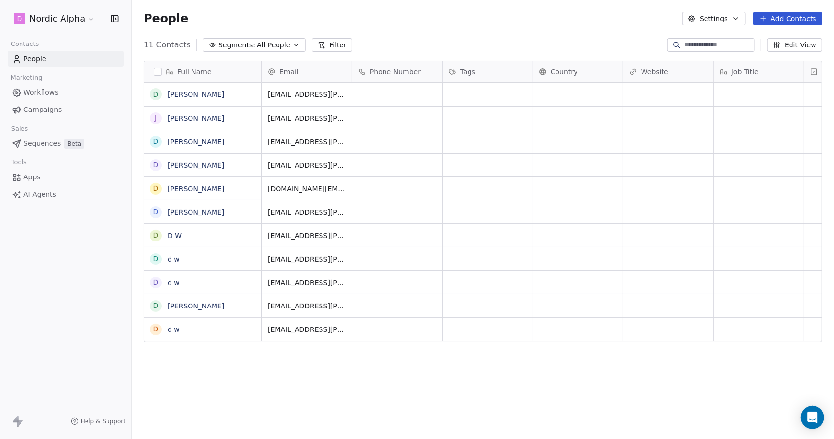
scroll to position [379, 694]
click at [173, 120] on link "J D" at bounding box center [196, 118] width 57 height 8
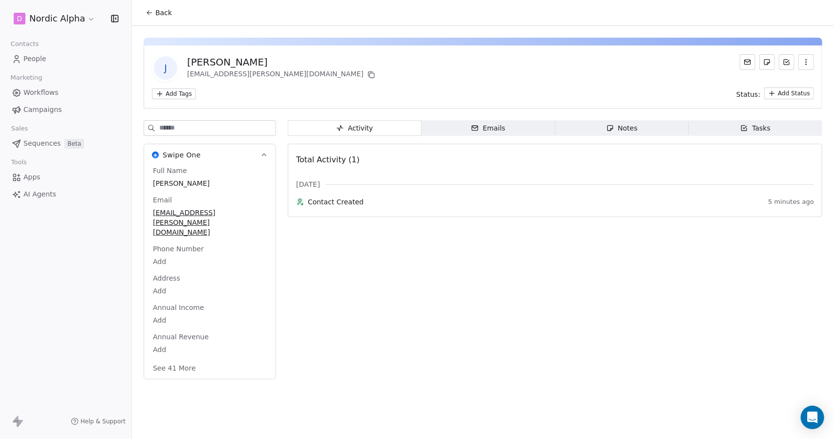
click at [183, 359] on button "See 41 More" at bounding box center [174, 368] width 55 height 18
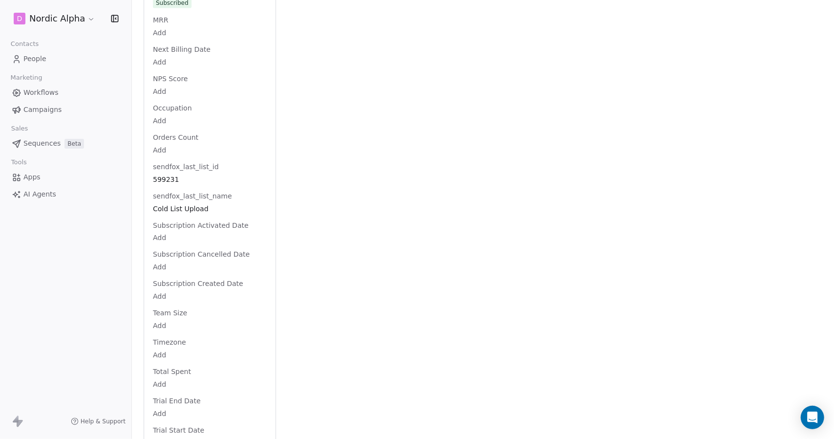
scroll to position [1022, 0]
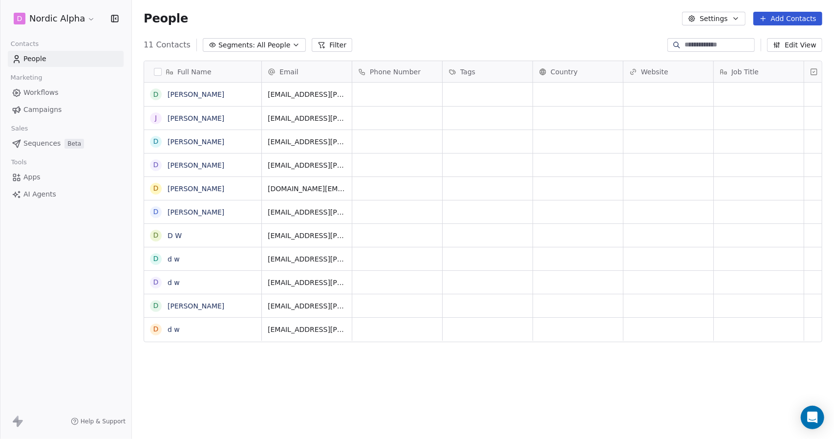
scroll to position [379, 694]
click at [193, 97] on link "Drew Wolfer" at bounding box center [196, 94] width 57 height 8
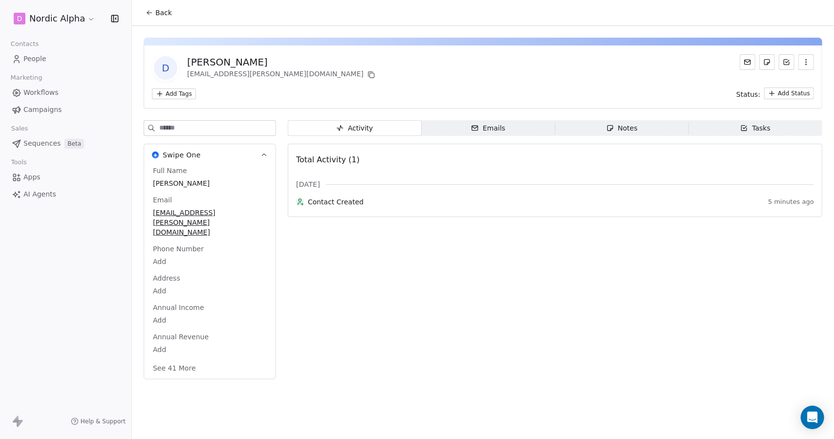
click at [181, 359] on button "See 41 More" at bounding box center [174, 368] width 55 height 18
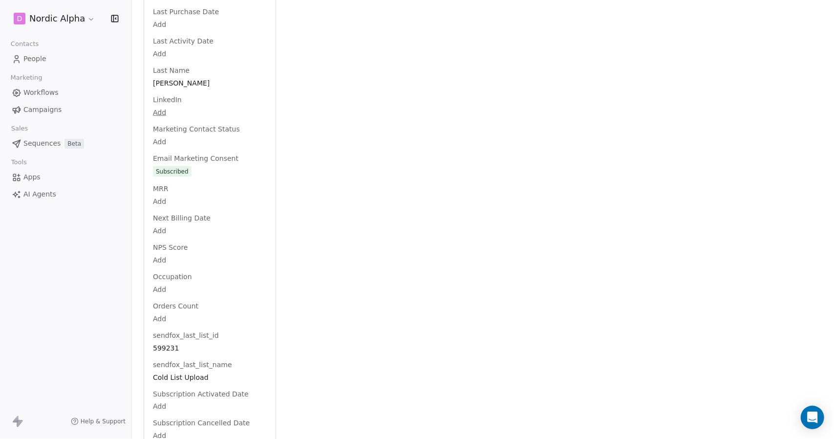
scroll to position [855, 0]
click at [35, 92] on span "Workflows" at bounding box center [40, 92] width 35 height 10
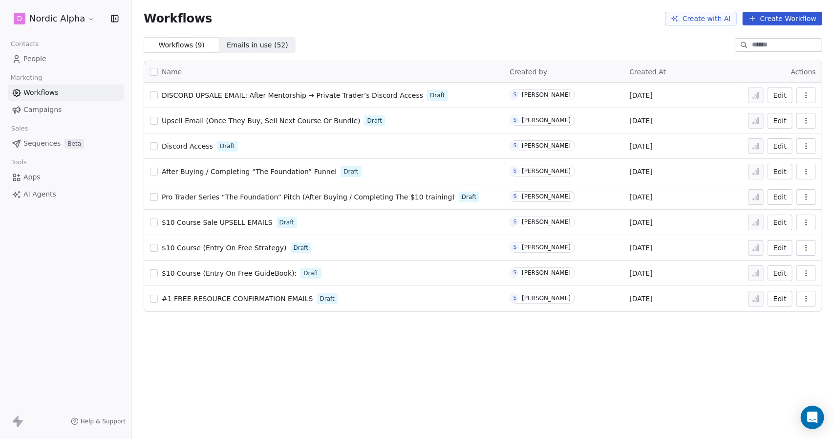
click at [805, 18] on button "Create Workflow" at bounding box center [782, 19] width 80 height 14
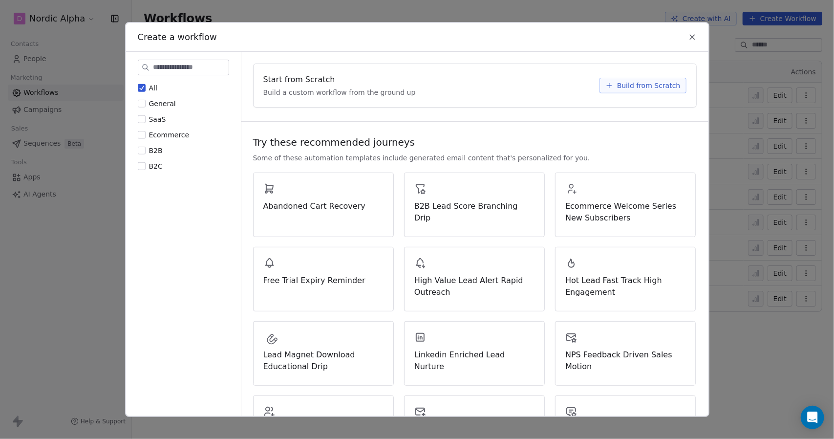
click at [626, 89] on span "Build from Scratch" at bounding box center [648, 86] width 63 height 10
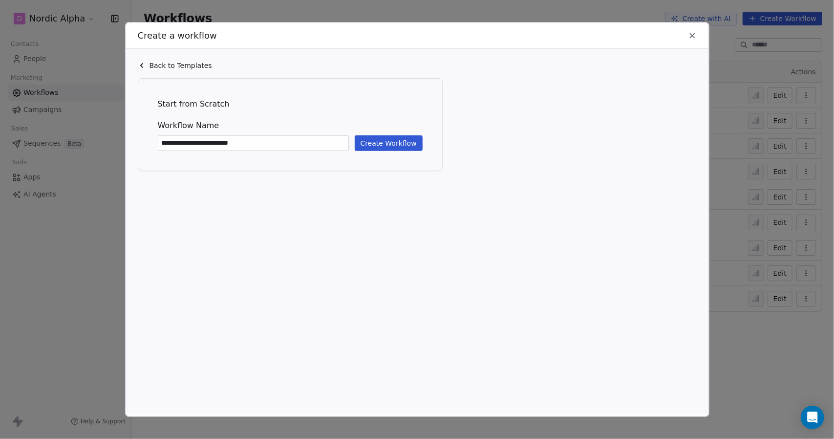
type input "**********"
click at [408, 138] on button "Create Workflow" at bounding box center [389, 143] width 68 height 16
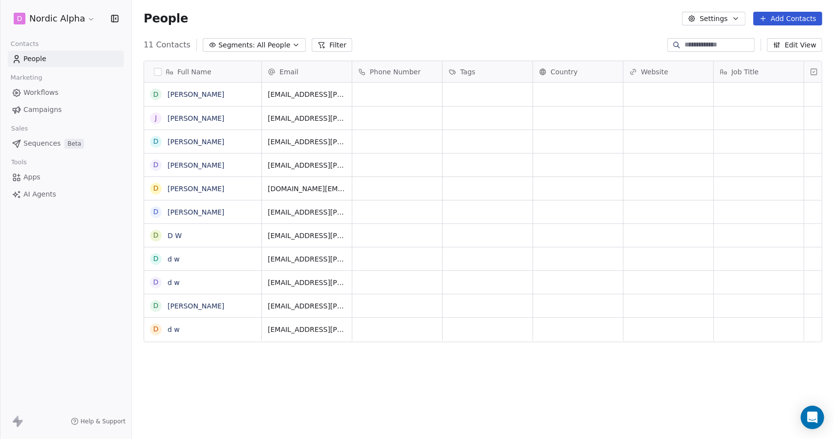
scroll to position [379, 694]
click at [193, 92] on link "[PERSON_NAME]" at bounding box center [196, 94] width 57 height 8
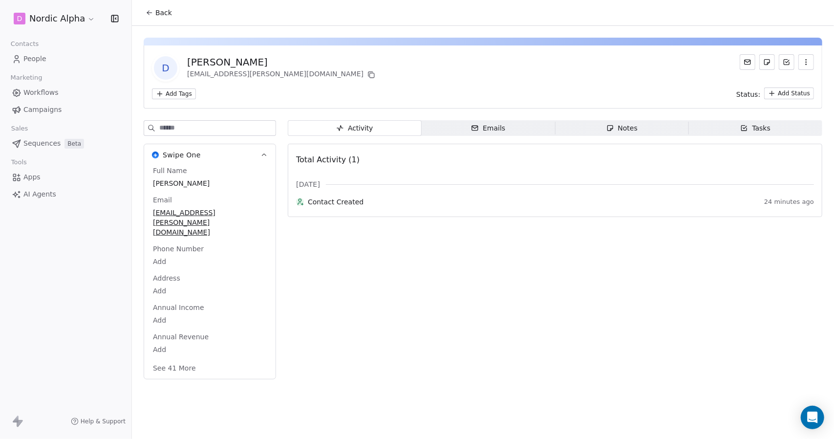
click at [185, 359] on button "See 41 More" at bounding box center [174, 368] width 55 height 18
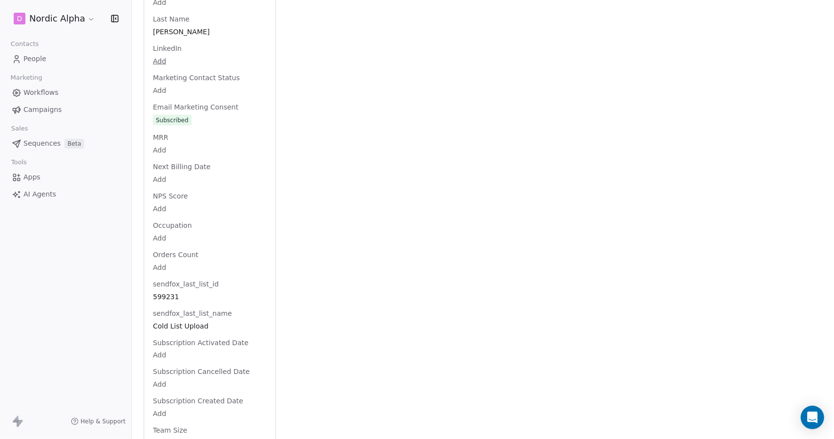
scroll to position [902, 0]
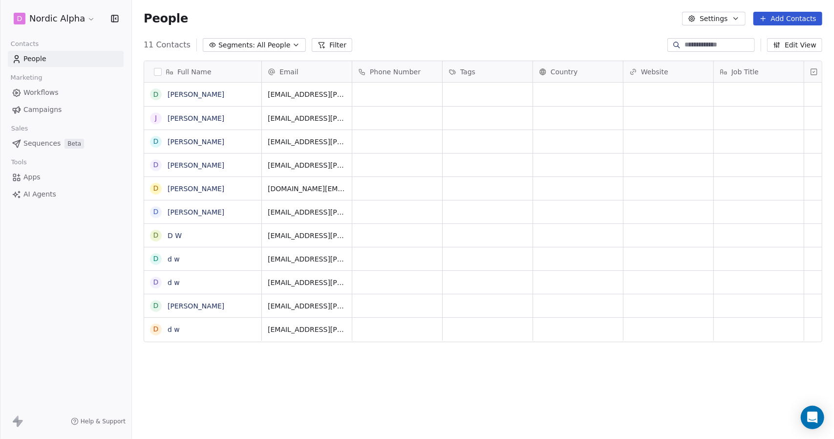
scroll to position [379, 694]
click at [175, 327] on link "d w" at bounding box center [174, 329] width 12 height 8
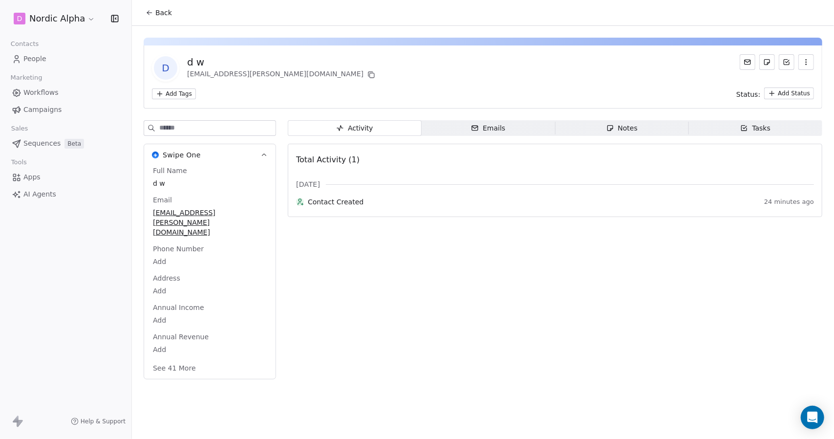
click at [177, 359] on button "See 41 More" at bounding box center [174, 368] width 55 height 18
click at [46, 58] on link "People" at bounding box center [66, 59] width 116 height 16
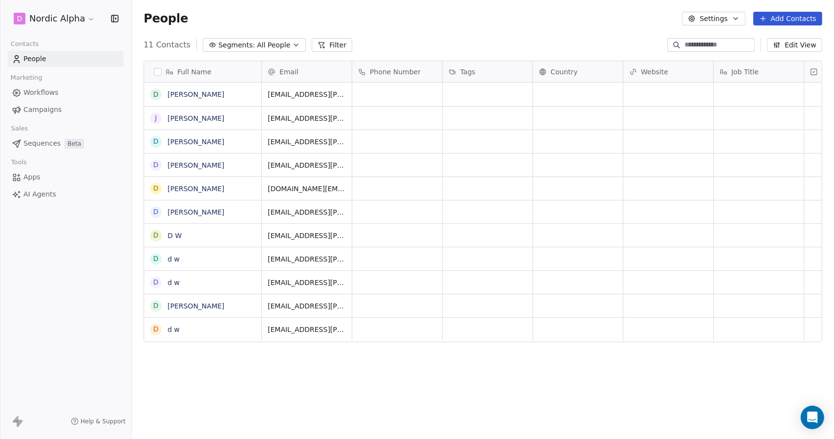
scroll to position [379, 694]
click at [61, 20] on html "D Nordic Alpha Contacts People Marketing Workflows Campaigns Sales Sequences Be…" at bounding box center [417, 219] width 834 height 439
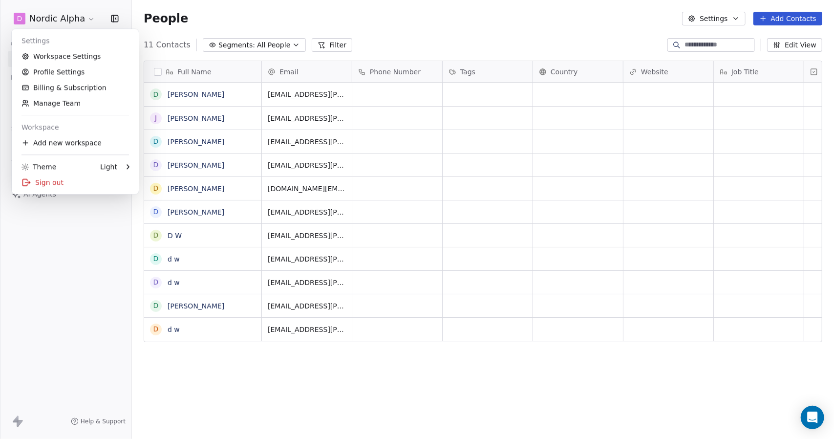
click at [256, 20] on html "D Nordic Alpha Contacts People Marketing Workflows Campaigns Sales Sequences Be…" at bounding box center [417, 219] width 834 height 439
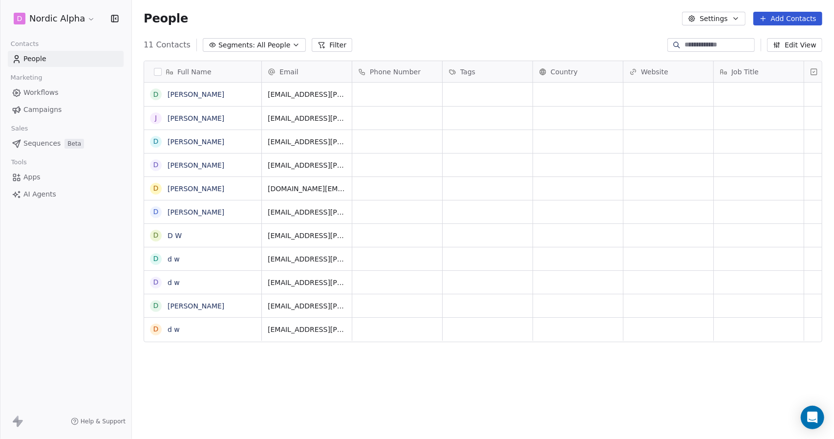
click at [54, 89] on span "Workflows" at bounding box center [40, 92] width 35 height 10
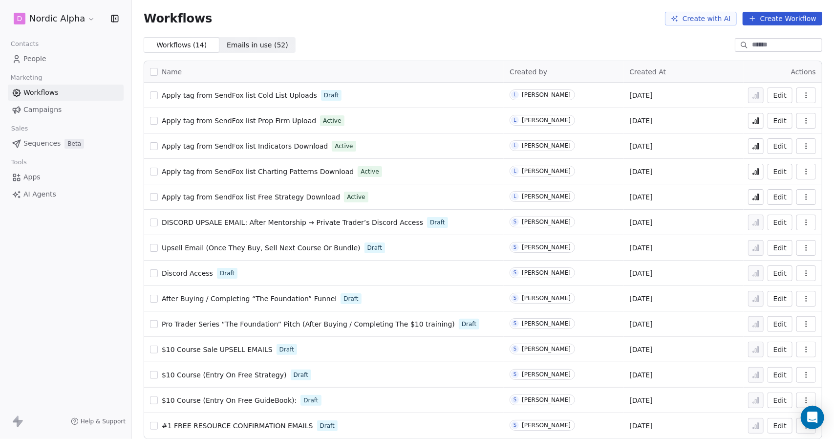
click at [58, 109] on span "Campaigns" at bounding box center [42, 110] width 38 height 10
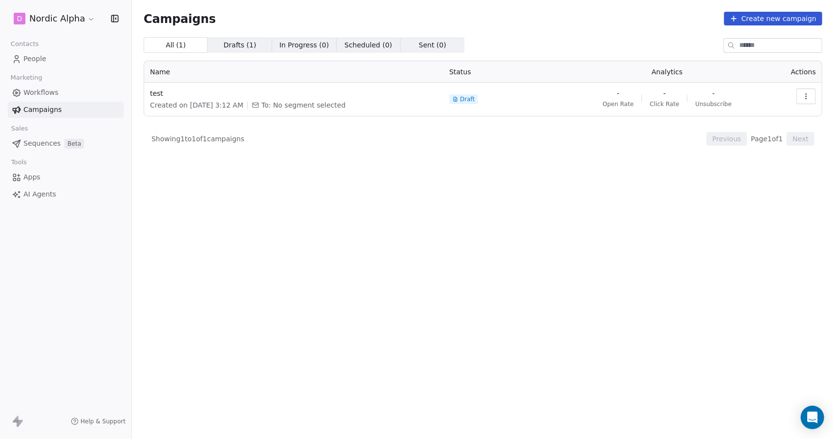
click at [45, 144] on span "Sequences" at bounding box center [41, 143] width 37 height 10
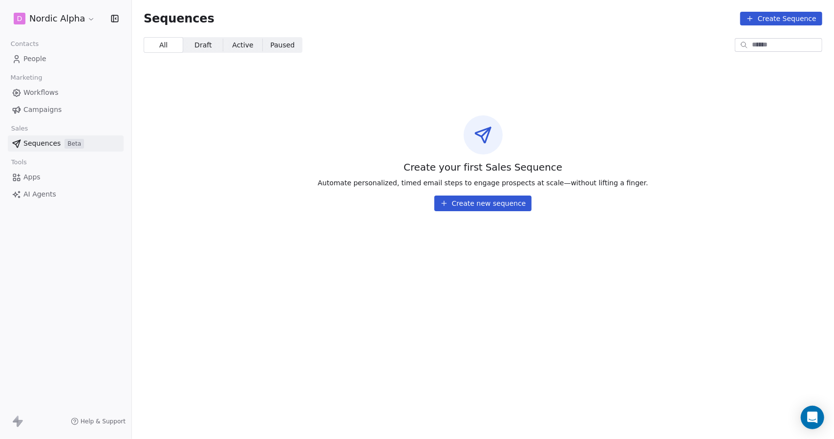
click at [44, 113] on span "Campaigns" at bounding box center [42, 110] width 38 height 10
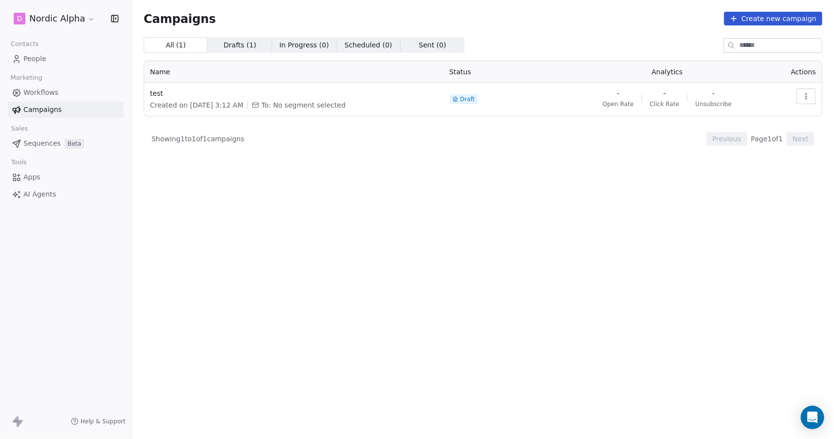
click at [55, 88] on span "Workflows" at bounding box center [40, 92] width 35 height 10
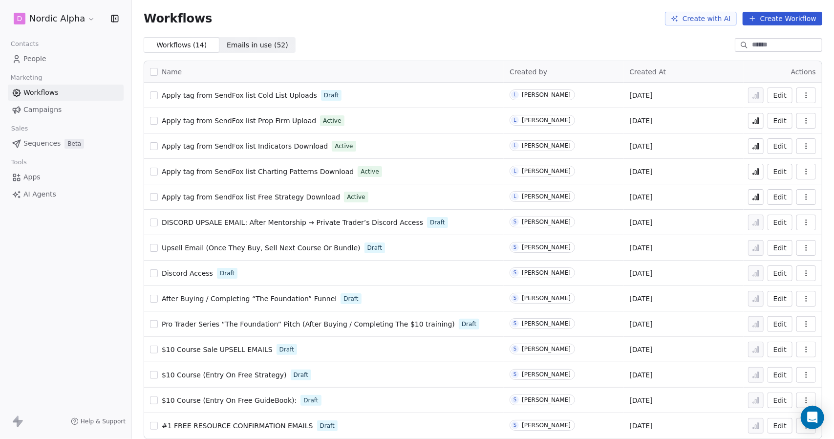
click at [40, 173] on link "Apps" at bounding box center [66, 177] width 116 height 16
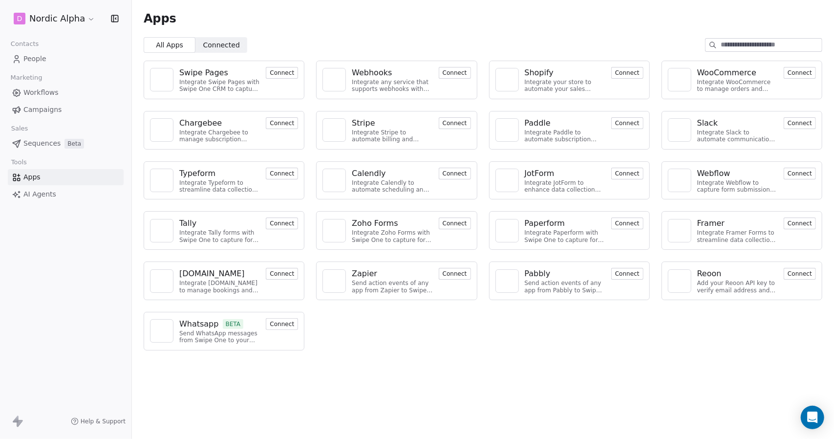
click at [36, 193] on span "AI Agents" at bounding box center [39, 194] width 33 height 10
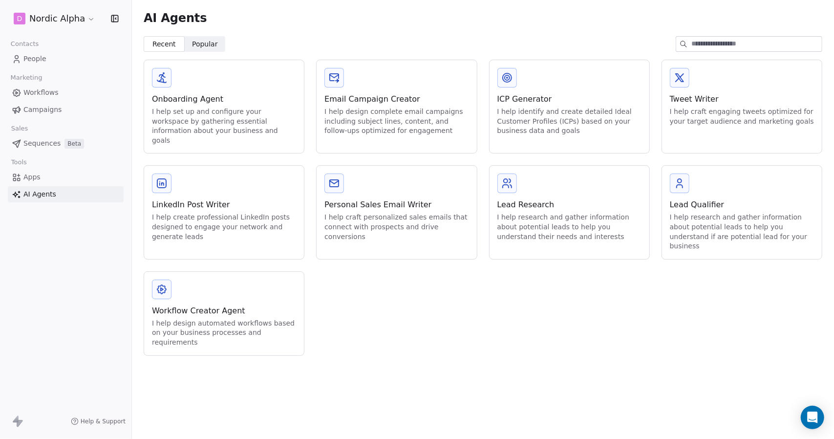
click at [44, 137] on link "Sequences Beta" at bounding box center [66, 143] width 116 height 16
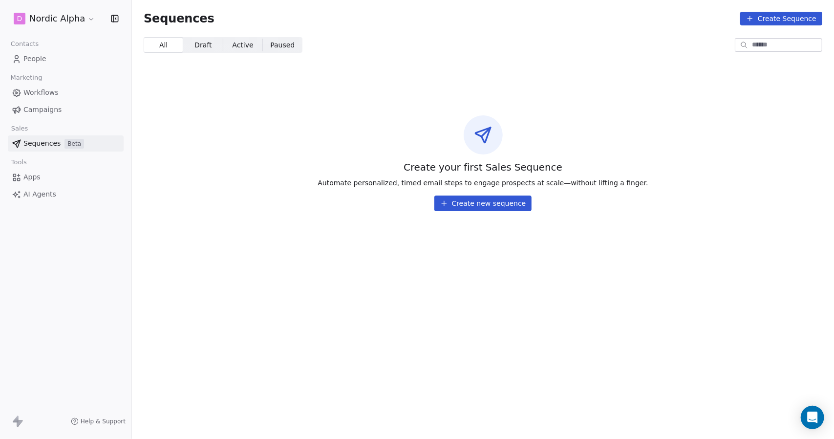
click at [47, 63] on link "People" at bounding box center [66, 59] width 116 height 16
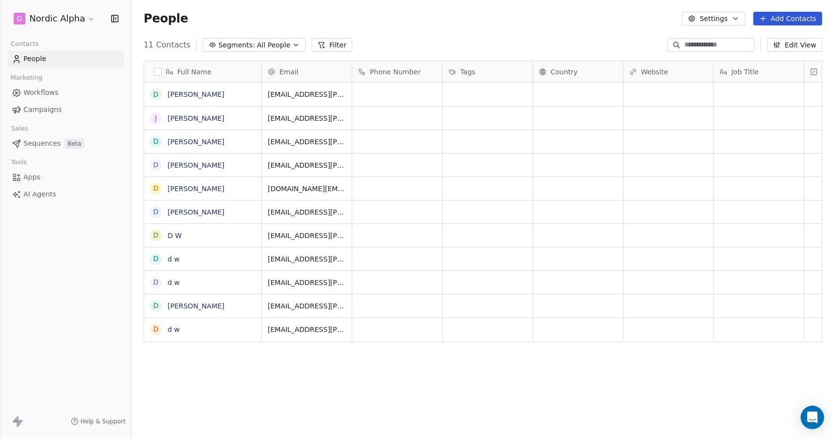
scroll to position [379, 694]
click at [257, 42] on span "All People" at bounding box center [273, 45] width 33 height 10
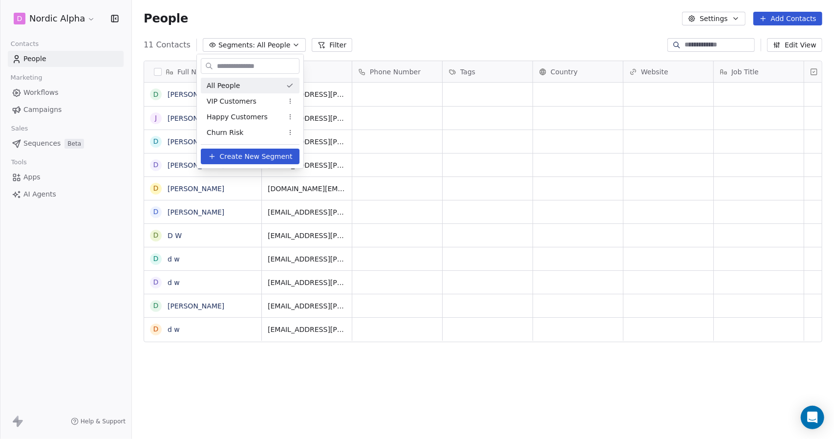
click at [256, 42] on html "D Nordic Alpha Contacts People Marketing Workflows Campaigns Sales Sequences Be…" at bounding box center [417, 219] width 834 height 439
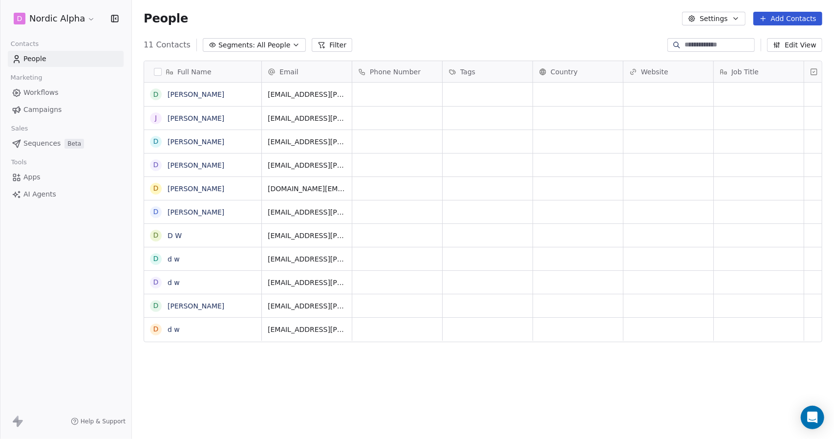
click at [84, 15] on html "D Nordic Alpha Contacts People Marketing Workflows Campaigns Sales Sequences Be…" at bounding box center [417, 219] width 834 height 439
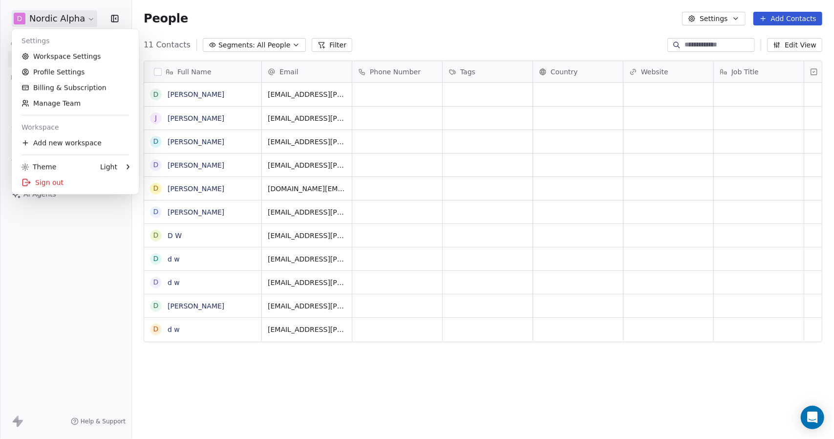
click at [726, 19] on html "D Nordic Alpha Contacts People Marketing Workflows Campaigns Sales Sequences Be…" at bounding box center [417, 219] width 834 height 439
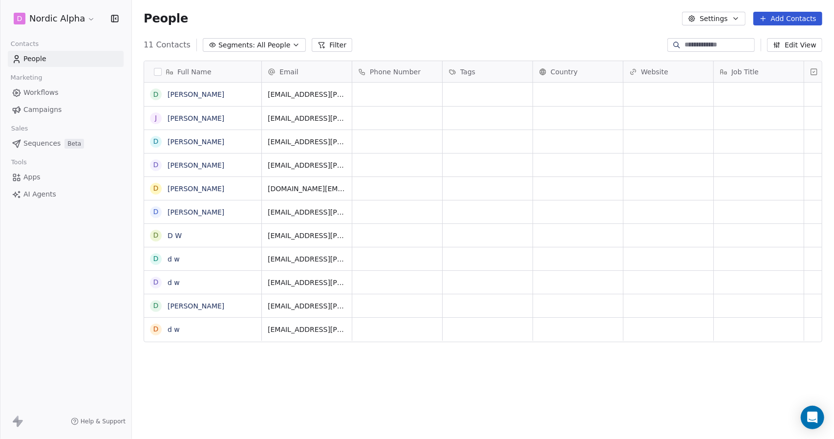
click at [722, 19] on button "Settings" at bounding box center [713, 19] width 63 height 14
click at [721, 37] on span "Contact Properties" at bounding box center [740, 40] width 63 height 10
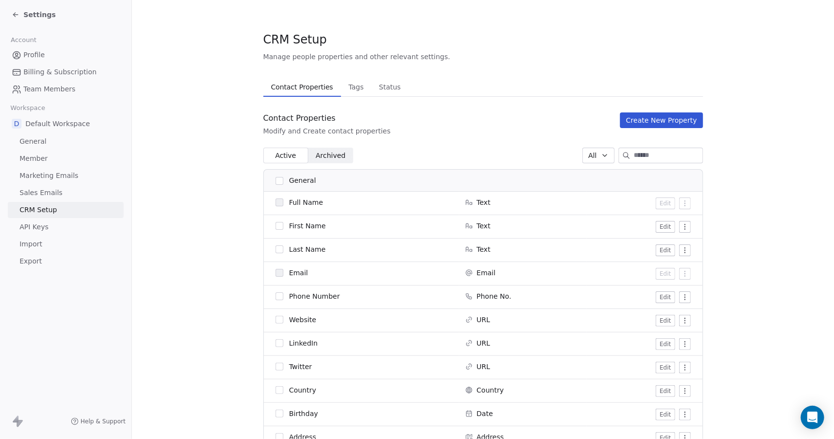
click at [356, 84] on span "Tags" at bounding box center [355, 87] width 23 height 14
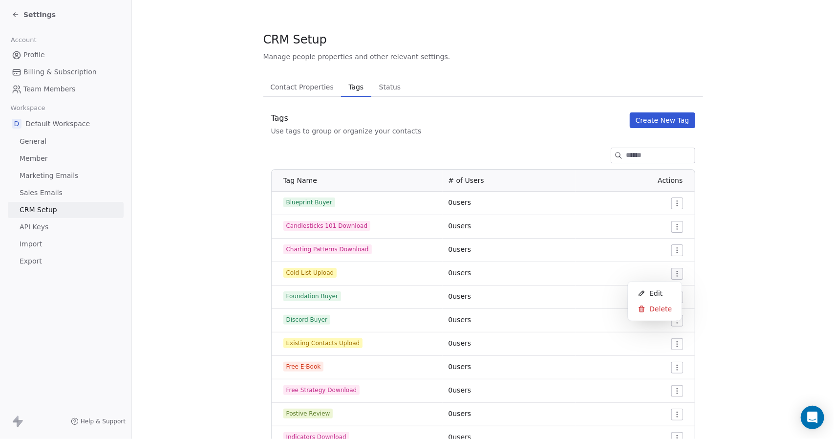
click at [673, 275] on html "Settings Account Profile Billing & Subscription Team Members Workspace D Defaul…" at bounding box center [417, 219] width 834 height 439
click at [661, 291] on div "Edit" at bounding box center [654, 293] width 46 height 16
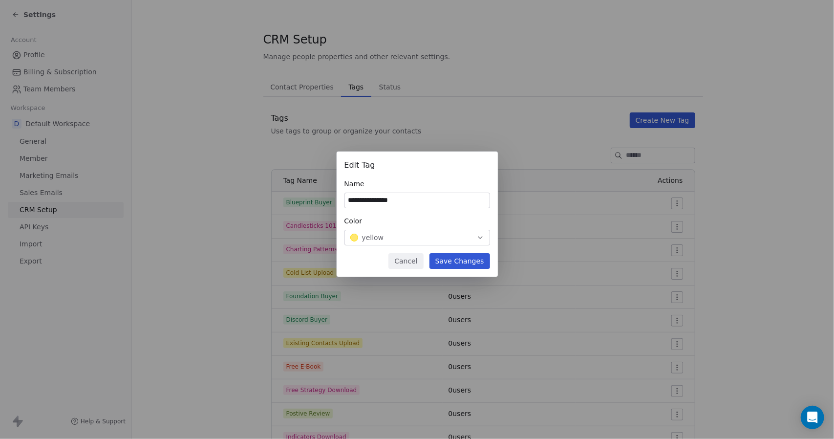
click at [431, 200] on input "**********" at bounding box center [417, 200] width 145 height 15
type input "**********"
click at [465, 258] on button "Save Changes" at bounding box center [459, 261] width 61 height 16
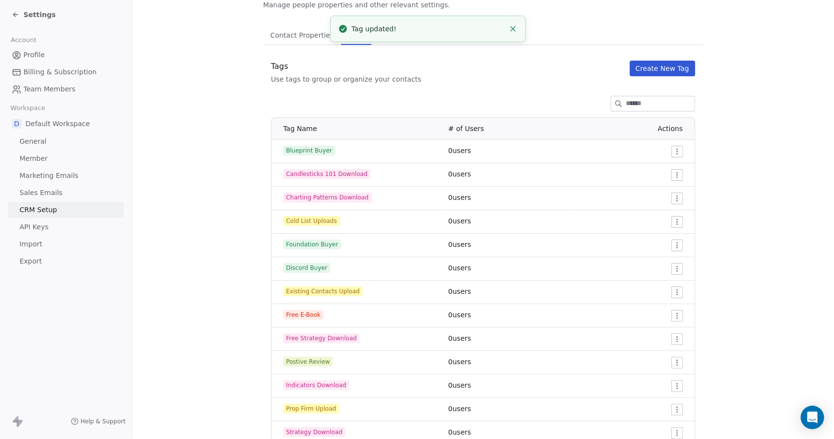
scroll to position [57, 0]
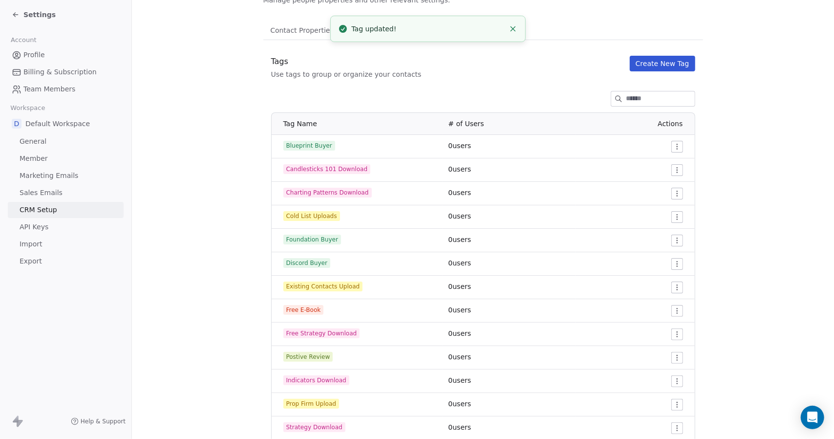
click at [673, 313] on html "Settings Account Profile Billing & Subscription Team Members Workspace D Defaul…" at bounding box center [417, 219] width 834 height 439
click at [737, 279] on html "Settings Account Profile Billing & Subscription Team Members Workspace D Defaul…" at bounding box center [417, 219] width 834 height 439
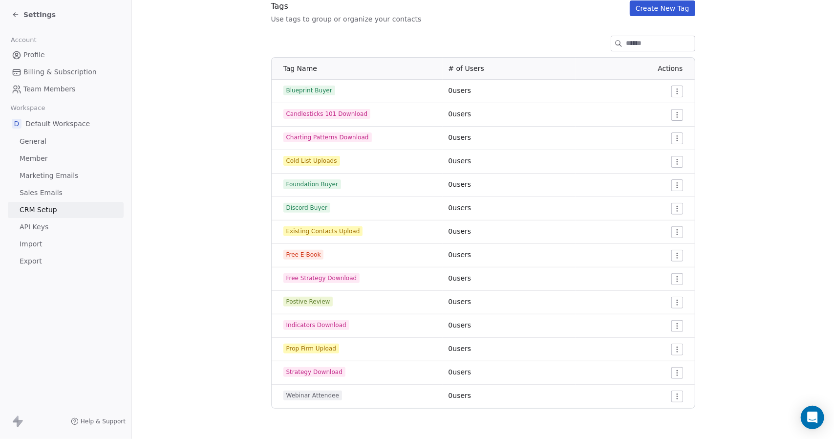
scroll to position [112, 0]
click at [673, 369] on html "Settings Account Profile Billing & Subscription Team Members Workspace D Defaul…" at bounding box center [417, 219] width 834 height 439
click at [656, 390] on span "Edit" at bounding box center [655, 391] width 13 height 10
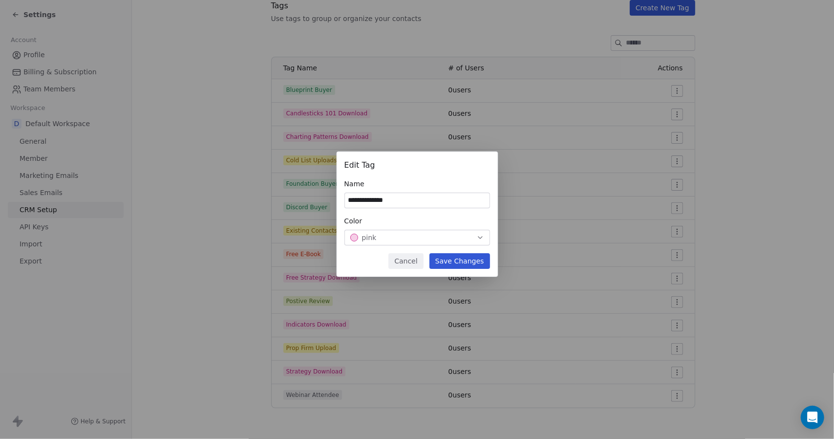
type input "**********"
click at [466, 267] on button "Save Changes" at bounding box center [459, 261] width 61 height 16
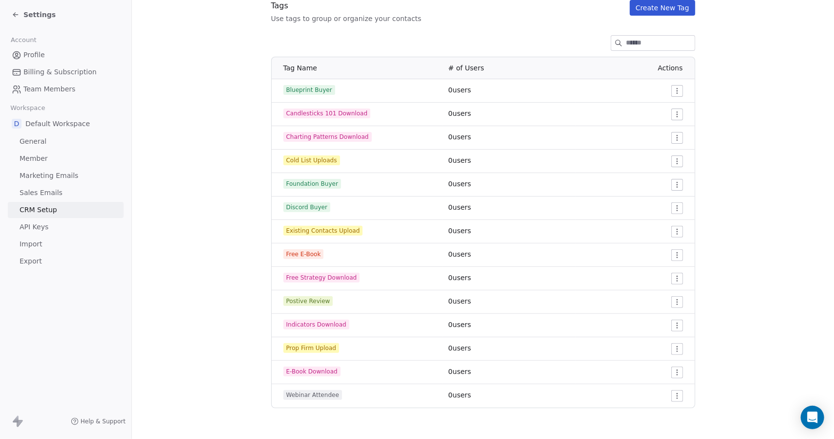
click at [673, 256] on html "Settings Account Profile Billing & Subscription Team Members Workspace D Defaul…" at bounding box center [417, 219] width 834 height 439
click at [659, 291] on span "Delete" at bounding box center [660, 290] width 22 height 10
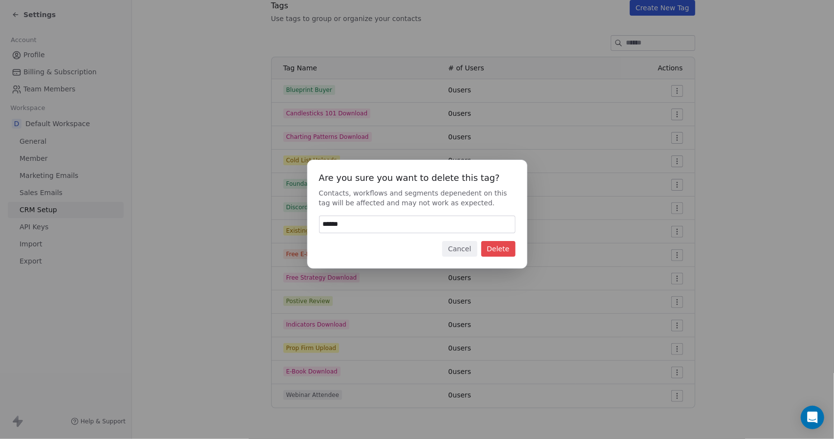
type input "******"
click at [499, 249] on button "Delete" at bounding box center [498, 249] width 34 height 16
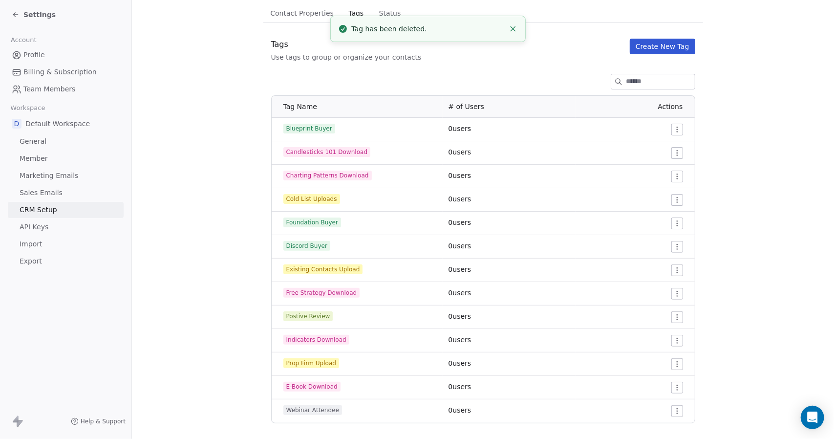
scroll to position [73, 0]
click at [673, 150] on html "Settings Account Profile Billing & Subscription Team Members Workspace D Defaul…" at bounding box center [417, 219] width 834 height 439
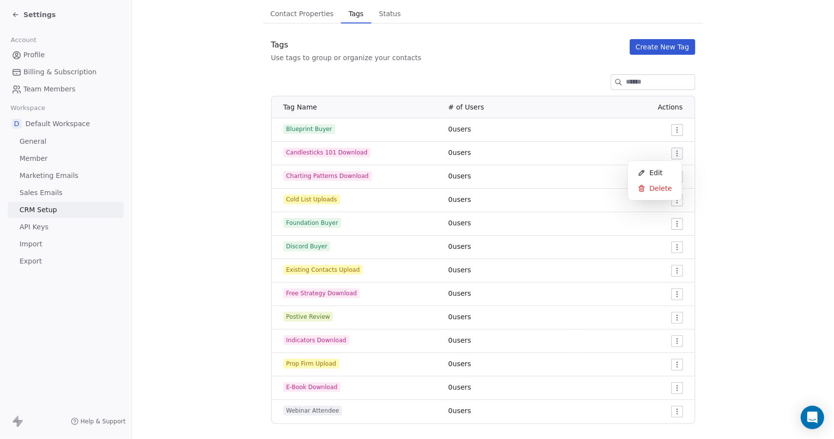
click at [663, 173] on div "Edit" at bounding box center [654, 173] width 46 height 16
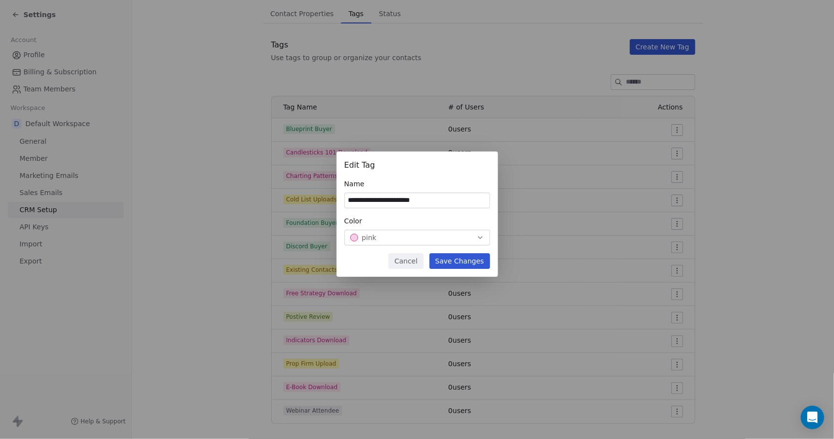
click at [399, 201] on input "**********" at bounding box center [417, 200] width 145 height 15
type input "**********"
click at [459, 264] on button "Save Changes" at bounding box center [459, 261] width 61 height 16
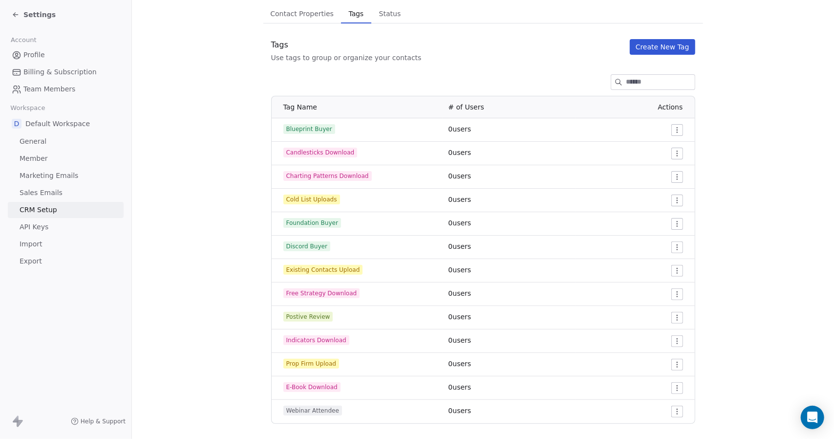
click at [38, 14] on span "Settings" at bounding box center [39, 15] width 32 height 10
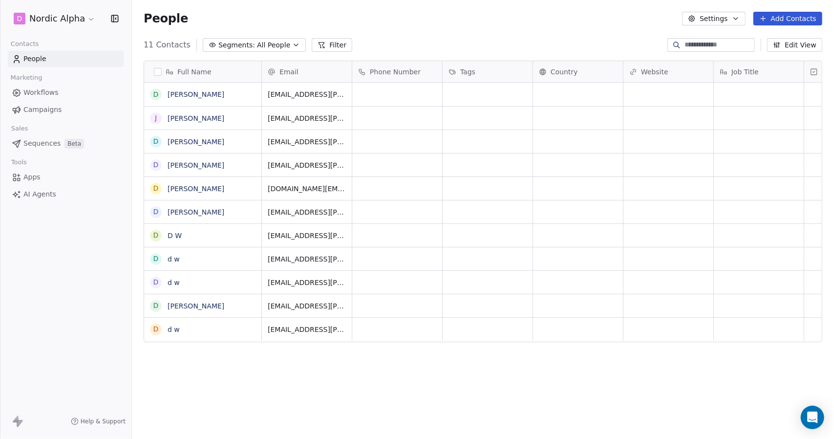
scroll to position [379, 694]
click at [155, 74] on button "button" at bounding box center [158, 72] width 8 height 8
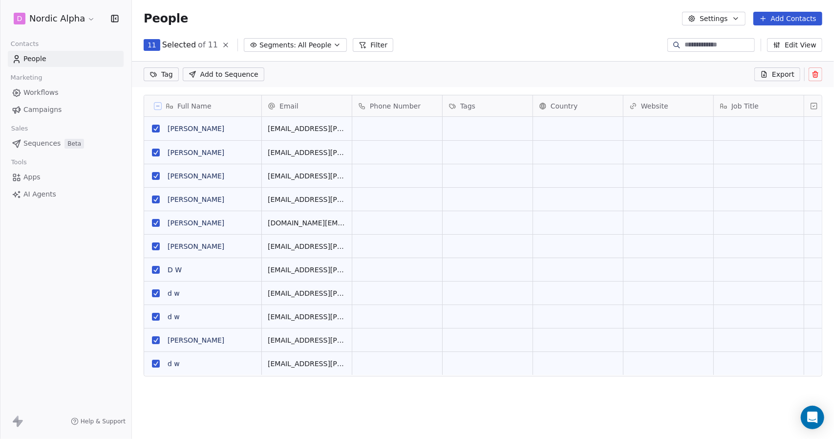
click at [816, 74] on icon at bounding box center [816, 75] width 0 height 2
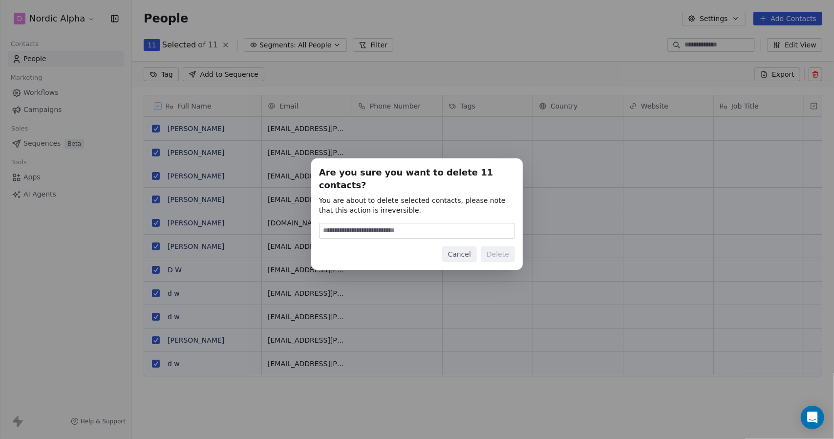
click at [434, 223] on input at bounding box center [416, 230] width 195 height 15
type input "******"
click at [499, 247] on button "Delete" at bounding box center [498, 254] width 34 height 16
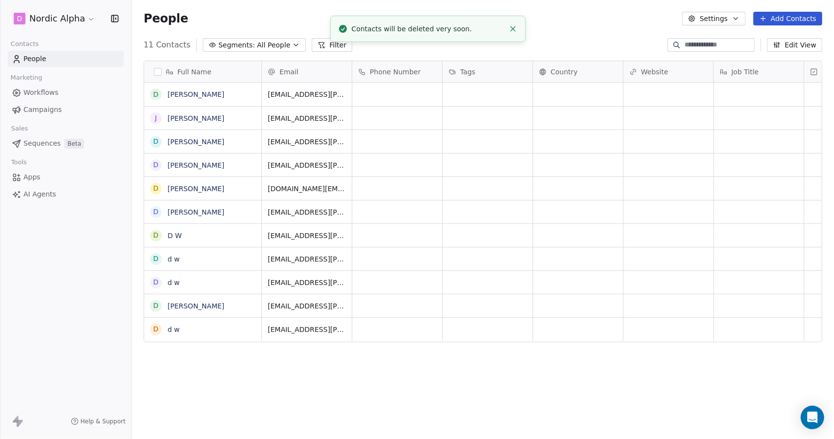
scroll to position [379, 694]
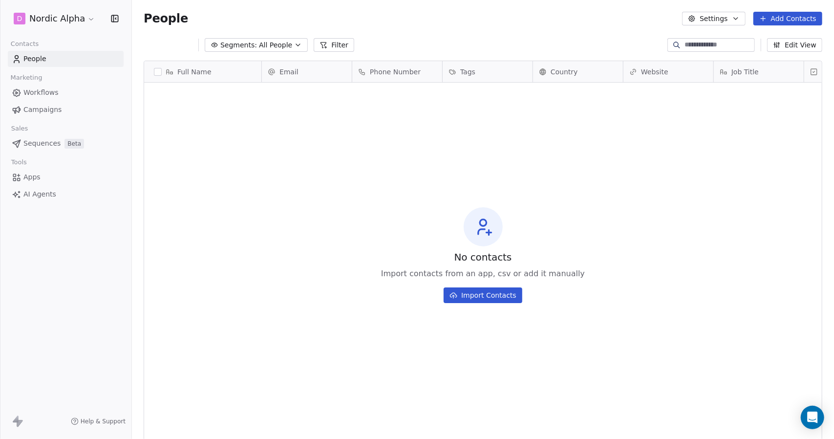
click at [59, 57] on link "People" at bounding box center [66, 59] width 116 height 16
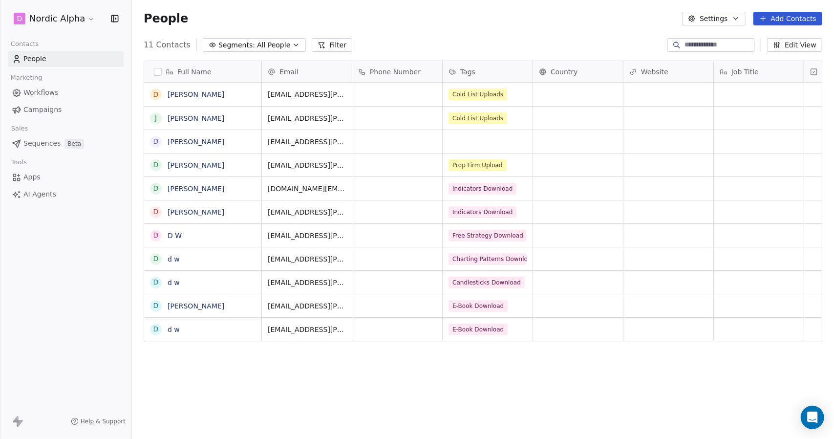
click at [185, 98] on link "Drew Wolfer" at bounding box center [196, 94] width 57 height 8
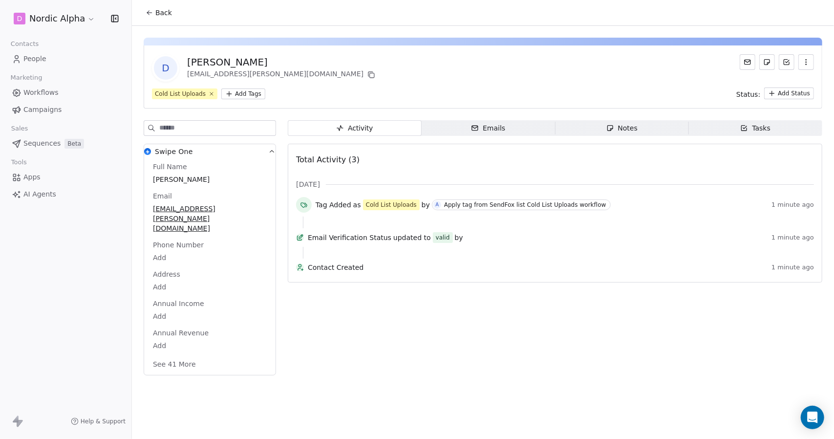
click at [203, 344] on div "Full Name Drew Wolfer Email drew.a.wolfer+3@gmail.com Phone Number Add Address …" at bounding box center [210, 266] width 118 height 209
click at [184, 355] on button "See 41 More" at bounding box center [174, 364] width 55 height 18
click at [155, 16] on span "Back" at bounding box center [163, 13] width 17 height 10
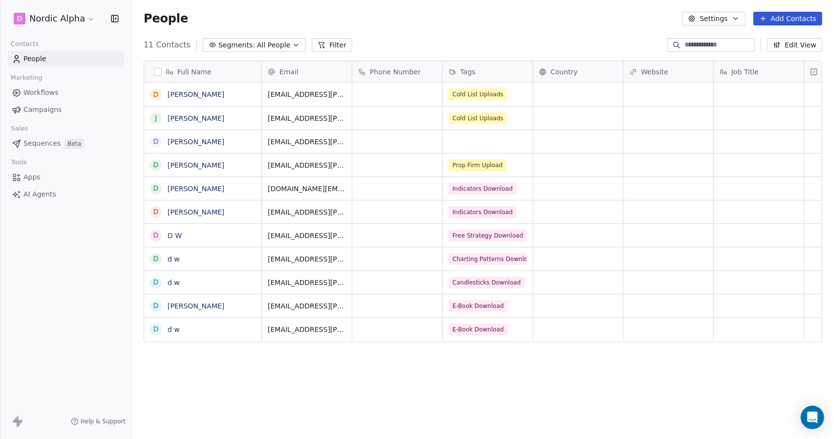
scroll to position [379, 694]
click at [198, 139] on link "drew wolfer" at bounding box center [196, 142] width 57 height 8
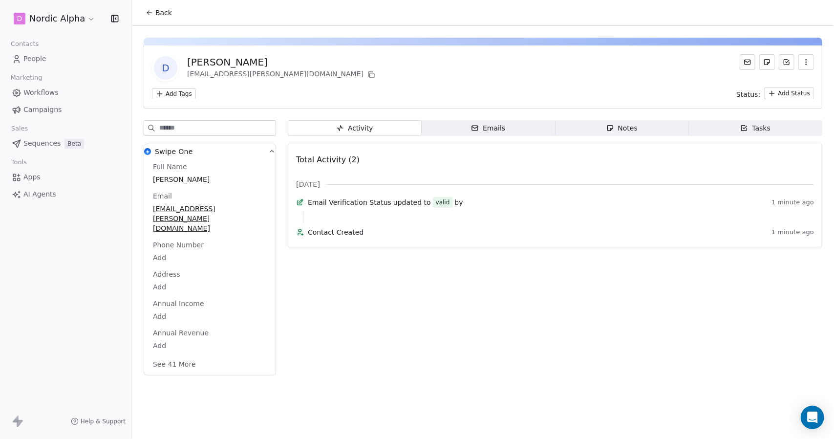
click at [190, 355] on button "See 41 More" at bounding box center [174, 364] width 55 height 18
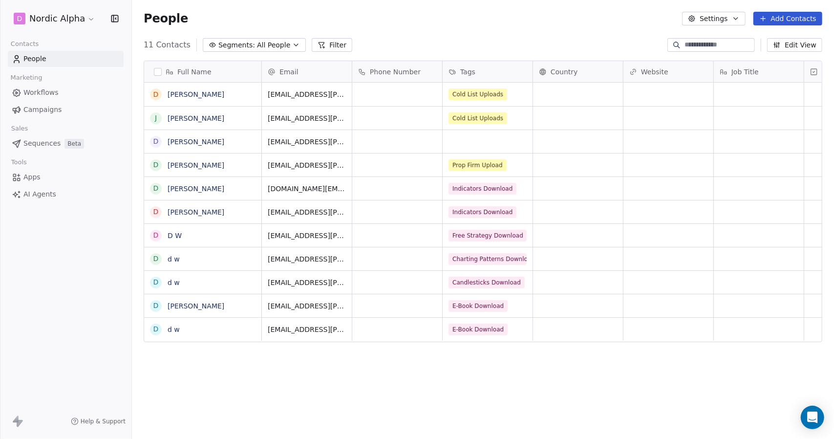
scroll to position [379, 694]
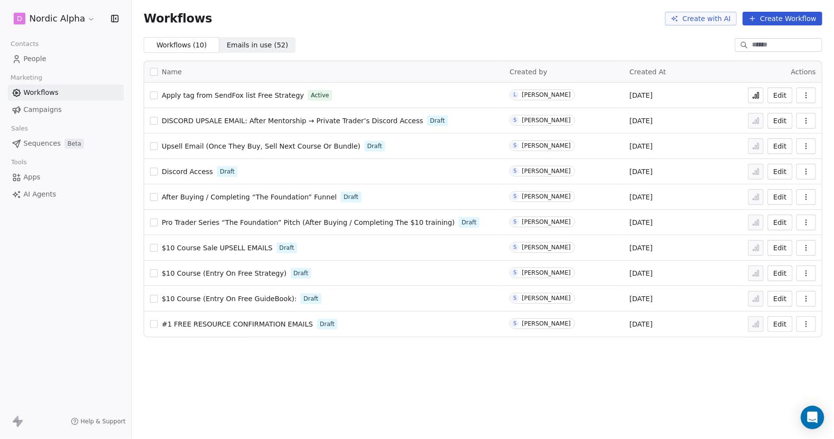
click at [783, 96] on button "Edit" at bounding box center [779, 95] width 25 height 16
click at [787, 16] on button "Create Workflow" at bounding box center [782, 19] width 80 height 14
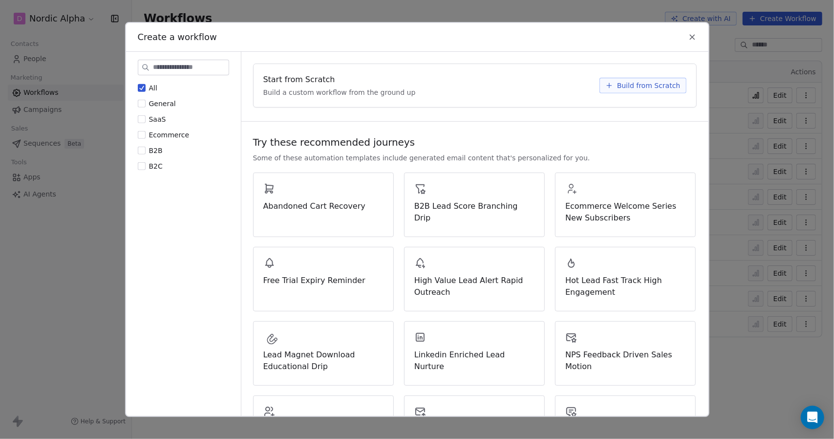
click at [628, 87] on span "Build from Scratch" at bounding box center [648, 86] width 63 height 10
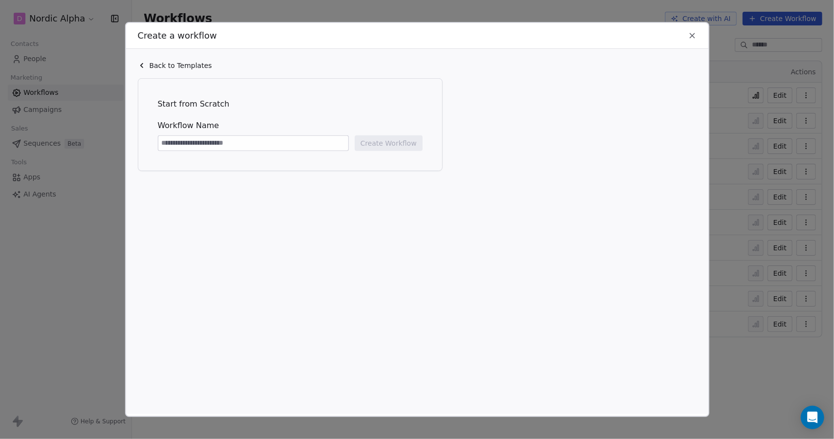
click at [286, 149] on input at bounding box center [253, 143] width 190 height 15
paste input "**********"
type input "**********"
click at [404, 146] on button "Create Workflow" at bounding box center [389, 143] width 68 height 16
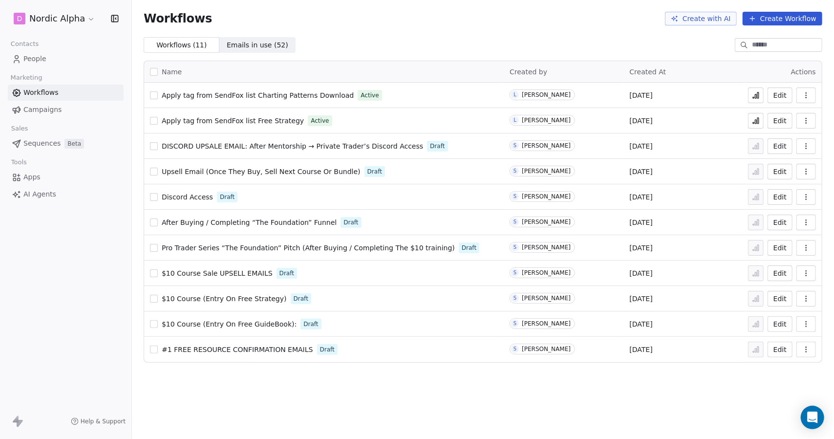
click at [783, 19] on button "Create Workflow" at bounding box center [782, 19] width 80 height 14
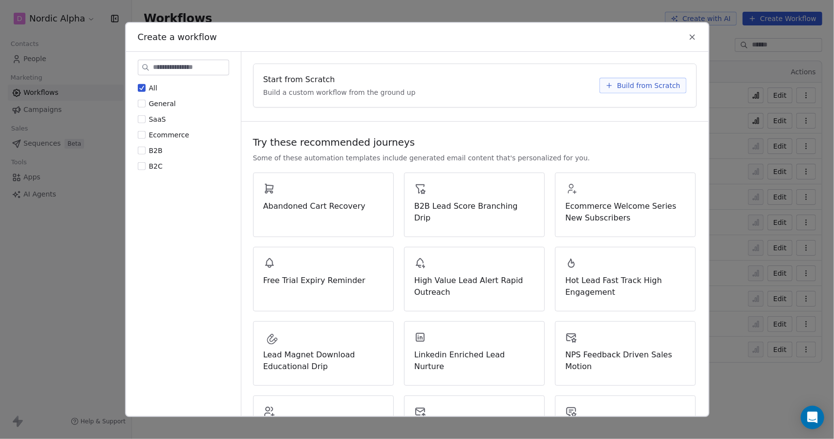
click at [637, 84] on span "Build from Scratch" at bounding box center [648, 86] width 63 height 10
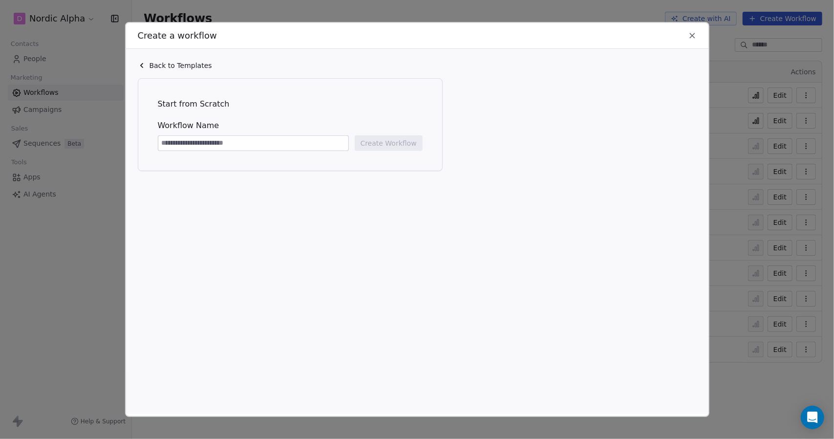
click at [292, 141] on input at bounding box center [253, 143] width 190 height 15
drag, startPoint x: 340, startPoint y: 145, endPoint x: 249, endPoint y: 145, distance: 91.3
click at [249, 145] on input "**********" at bounding box center [253, 143] width 190 height 15
paste input
type input "**********"
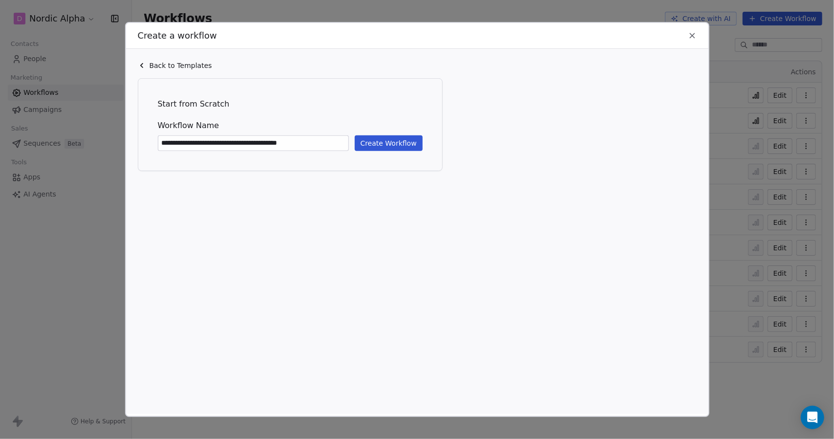
click at [380, 140] on button "Create Workflow" at bounding box center [389, 143] width 68 height 16
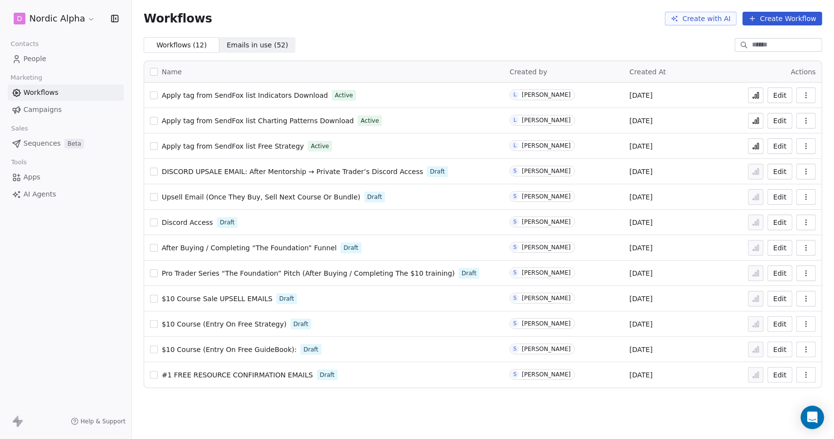
click at [777, 16] on button "Create Workflow" at bounding box center [782, 19] width 80 height 14
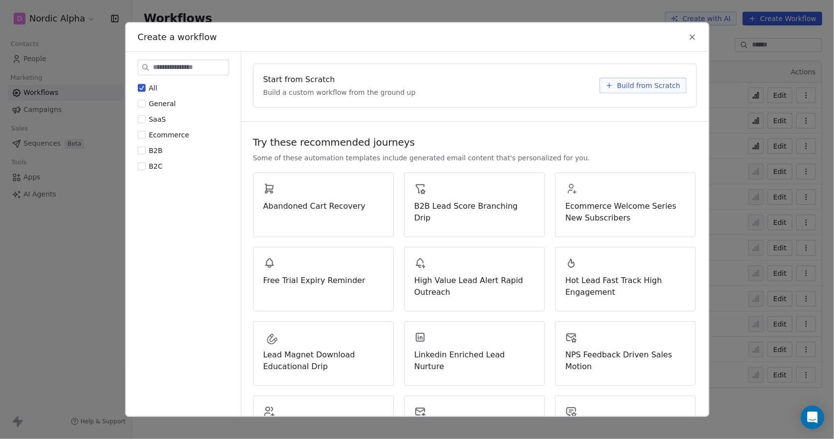
click at [635, 84] on span "Build from Scratch" at bounding box center [648, 86] width 63 height 10
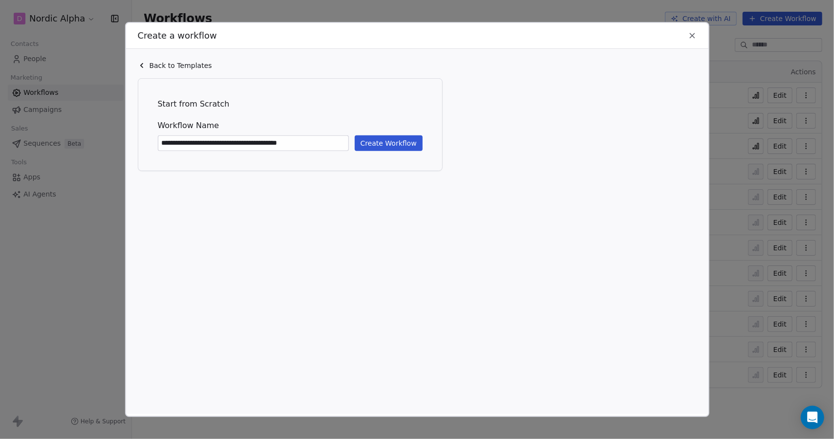
paste input
drag, startPoint x: 313, startPoint y: 142, endPoint x: 250, endPoint y: 143, distance: 62.5
click at [250, 143] on input "**********" at bounding box center [253, 143] width 190 height 15
paste input
type input "**********"
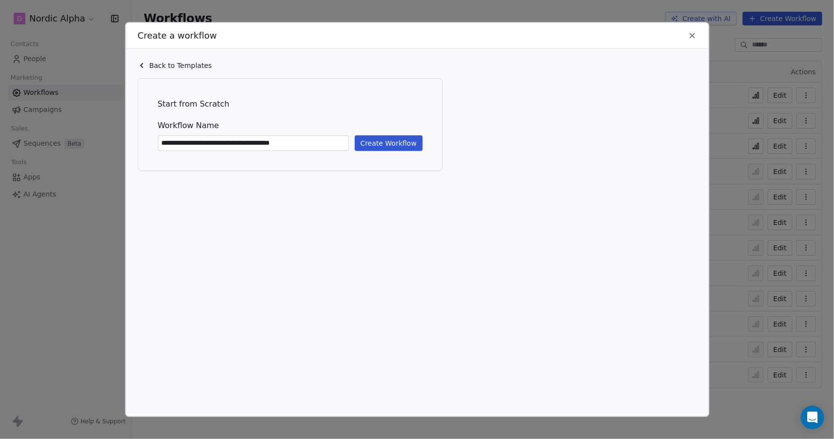
click at [373, 143] on button "Create Workflow" at bounding box center [389, 143] width 68 height 16
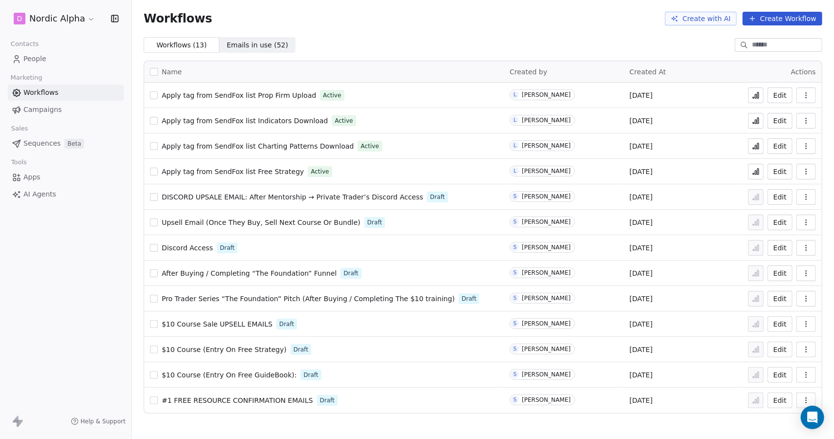
click at [786, 18] on button "Create Workflow" at bounding box center [782, 19] width 80 height 14
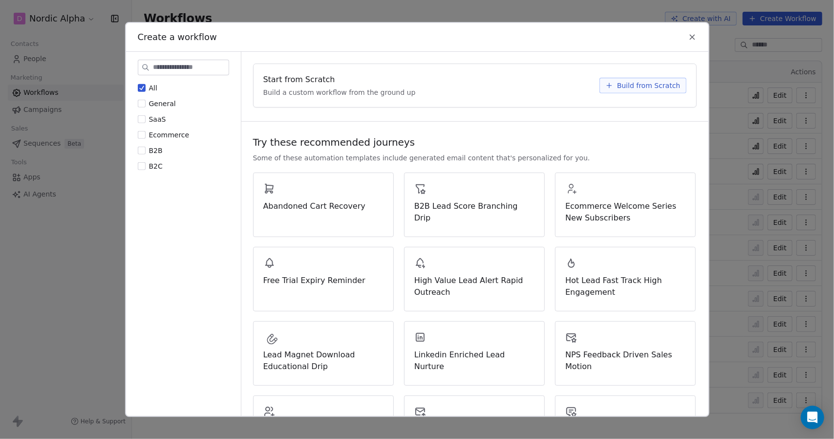
click at [623, 87] on span "Build from Scratch" at bounding box center [648, 86] width 63 height 10
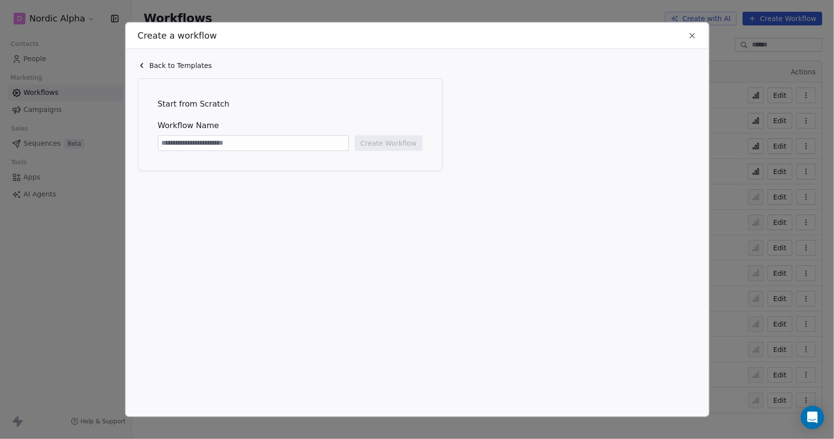
click at [221, 141] on input at bounding box center [253, 143] width 190 height 15
type input "**********"
click at [694, 35] on icon at bounding box center [692, 35] width 9 height 9
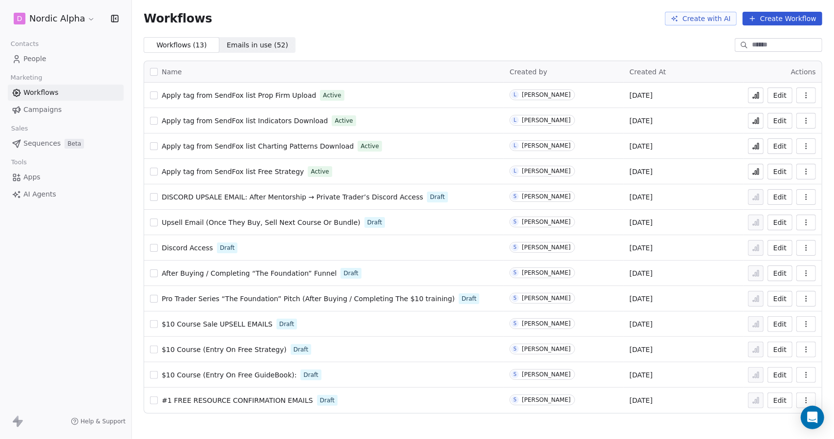
click at [784, 169] on button "Edit" at bounding box center [779, 172] width 25 height 16
click at [598, 168] on div "L Lawrence Holisky" at bounding box center [563, 170] width 108 height 10
click at [285, 93] on span "Apply tag from SendFox list Prop Firm Upload" at bounding box center [239, 95] width 154 height 8
click at [770, 19] on button "Create Workflow" at bounding box center [782, 19] width 80 height 14
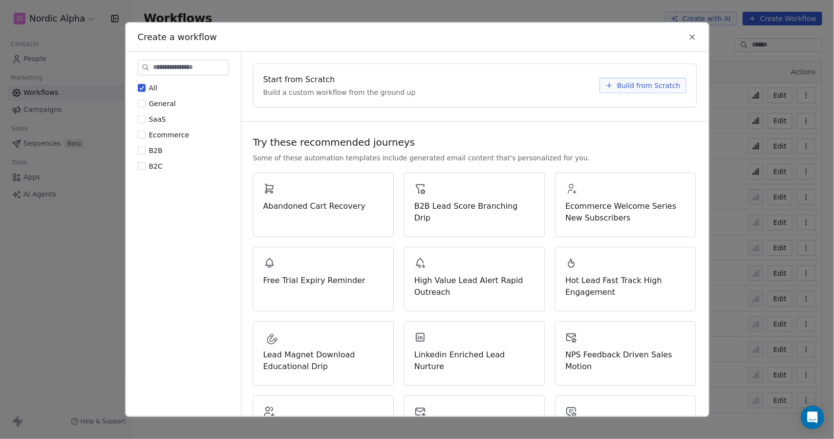
click at [634, 86] on span "Build from Scratch" at bounding box center [648, 86] width 63 height 10
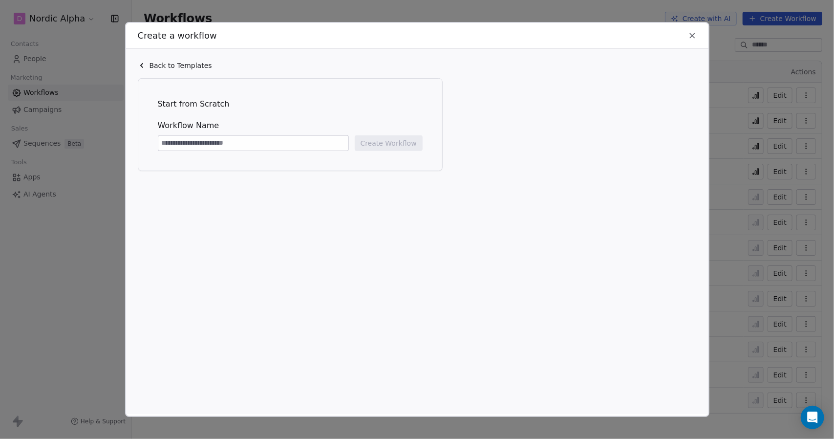
click at [236, 144] on input at bounding box center [253, 143] width 190 height 15
type input "**********"
click at [393, 146] on button "Create Workflow" at bounding box center [389, 143] width 68 height 16
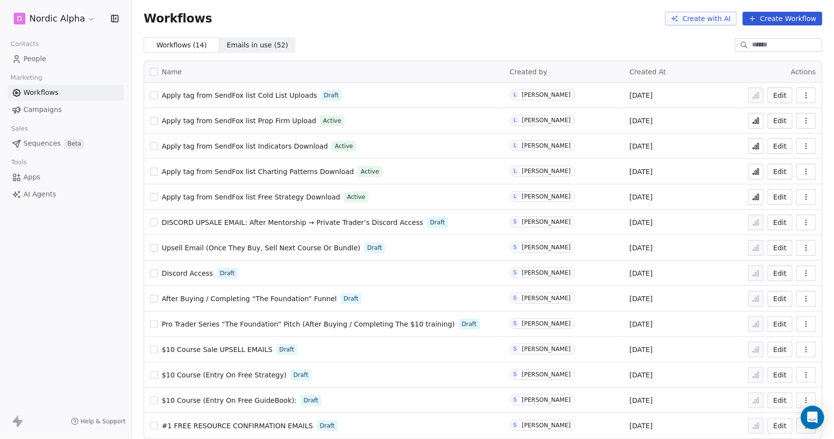
click at [776, 98] on button "Edit" at bounding box center [779, 95] width 25 height 16
click at [802, 91] on icon "button" at bounding box center [806, 95] width 8 height 8
click at [776, 130] on span "Duplicate" at bounding box center [773, 134] width 33 height 10
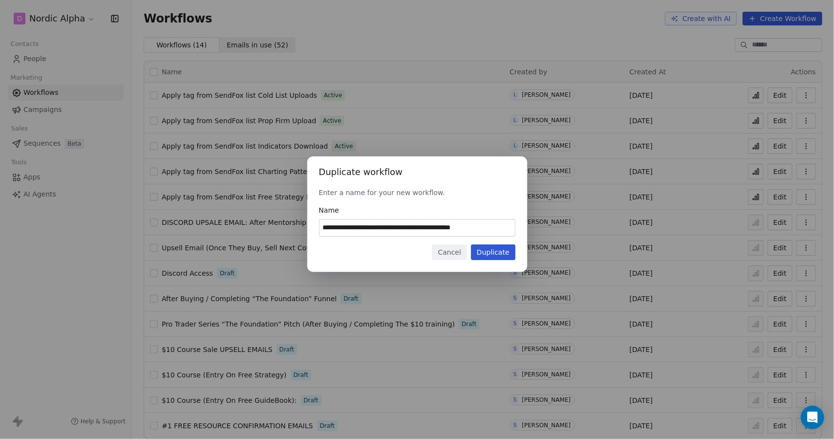
drag, startPoint x: 497, startPoint y: 229, endPoint x: 411, endPoint y: 227, distance: 86.0
click at [411, 227] on input "**********" at bounding box center [416, 227] width 195 height 17
type input "**********"
click at [489, 251] on button "Duplicate" at bounding box center [493, 252] width 44 height 16
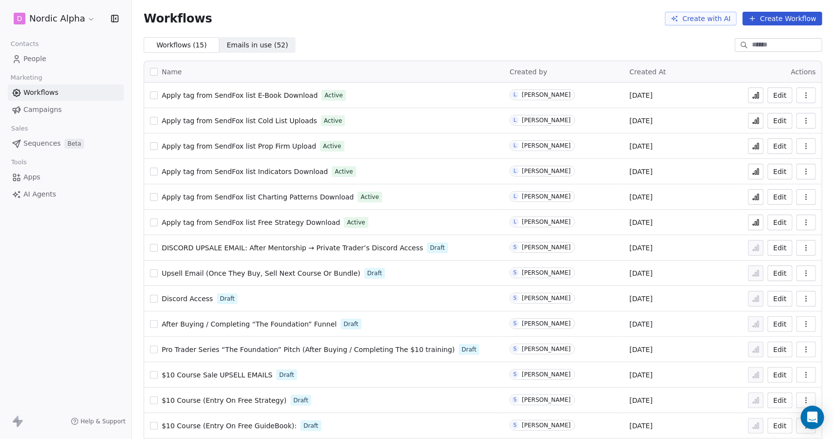
click at [805, 95] on icon "button" at bounding box center [805, 95] width 0 height 0
click at [778, 136] on span "Duplicate" at bounding box center [773, 134] width 33 height 10
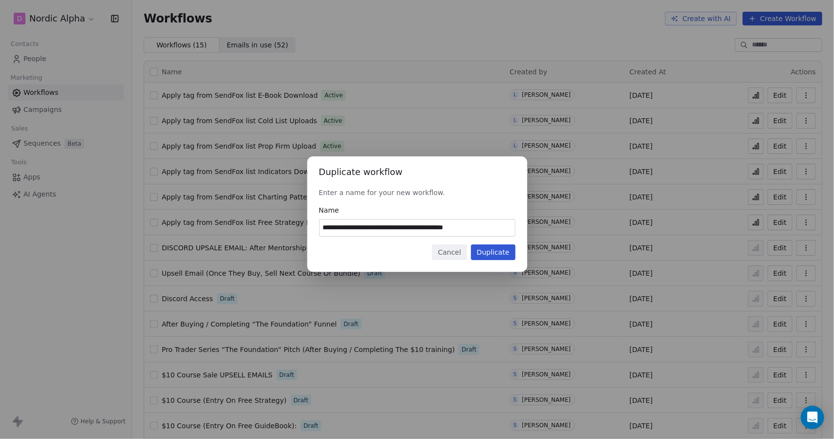
type input "**********"
click at [491, 248] on button "Duplicate" at bounding box center [493, 252] width 44 height 16
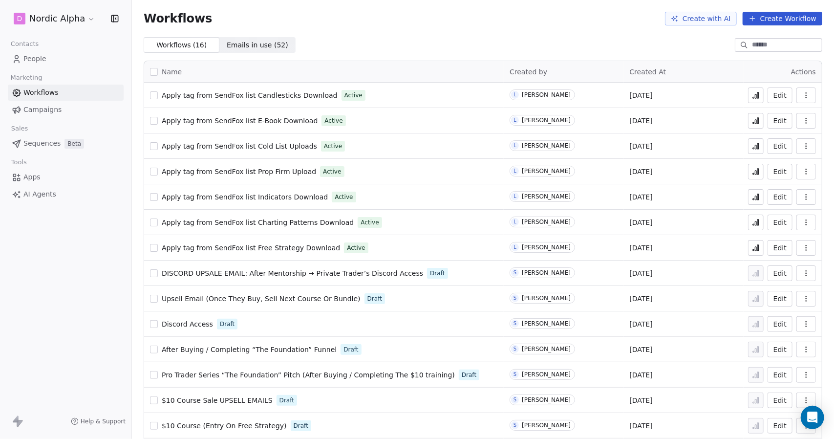
click at [275, 125] on span "Apply tag from SendFox list E-Book Download" at bounding box center [240, 121] width 156 height 8
click at [266, 146] on span "Apply tag from SendFox list Cold List Uploads" at bounding box center [239, 146] width 155 height 8
click at [268, 174] on span "Apply tag from SendFox list Prop Firm Upload" at bounding box center [239, 172] width 154 height 8
click at [267, 200] on span "Apply tag from SendFox list Indicators Download" at bounding box center [245, 197] width 166 height 8
click at [292, 251] on span "Apply tag from SendFox list Free Strategy Download" at bounding box center [251, 248] width 178 height 8
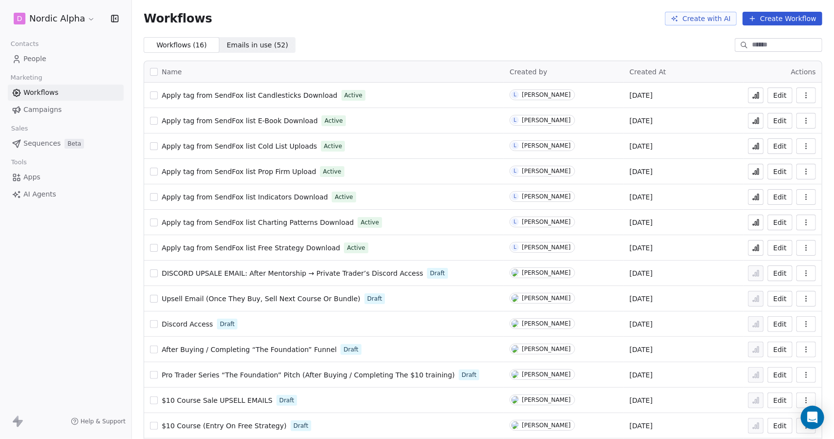
click at [300, 98] on span "Apply tag from SendFox list Candlesticks Download" at bounding box center [250, 95] width 176 height 8
click at [805, 95] on icon "button" at bounding box center [805, 95] width 0 height 0
click at [777, 135] on span "Duplicate" at bounding box center [773, 134] width 33 height 10
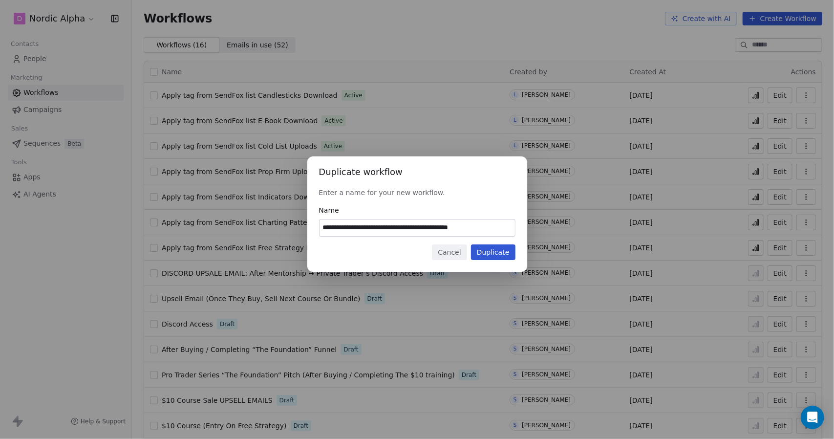
type input "**********"
click at [499, 252] on button "Duplicate" at bounding box center [493, 252] width 44 height 16
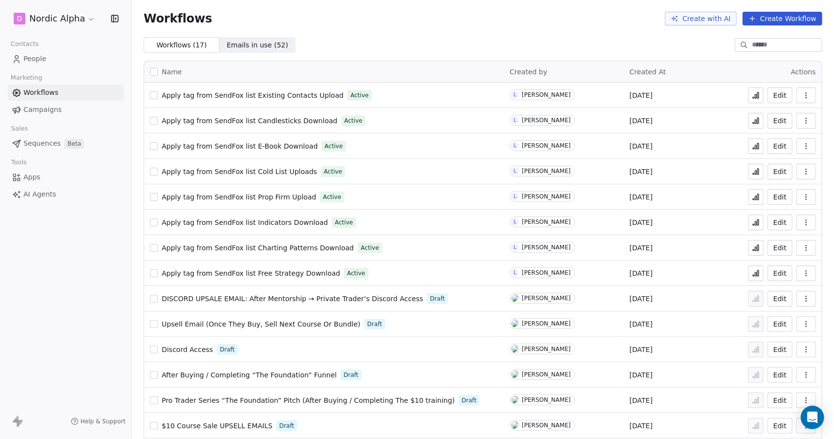
click at [283, 93] on span "Apply tag from SendFox list Existing Contacts Upload" at bounding box center [253, 95] width 182 height 8
click at [44, 55] on span "People" at bounding box center [34, 59] width 23 height 10
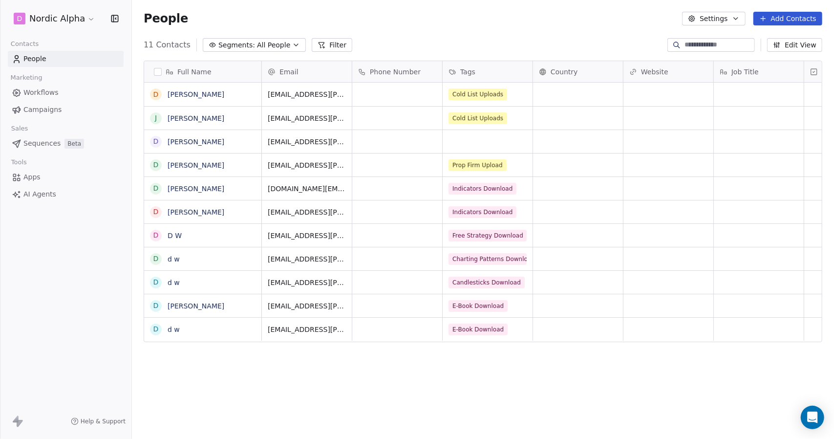
scroll to position [379, 694]
click at [160, 69] on button "button" at bounding box center [158, 72] width 8 height 8
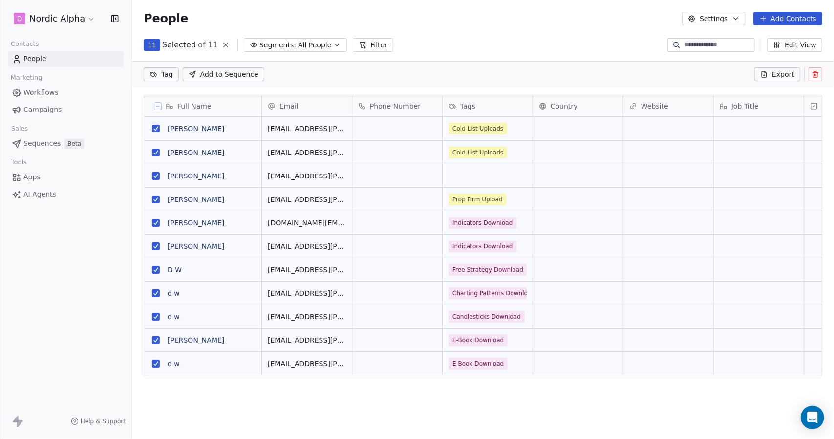
click at [820, 69] on button at bounding box center [815, 74] width 14 height 14
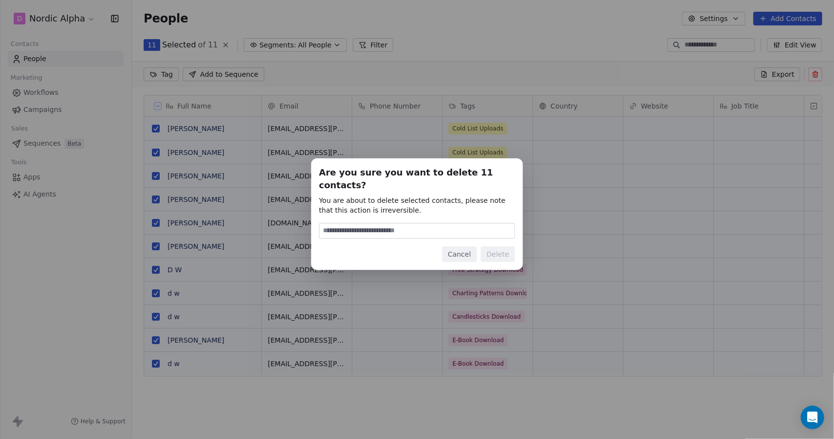
click at [453, 223] on input at bounding box center [416, 230] width 195 height 15
type input "******"
click at [494, 249] on button "Delete" at bounding box center [498, 254] width 34 height 16
